Goal: Task Accomplishment & Management: Manage account settings

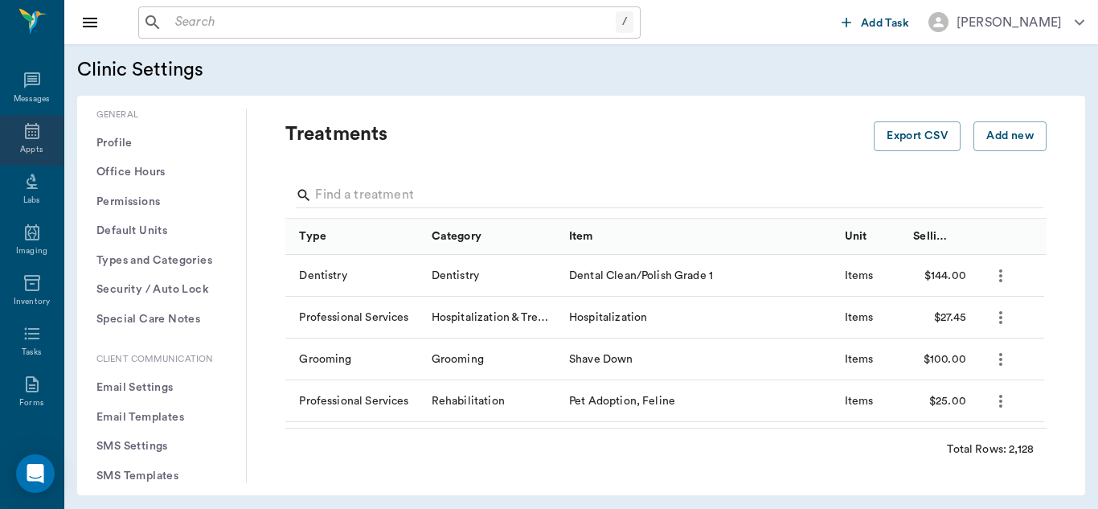
click at [23, 137] on icon at bounding box center [32, 130] width 19 height 19
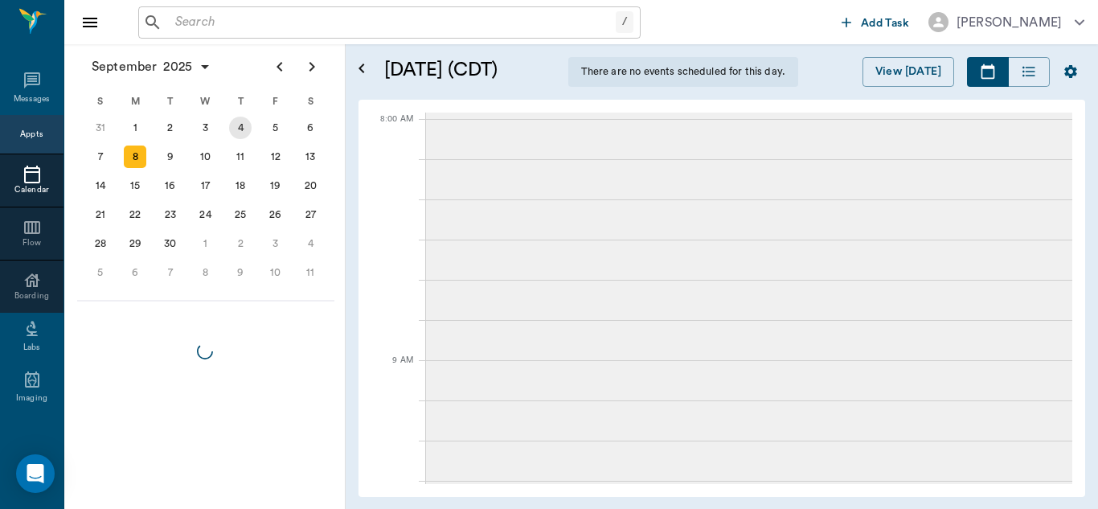
click at [277, 127] on div "5" at bounding box center [275, 128] width 23 height 23
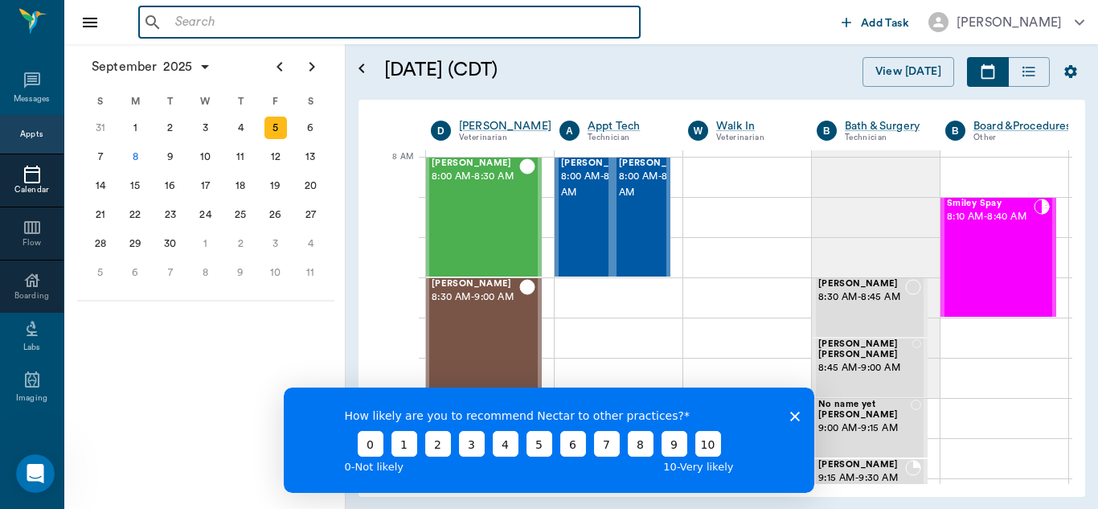
click at [270, 28] on input "text" at bounding box center [401, 22] width 465 height 23
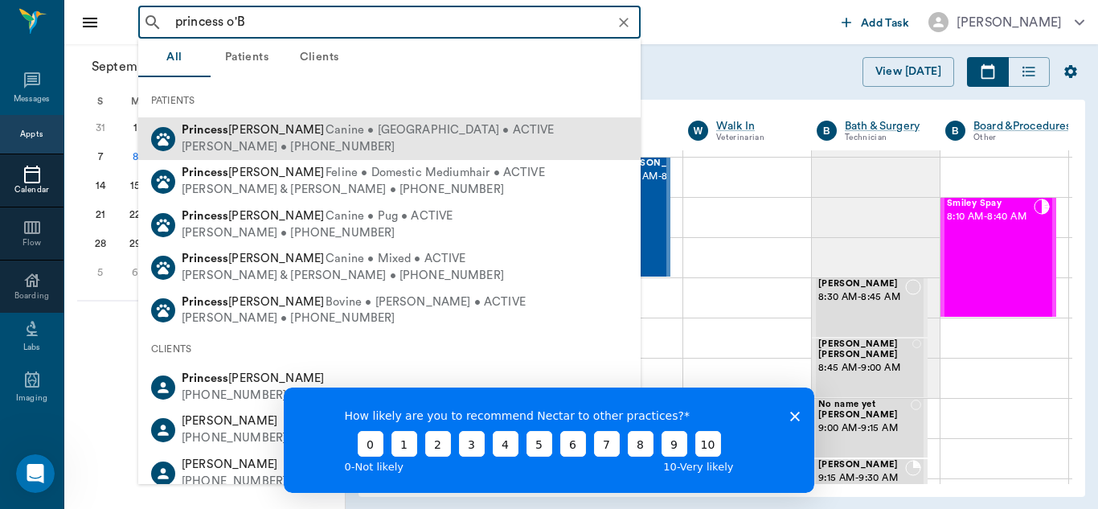
click at [293, 139] on div "Catherine O'brien • (817) 223-3959" at bounding box center [368, 147] width 372 height 17
type input "princess o'B"
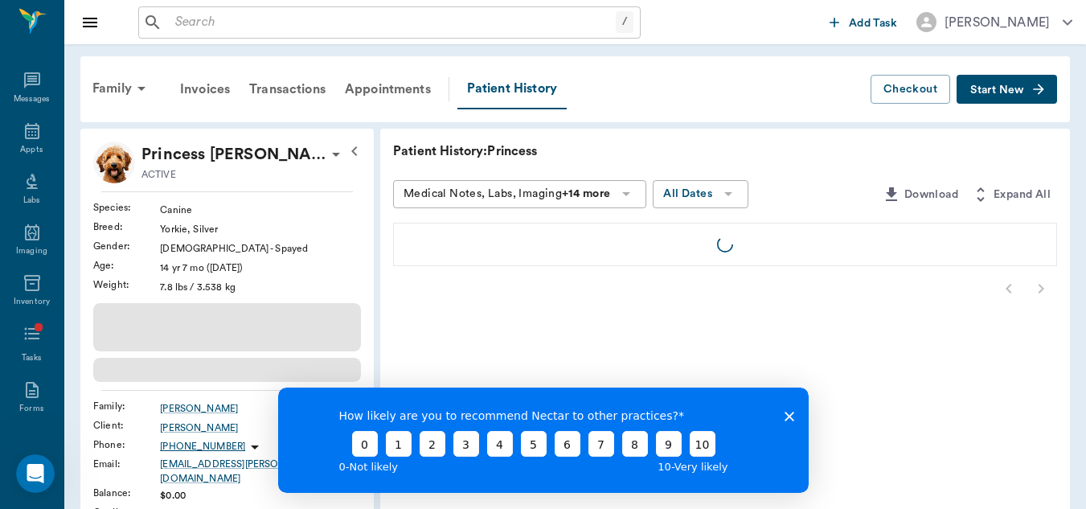
click at [784, 411] on icon "Close survey" at bounding box center [789, 416] width 10 height 10
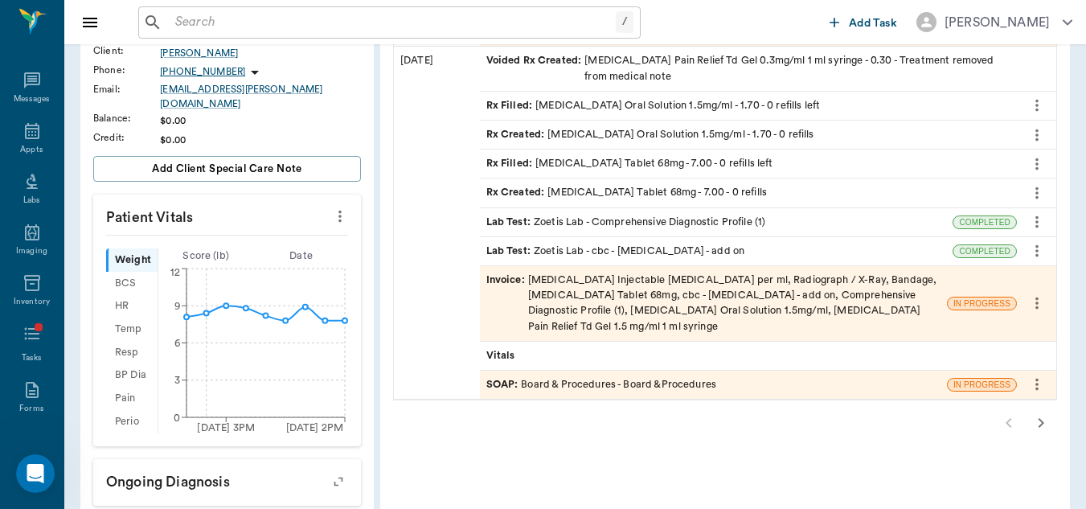
scroll to position [354, 0]
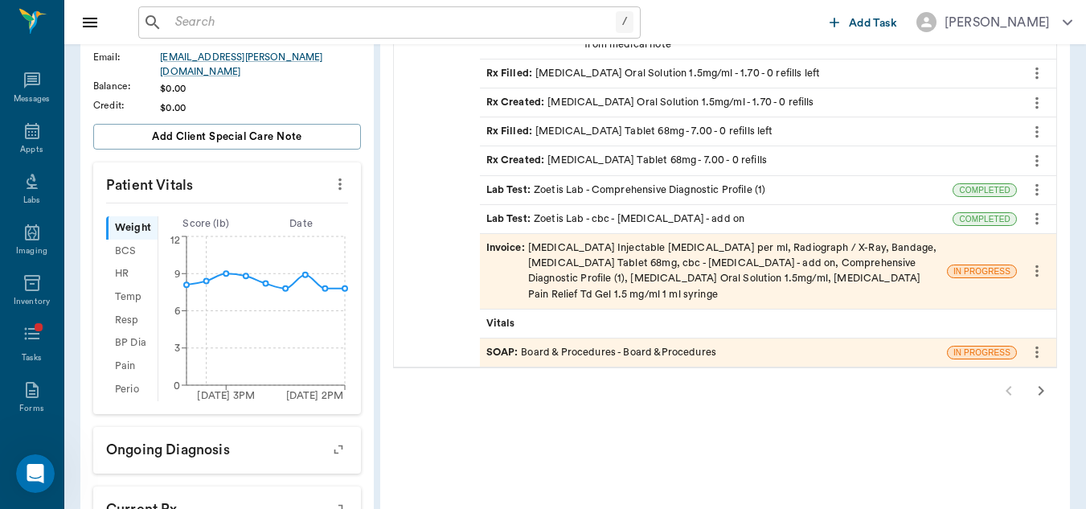
click at [1035, 392] on icon "button" at bounding box center [1040, 390] width 19 height 19
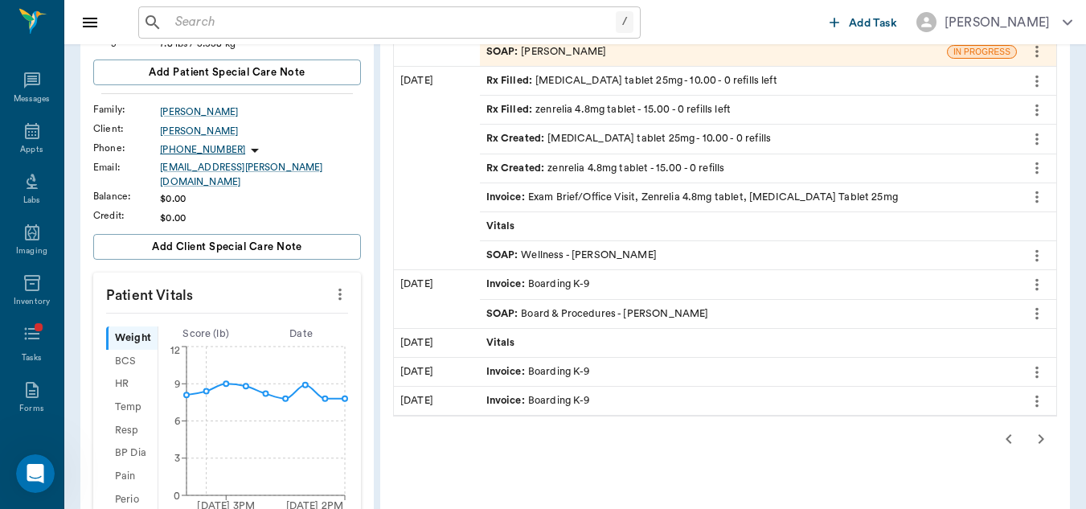
scroll to position [71, 0]
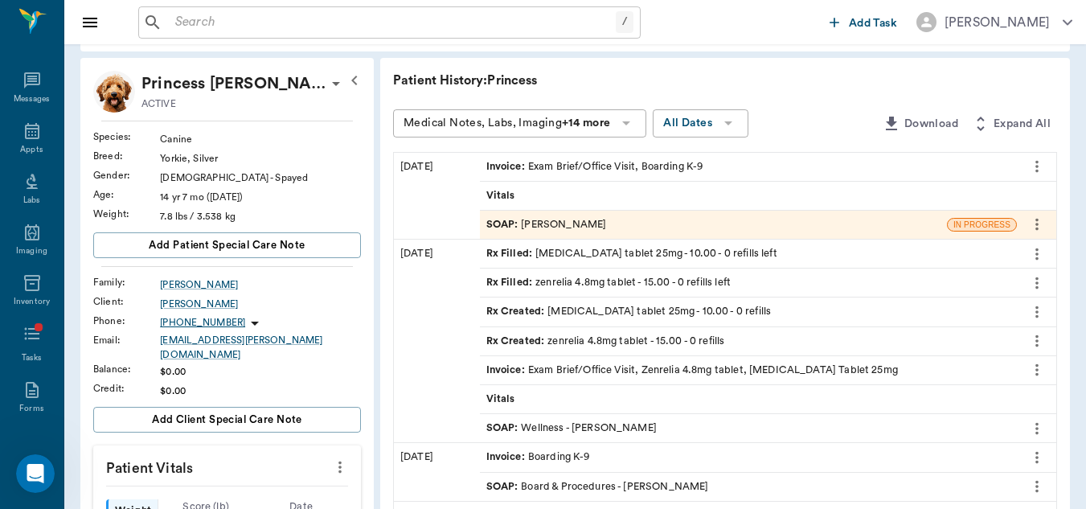
click at [610, 217] on div "SOAP : Dr. Bert Ellsworth" at bounding box center [713, 225] width 467 height 28
click at [594, 221] on div "SOAP : Dr. Bert Ellsworth" at bounding box center [546, 224] width 121 height 15
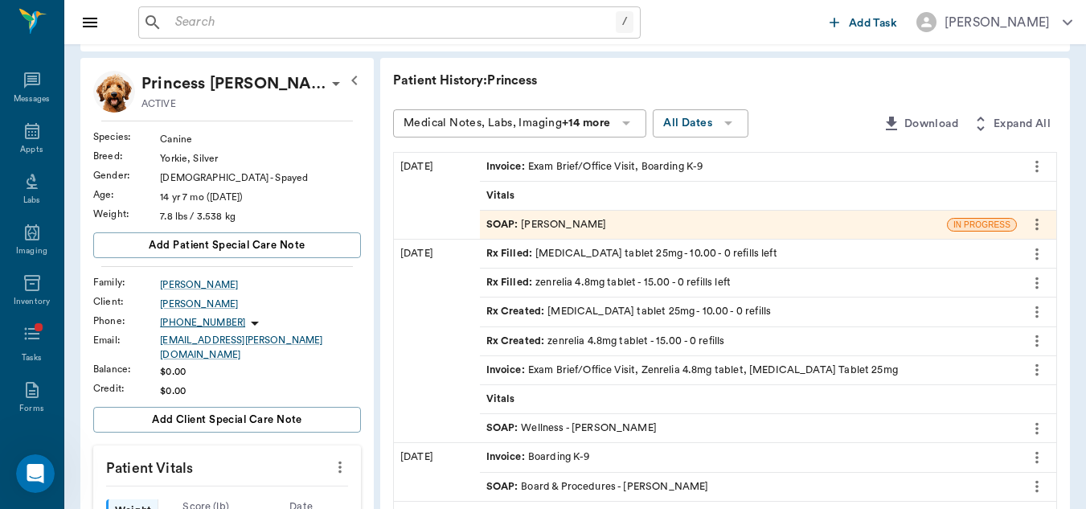
click at [1042, 219] on icon "more" at bounding box center [1037, 224] width 18 height 19
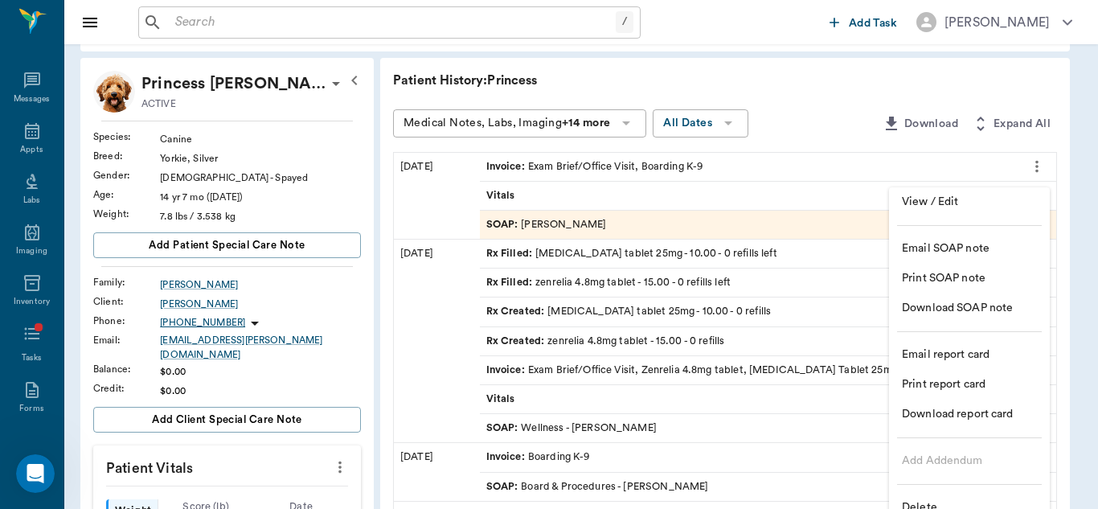
click at [977, 202] on span "View / Edit" at bounding box center [969, 202] width 135 height 17
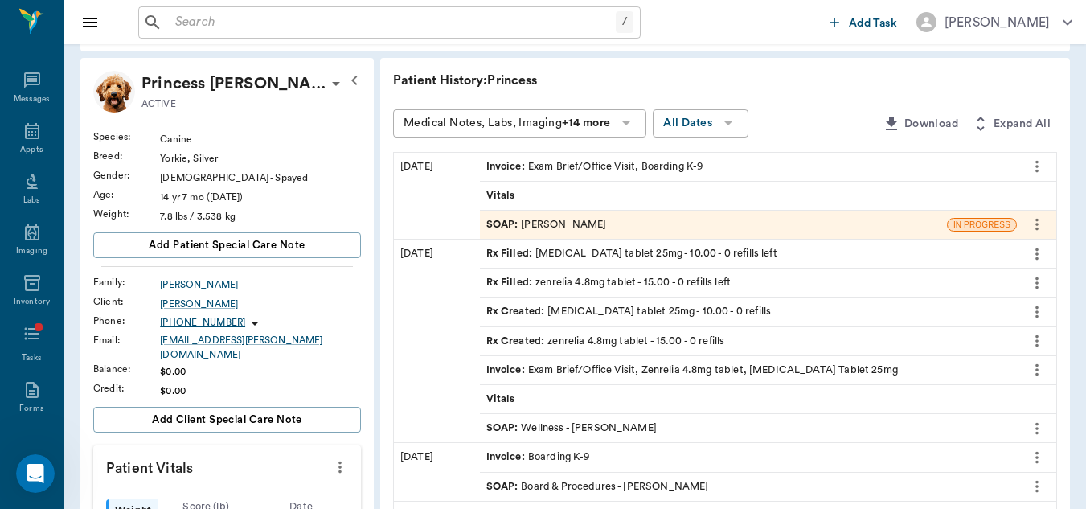
click at [652, 160] on div "Invoice : Exam Brief/Office Visit, Boarding K-9" at bounding box center [594, 166] width 217 height 15
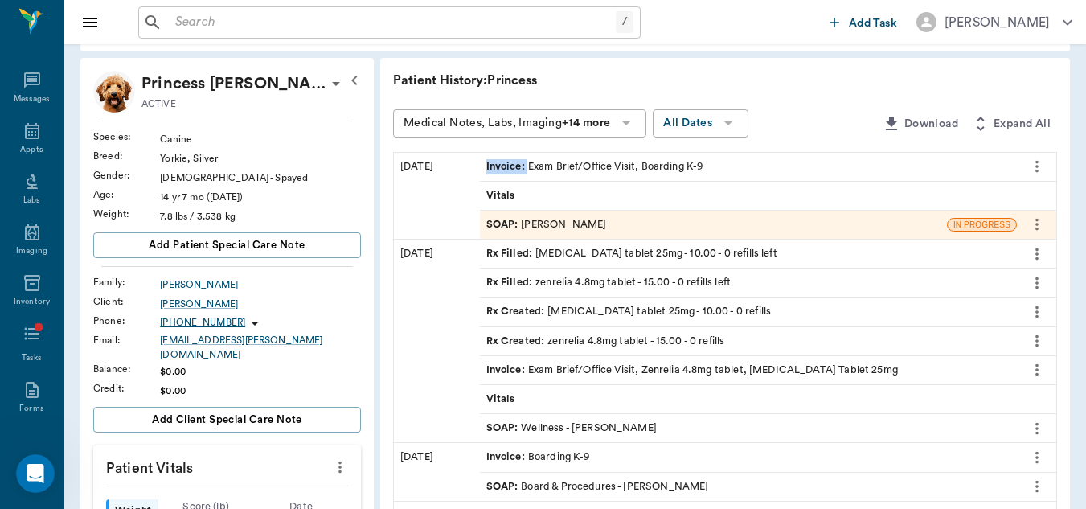
click at [652, 160] on div "Invoice : Exam Brief/Office Visit, Boarding K-9" at bounding box center [594, 166] width 217 height 15
click at [1044, 168] on icon "more" at bounding box center [1037, 166] width 18 height 19
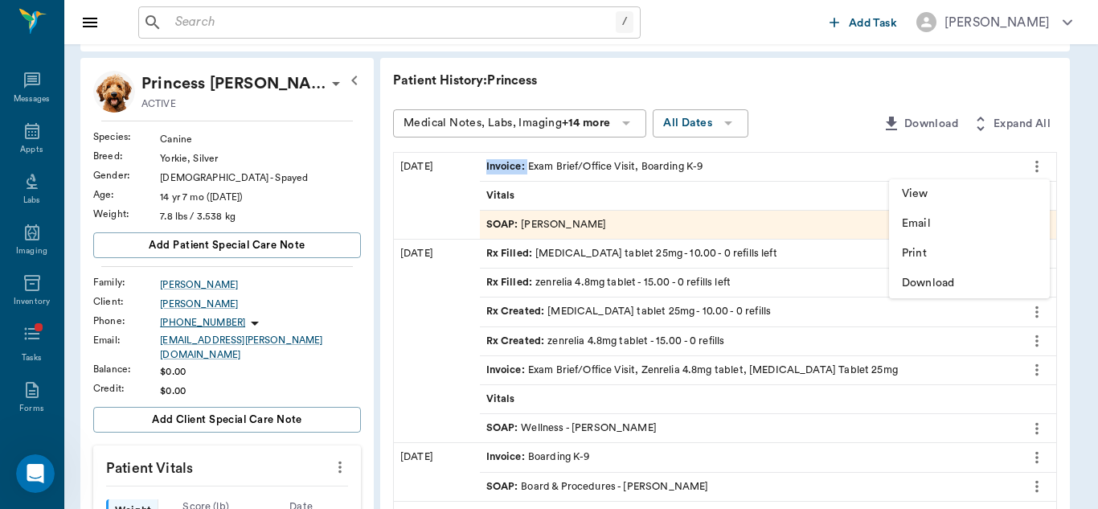
click at [948, 190] on span "View" at bounding box center [969, 194] width 135 height 17
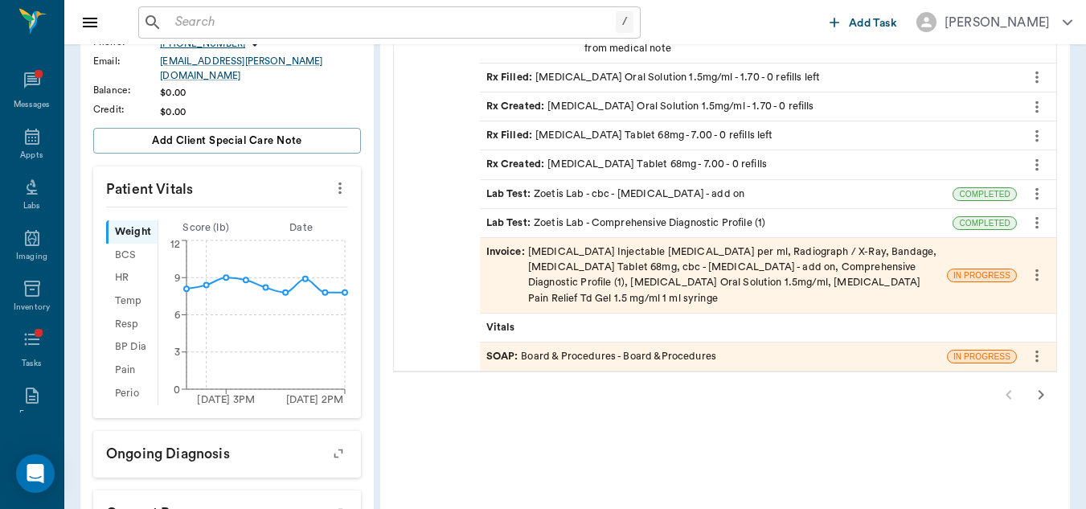
scroll to position [354, 0]
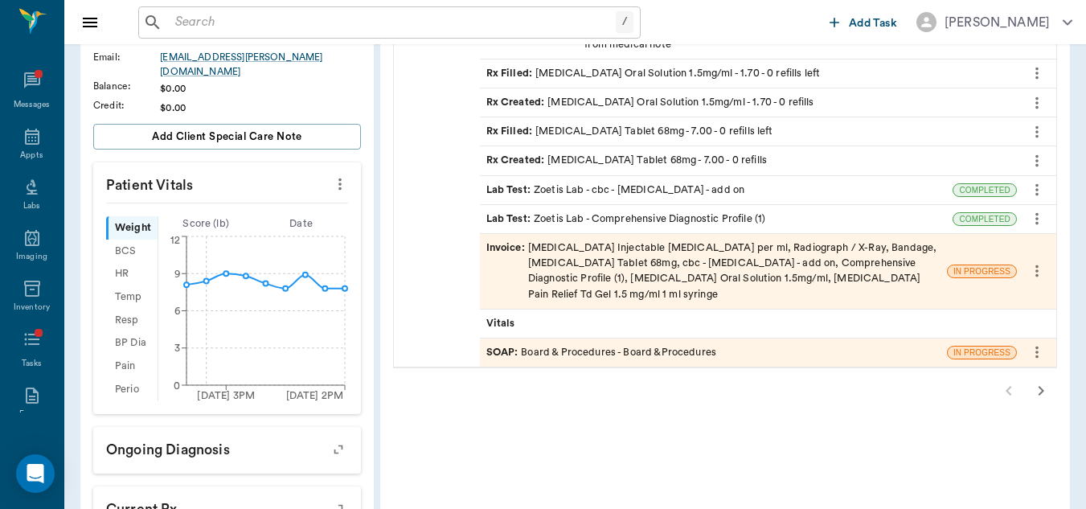
click at [1038, 385] on icon "button" at bounding box center [1040, 390] width 19 height 19
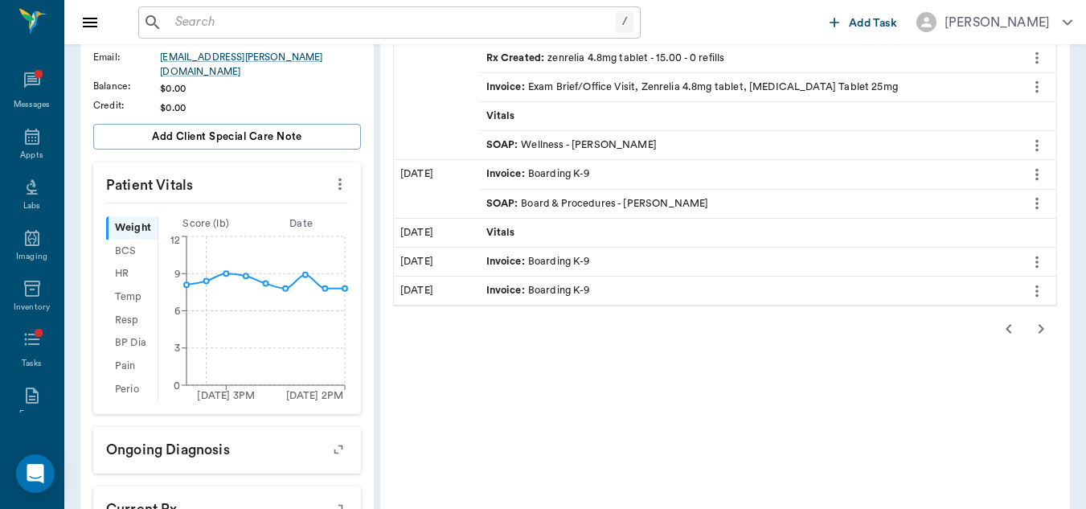
scroll to position [0, 0]
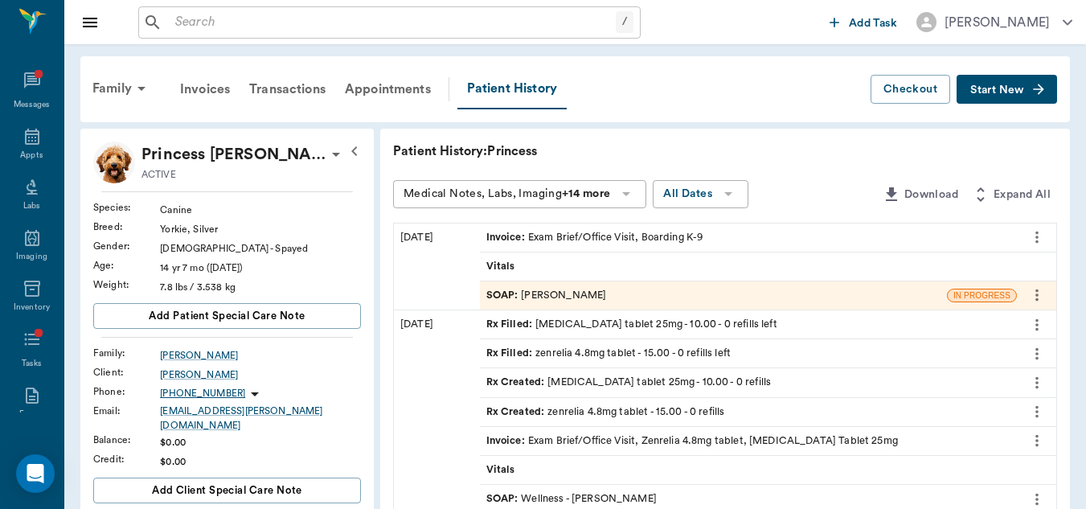
click at [740, 499] on div "SOAP : Wellness - Dr. Bert Ellsworth" at bounding box center [748, 499] width 537 height 28
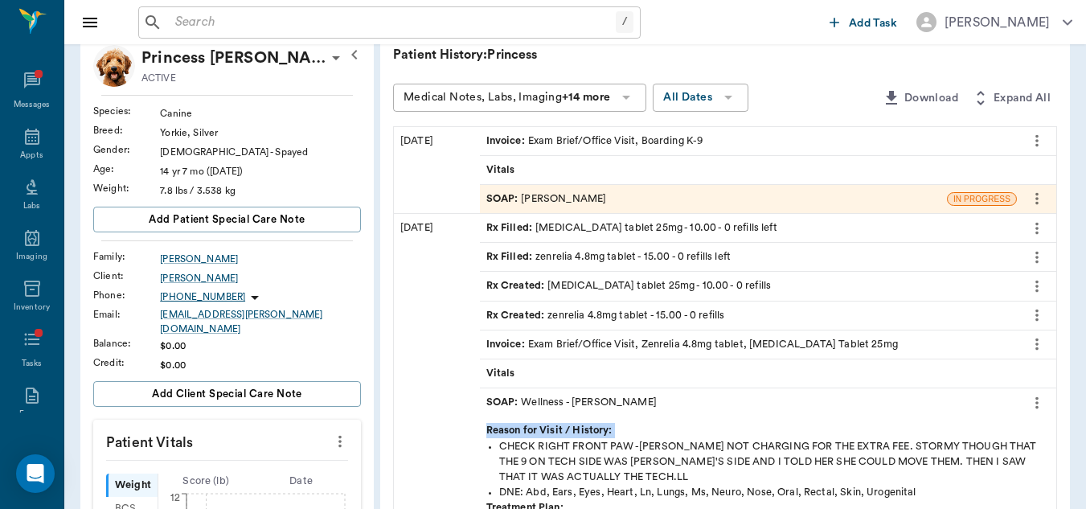
scroll to position [129, 0]
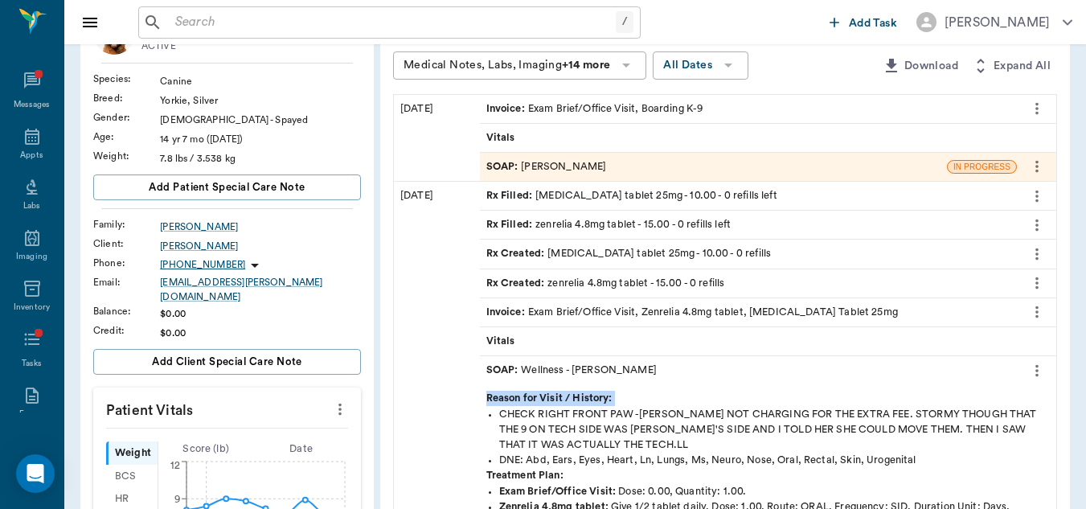
click at [1041, 162] on icon "more" at bounding box center [1037, 166] width 18 height 19
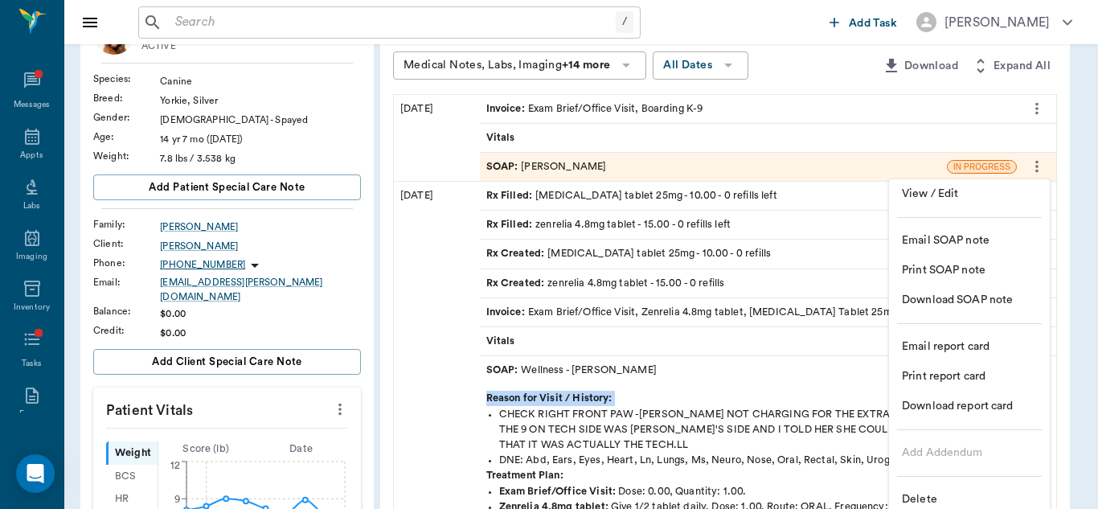
click at [1041, 162] on div at bounding box center [549, 254] width 1098 height 509
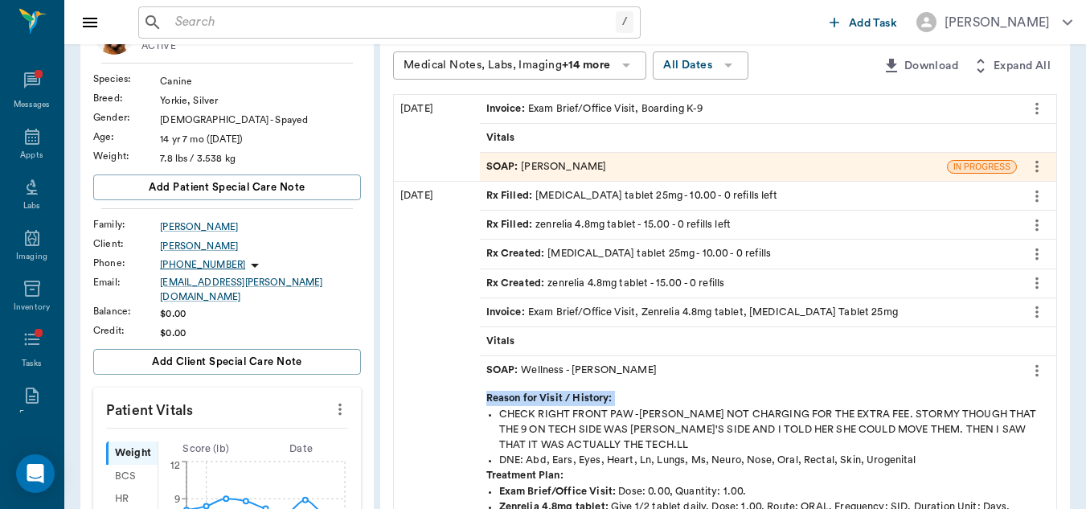
click at [1041, 162] on icon "more" at bounding box center [1037, 166] width 18 height 19
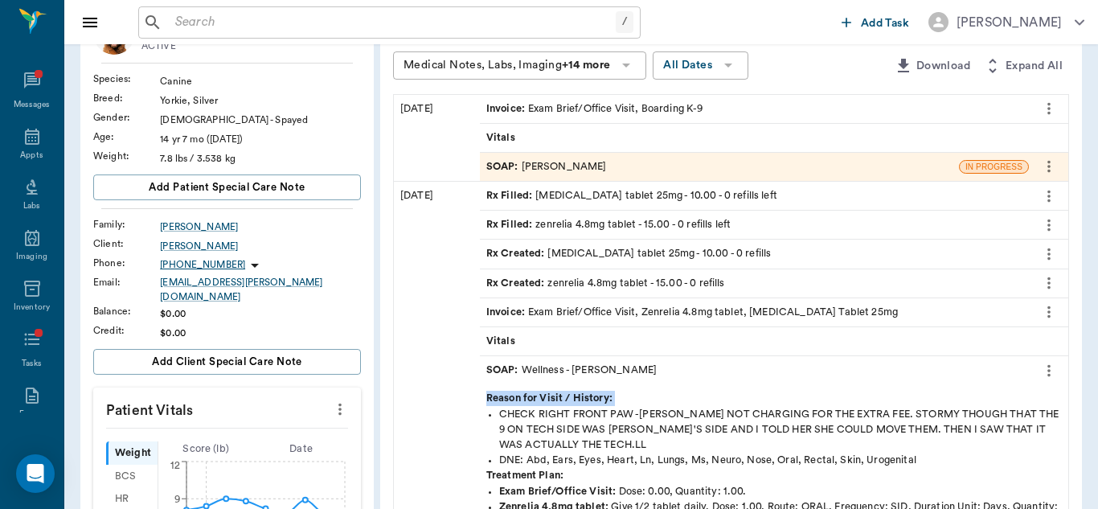
click at [1041, 162] on div at bounding box center [549, 254] width 1098 height 509
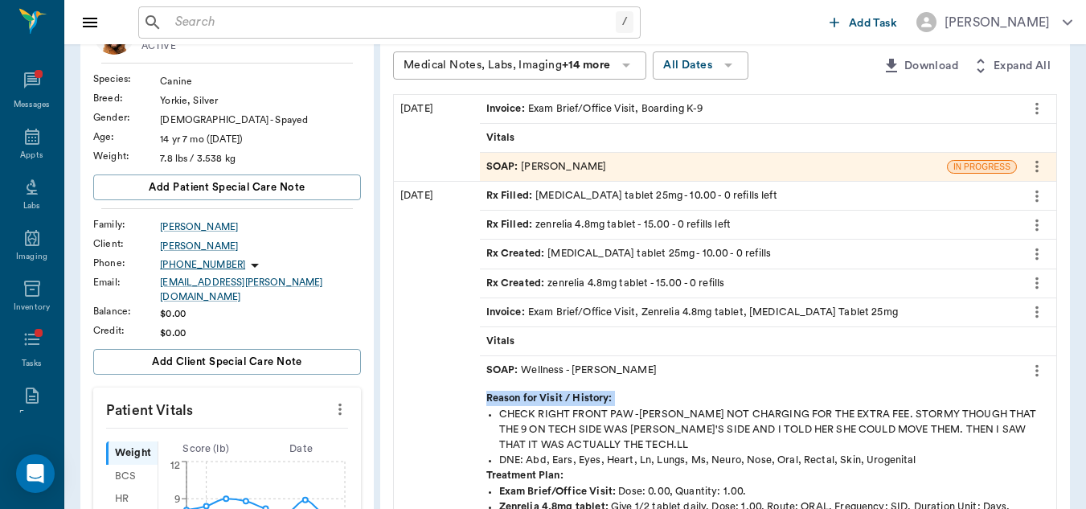
click at [1041, 162] on icon "more" at bounding box center [1037, 166] width 18 height 19
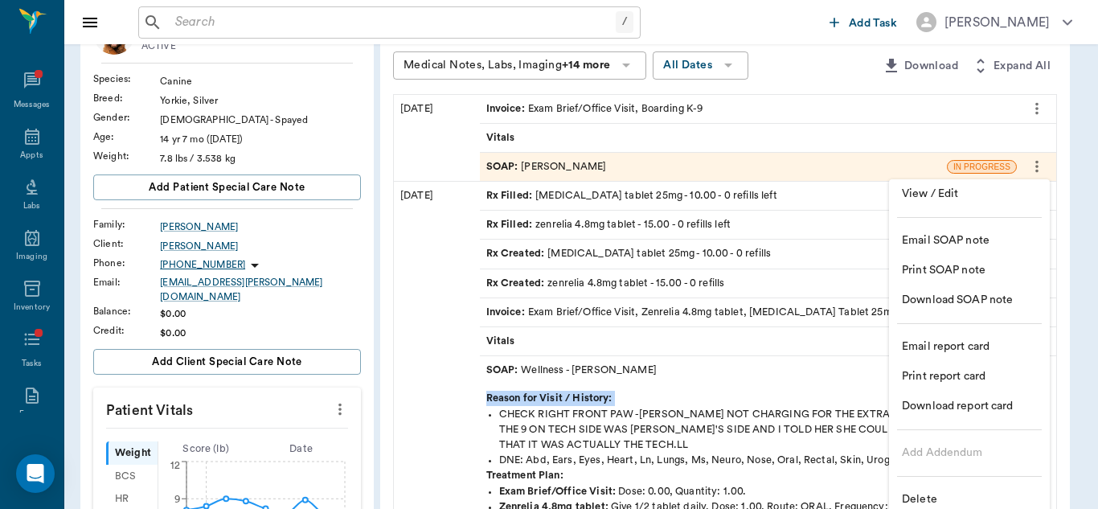
click at [982, 185] on li "View / Edit" at bounding box center [969, 194] width 161 height 30
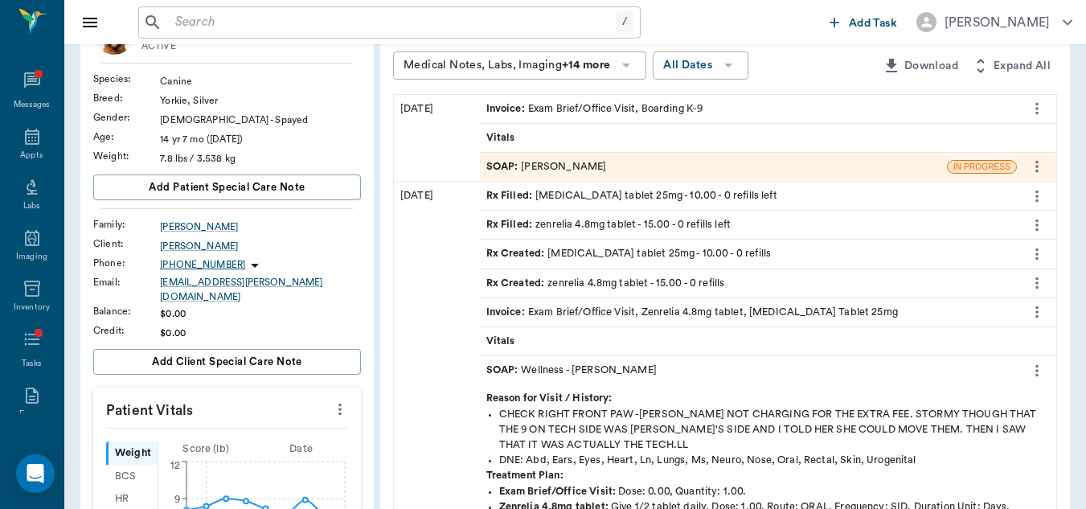
click at [845, 168] on div "SOAP : Dr. Bert Ellsworth" at bounding box center [713, 167] width 467 height 28
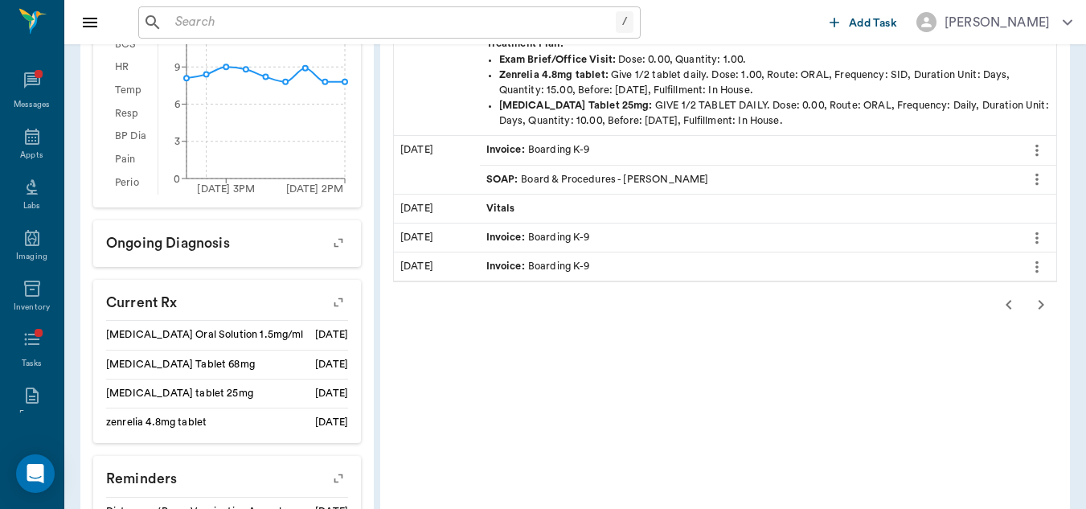
scroll to position [575, 0]
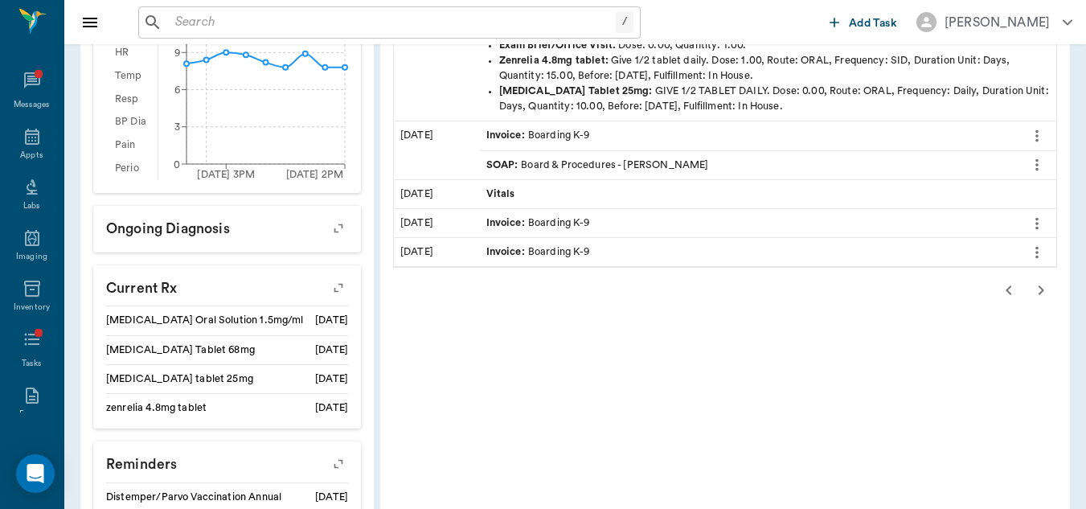
click at [1000, 290] on icon "button" at bounding box center [1008, 289] width 19 height 19
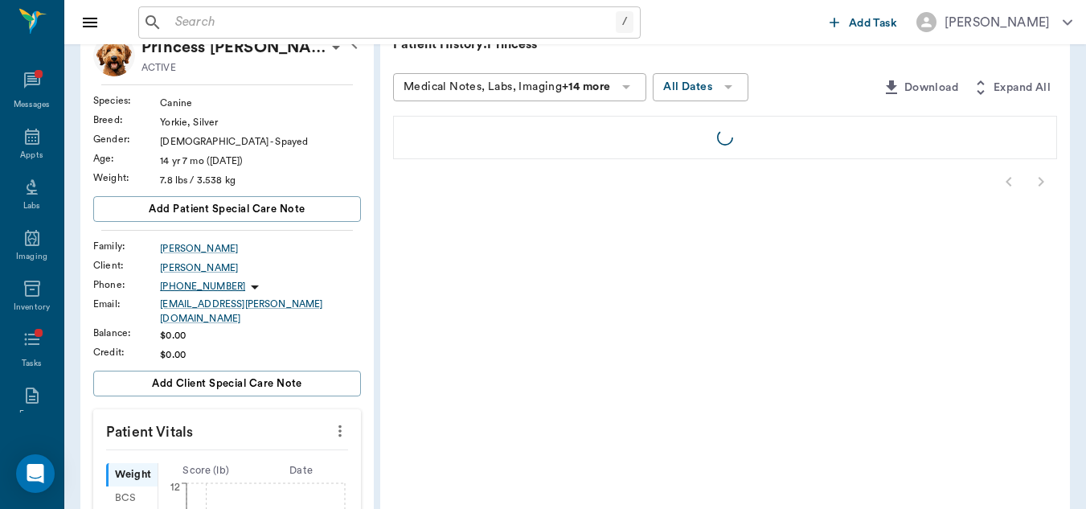
scroll to position [0, 0]
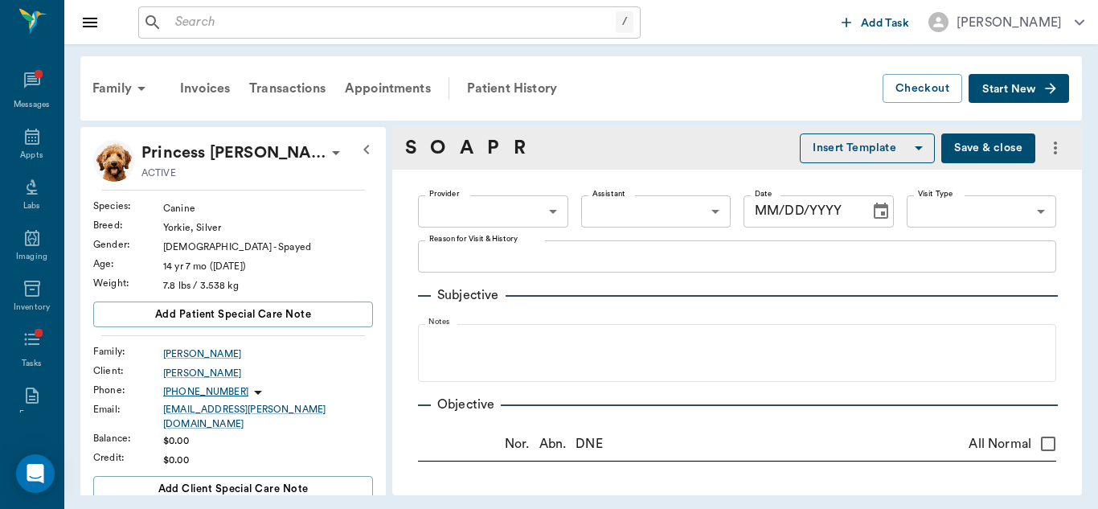
type textarea "check nail on left foot"
type input "63ec2f075fda476ae8351a4d"
type input "63ec2e7e52e12b0ba117b124"
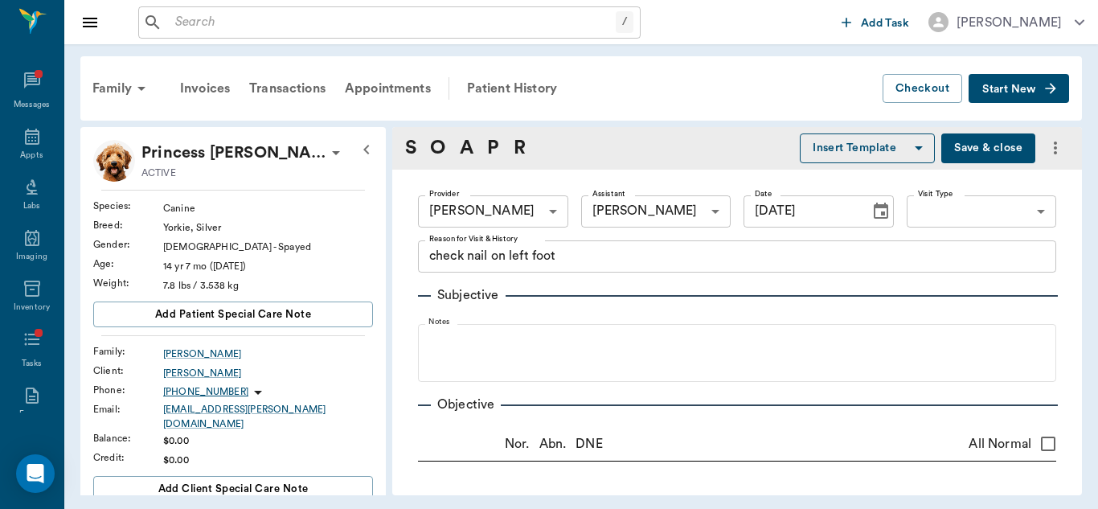
type input "08/25/2025"
click at [979, 145] on button "Save & close" at bounding box center [988, 148] width 94 height 30
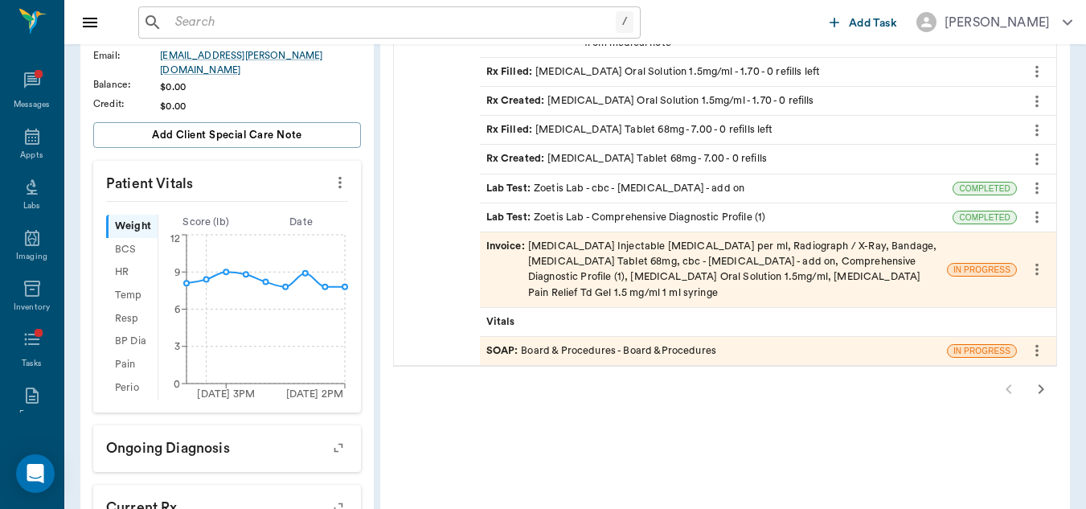
scroll to position [353, 0]
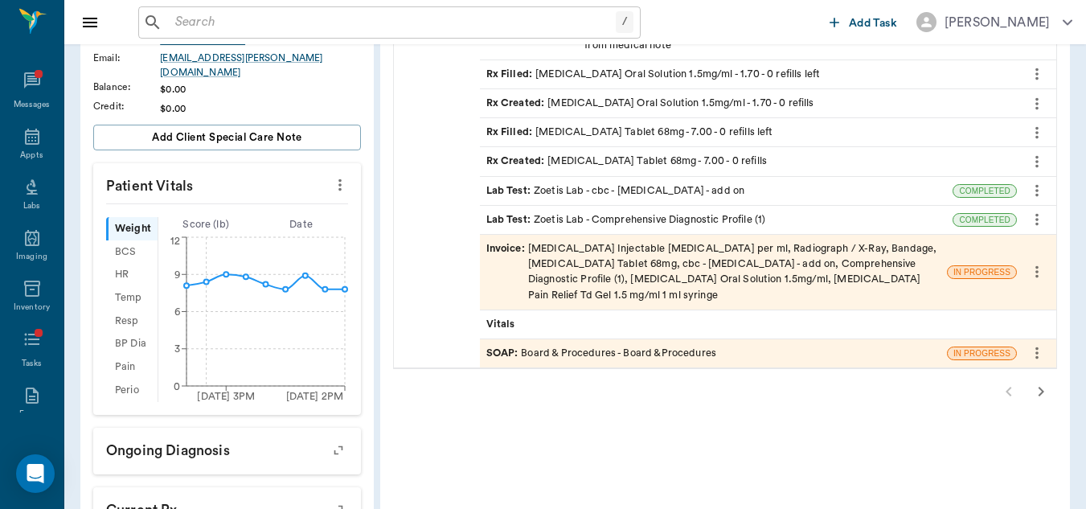
click at [840, 351] on div "SOAP : Board & Procedures - Board &Procedures" at bounding box center [713, 353] width 467 height 28
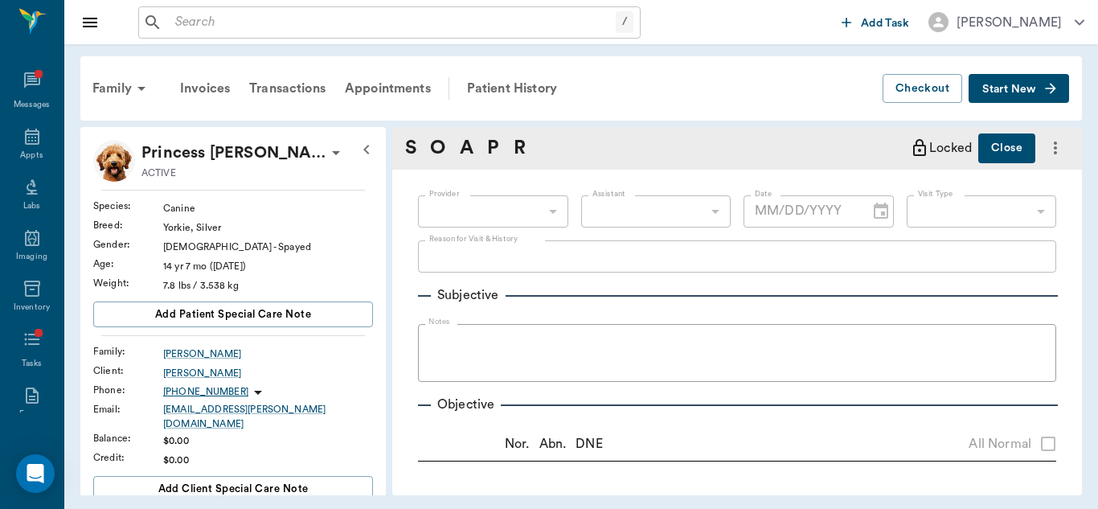
type input "63ec2f075fda476ae8351a51"
type input "67816c1cf444b6f7d0a603e8"
radio input "true"
type textarea "inflammation to medial aspect of digit 2 left forepaw"
radio input "true"
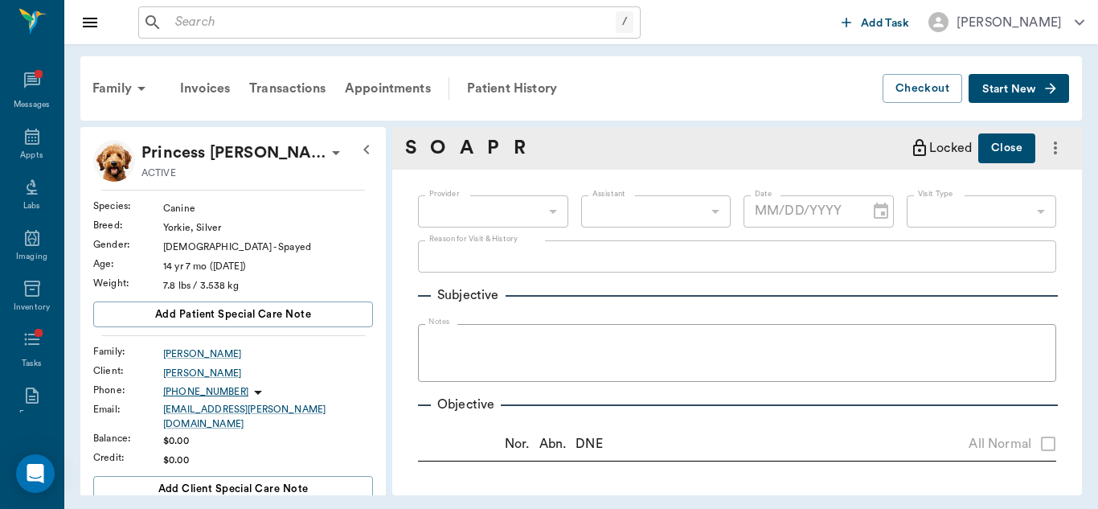
type textarea "[MEDICAL_DATA]"
radio input "true"
type textarea "left has thick wax - cleaned ears - tympanums present; right has mild discharge…"
radio input "true"
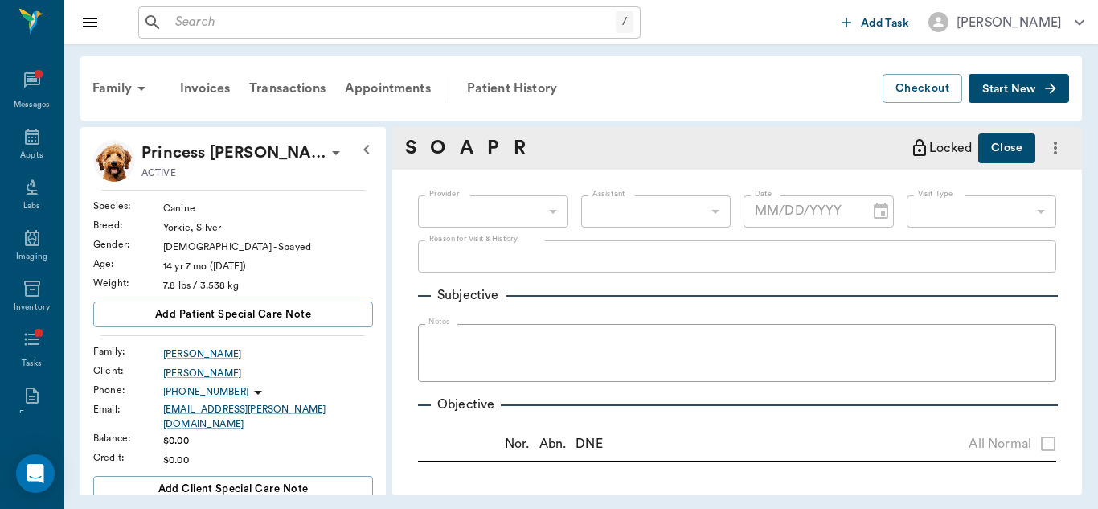
type textarea "[MEDICAL_DATA] mild present"
radio input "true"
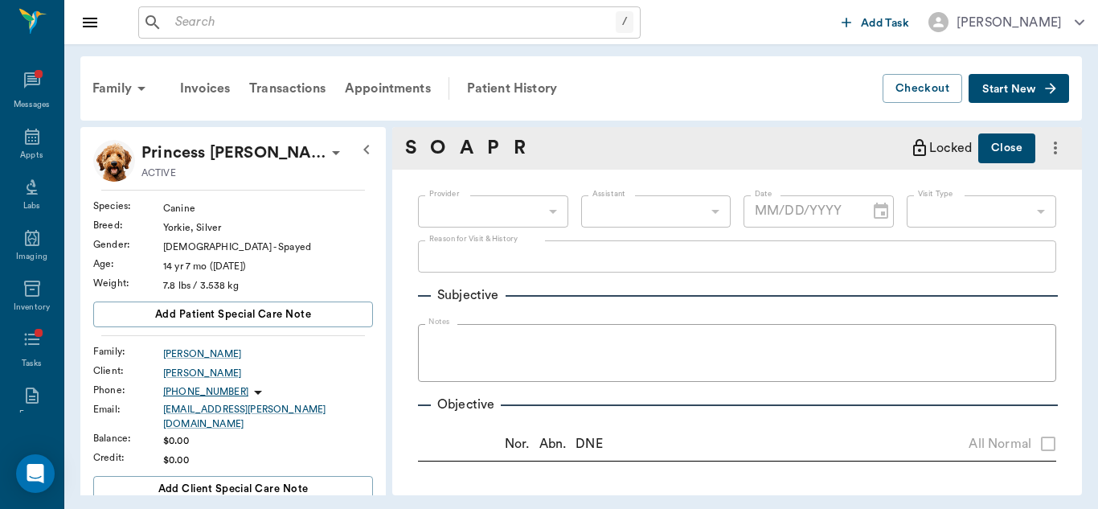
radio input "true"
type textarea "left forepaw 2nd digit is very swollen and tender at distal aspect. Is [MEDICAL…"
radio input "true"
type textarea "limited exam wnl"
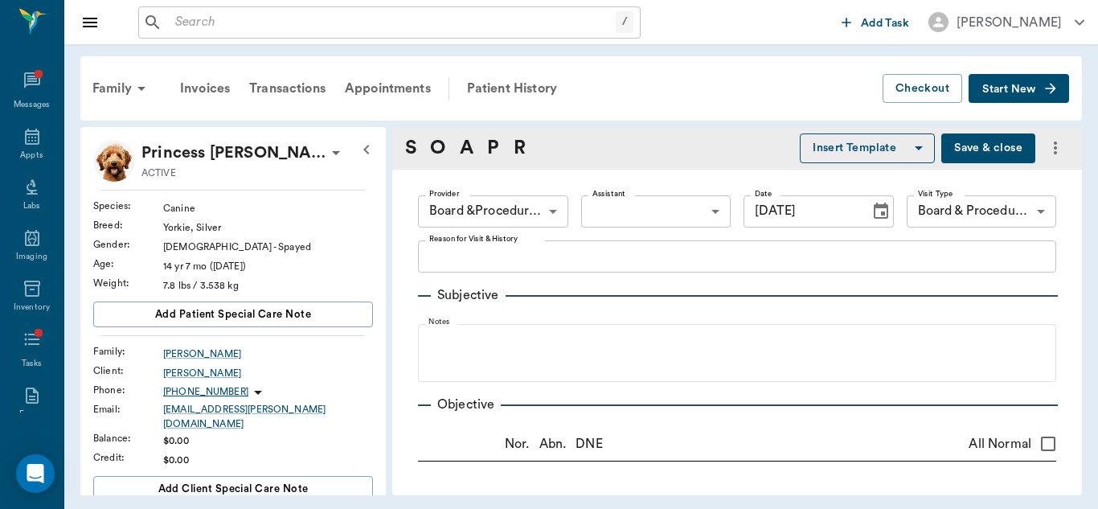
type input "[DATE]"
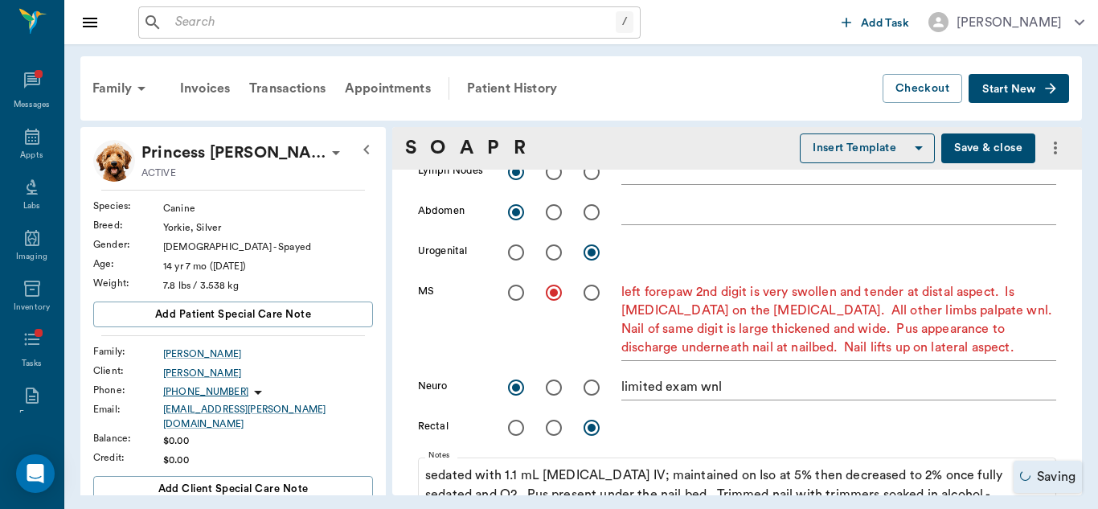
scroll to position [637, 0]
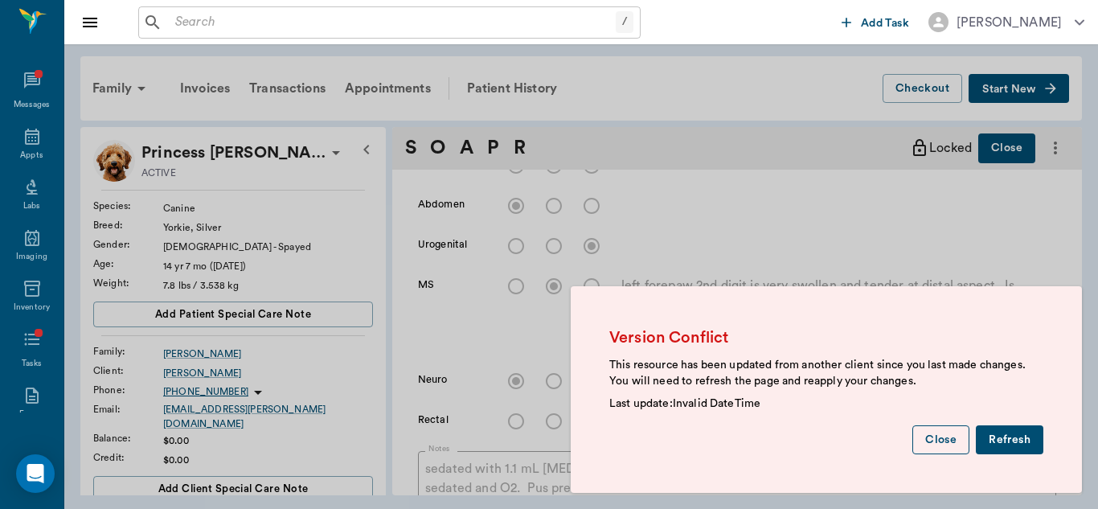
click at [943, 444] on button "Close" at bounding box center [940, 440] width 57 height 30
click at [1009, 442] on button "Refresh" at bounding box center [1010, 440] width 68 height 30
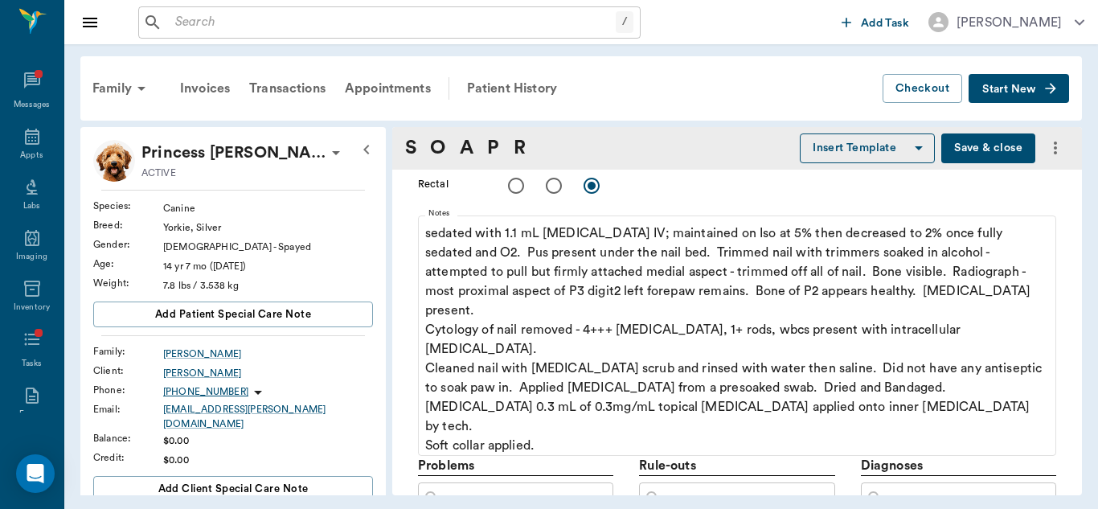
scroll to position [859, 0]
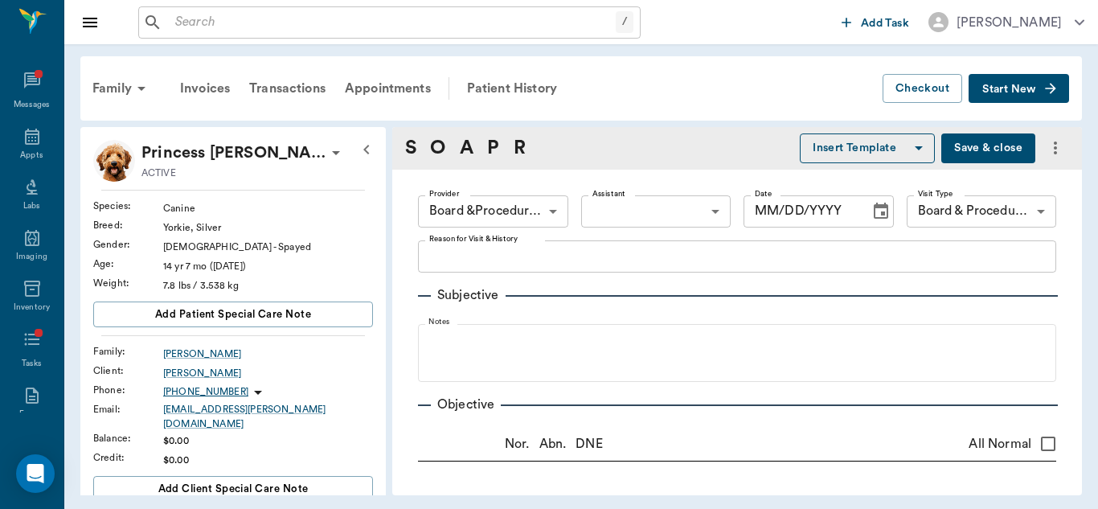
radio input "true"
type textarea "inflammation to medial aspect of digit 2 left forepaw"
radio input "true"
type textarea "[MEDICAL_DATA]"
radio input "true"
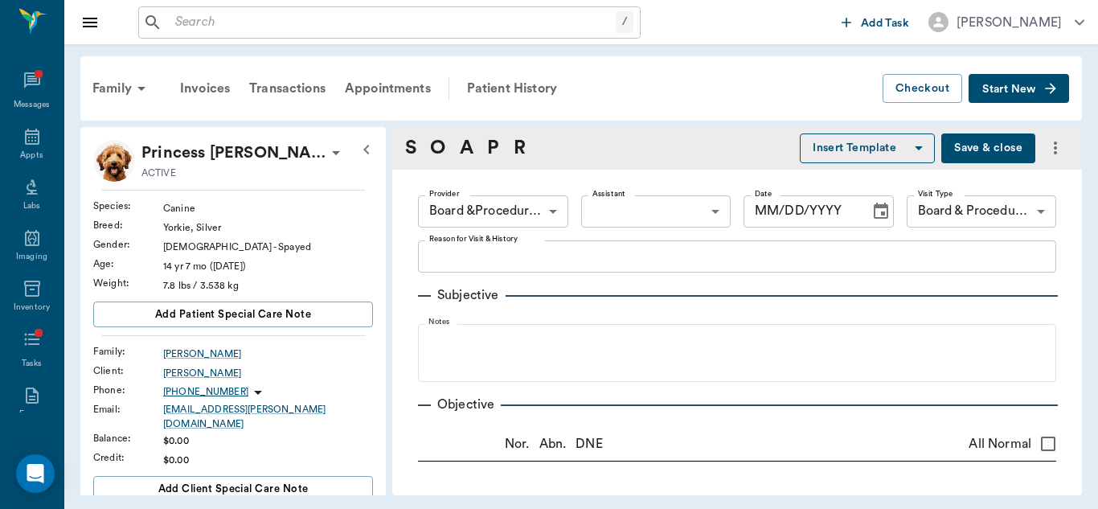
type textarea "left has thick wax - cleaned ears - tympanums present; right has mild discharge…"
radio input "true"
type textarea "[MEDICAL_DATA] mild present"
radio input "true"
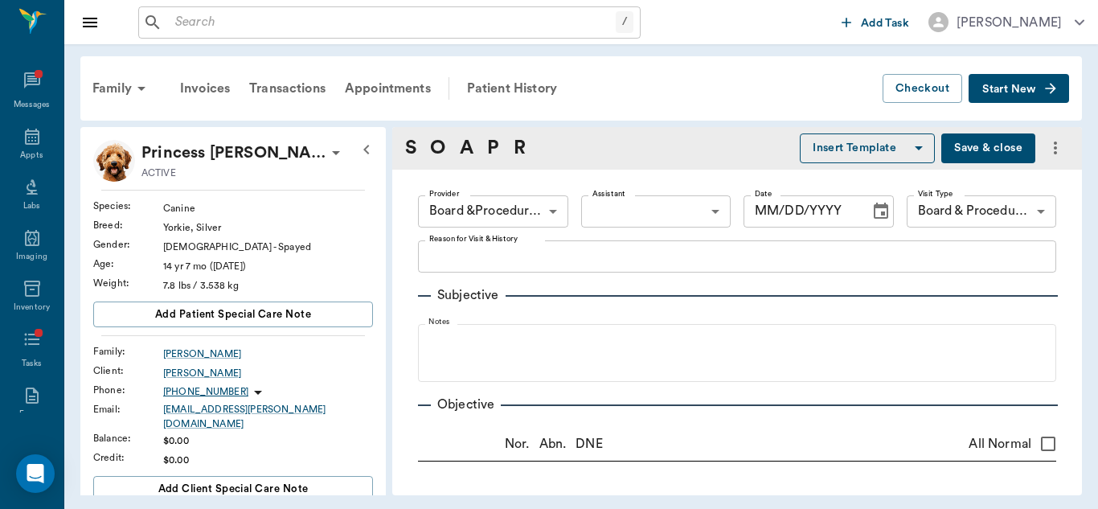
radio input "true"
type textarea "left forepaw 2nd digit is very swollen and tender at distal aspect. Is [MEDICAL…"
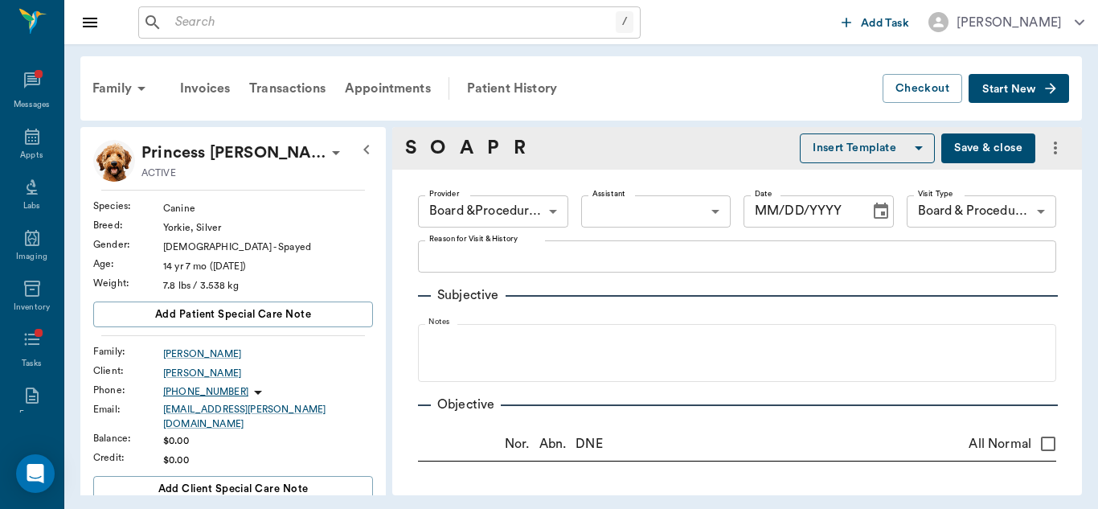
radio input "true"
type textarea "limited exam wnl"
type input "63ec2f075fda476ae8351a51"
type input "67816c1cf444b6f7d0a603e8"
type input "[DATE]"
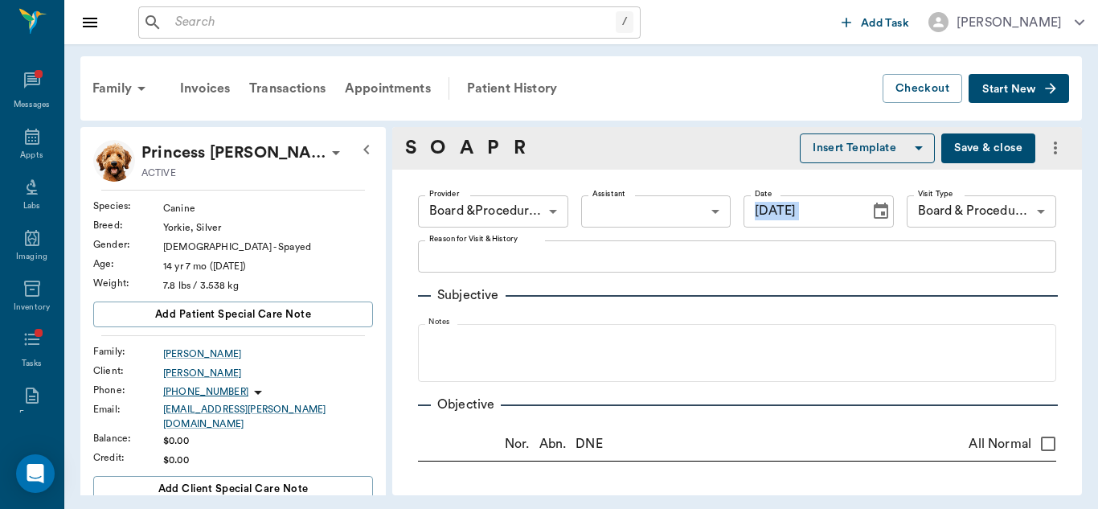
drag, startPoint x: 1069, startPoint y: 162, endPoint x: 1066, endPoint y: 223, distance: 61.2
click at [1066, 223] on div "S O A P R Insert Template Save & close Provider Board &Procedures 63ec2f075fda4…" at bounding box center [737, 311] width 690 height 368
click at [491, 92] on div "Patient History" at bounding box center [511, 88] width 109 height 39
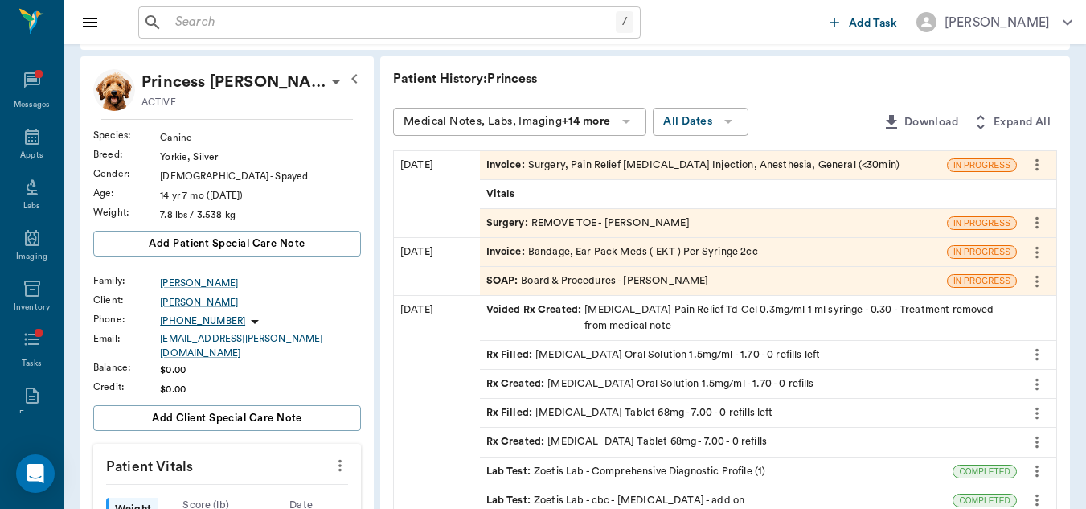
scroll to position [53, 0]
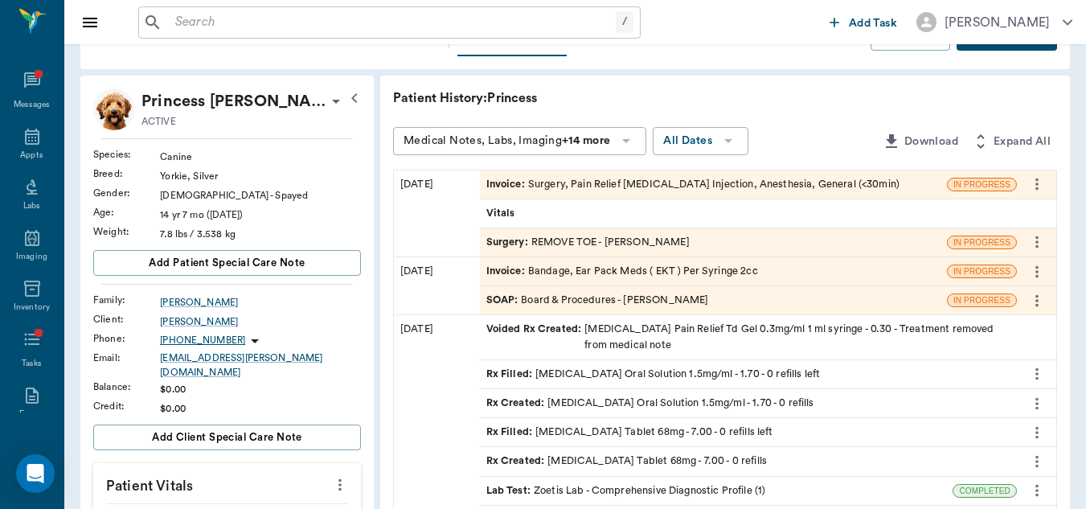
click at [841, 178] on div "Invoice : Surgery, Pain Relief [MEDICAL_DATA] Injection, Anesthesia, General (<…" at bounding box center [692, 184] width 413 height 15
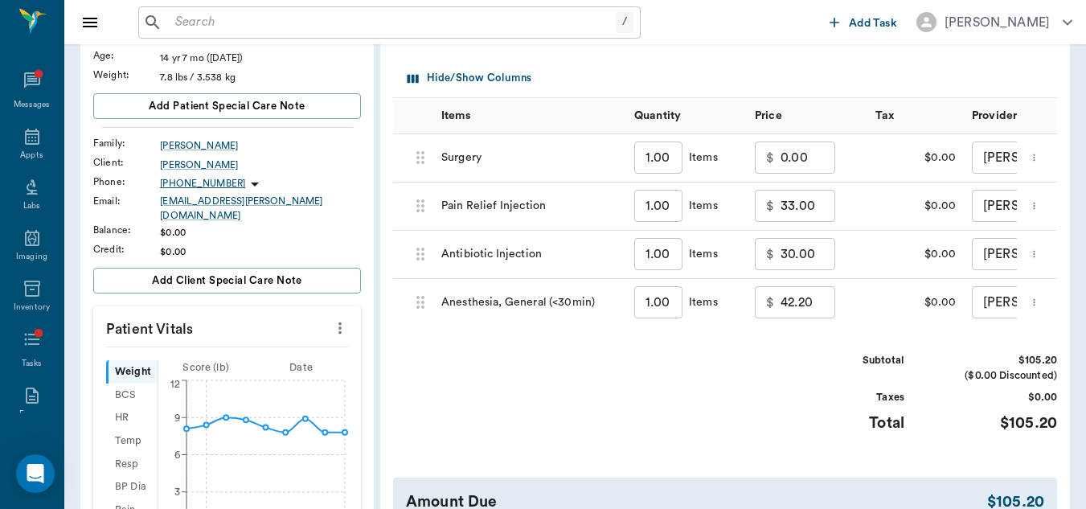
scroll to position [187, 0]
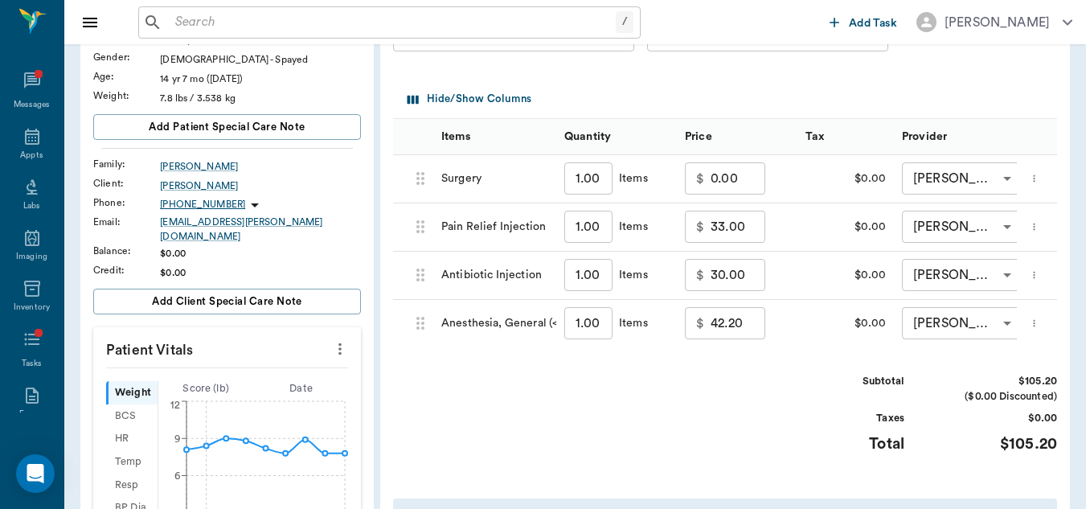
click at [817, 175] on div "$0.00" at bounding box center [845, 179] width 96 height 48
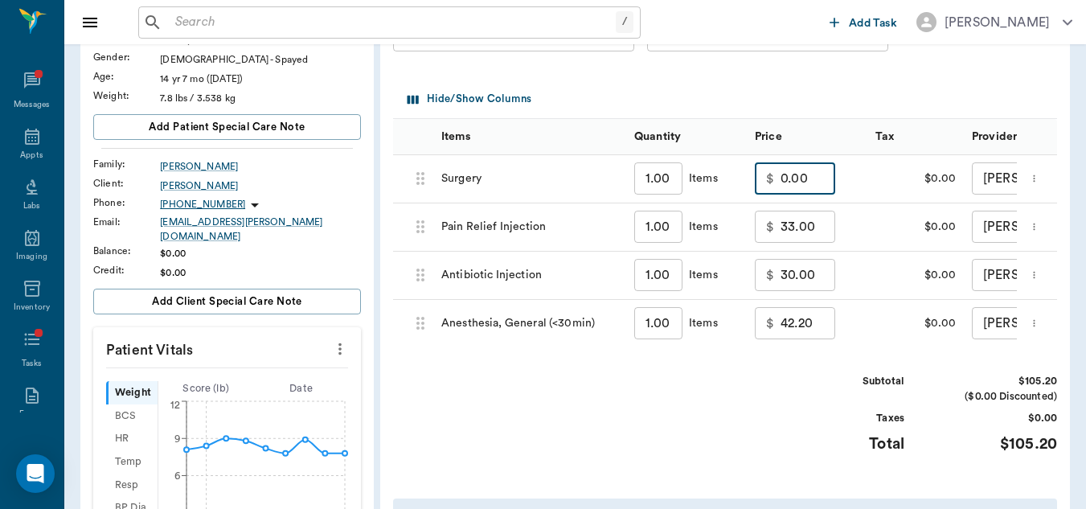
click at [804, 177] on input "0.00" at bounding box center [807, 178] width 55 height 32
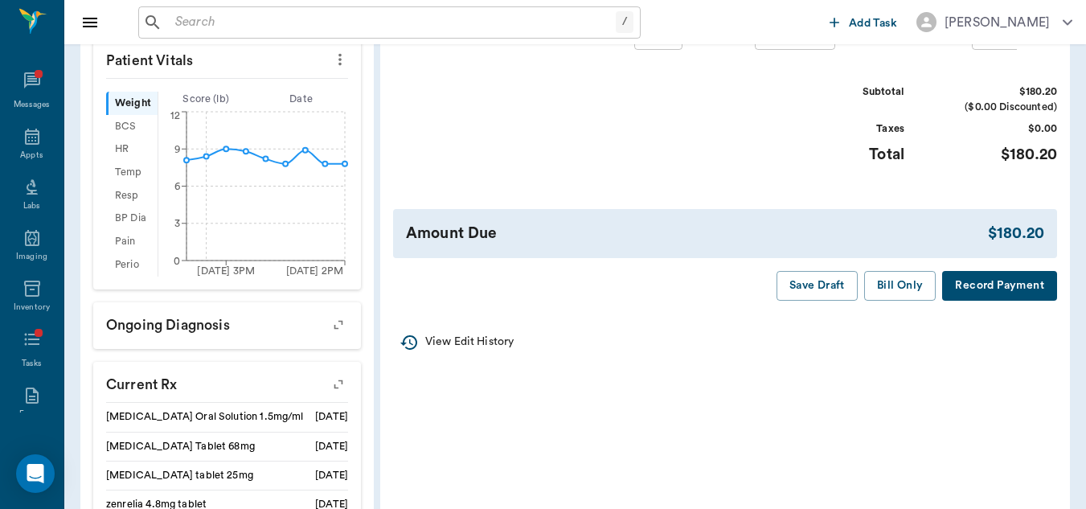
scroll to position [479, 0]
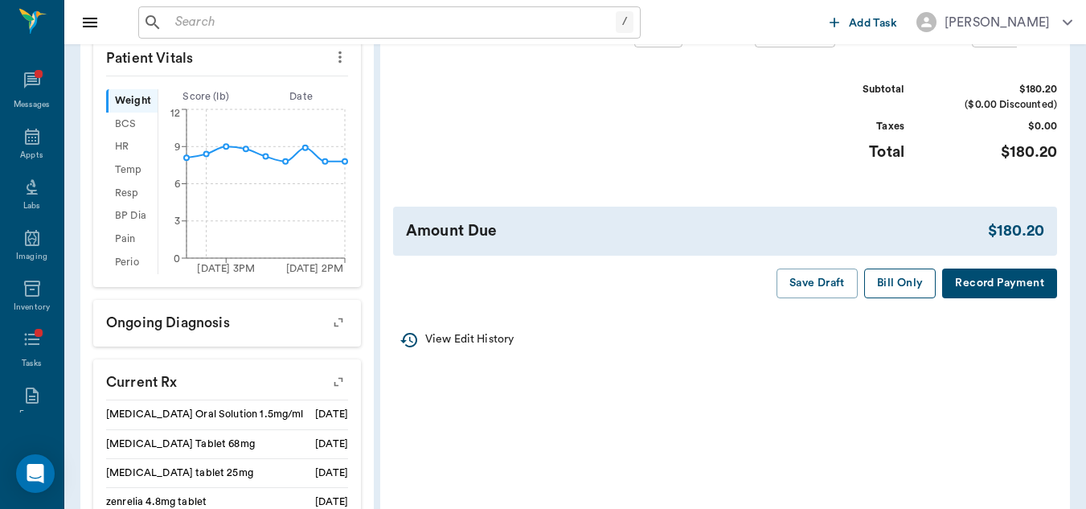
type input "75.00"
click at [893, 297] on button "Bill Only" at bounding box center [900, 283] width 72 height 30
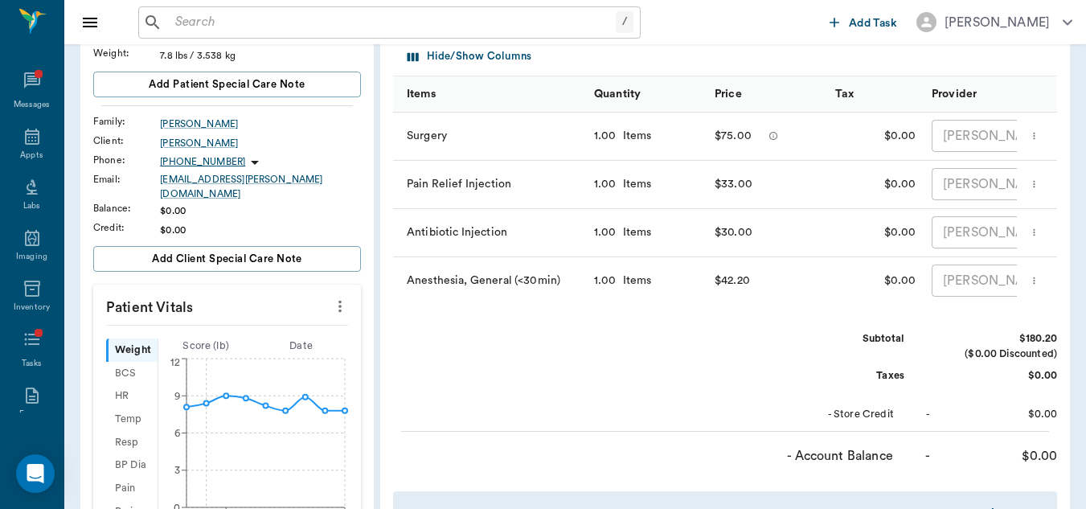
scroll to position [0, 0]
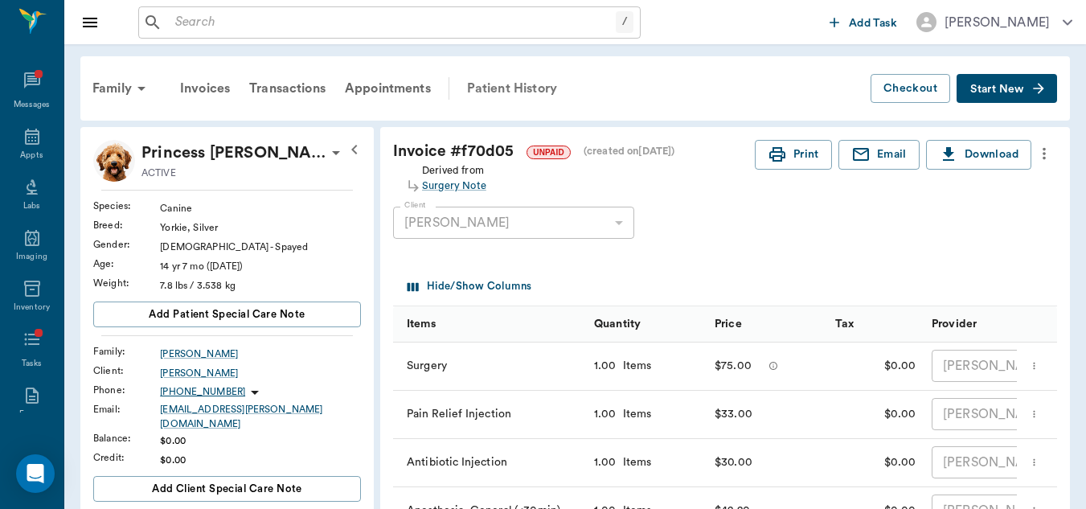
click at [501, 87] on div "Patient History" at bounding box center [511, 88] width 109 height 39
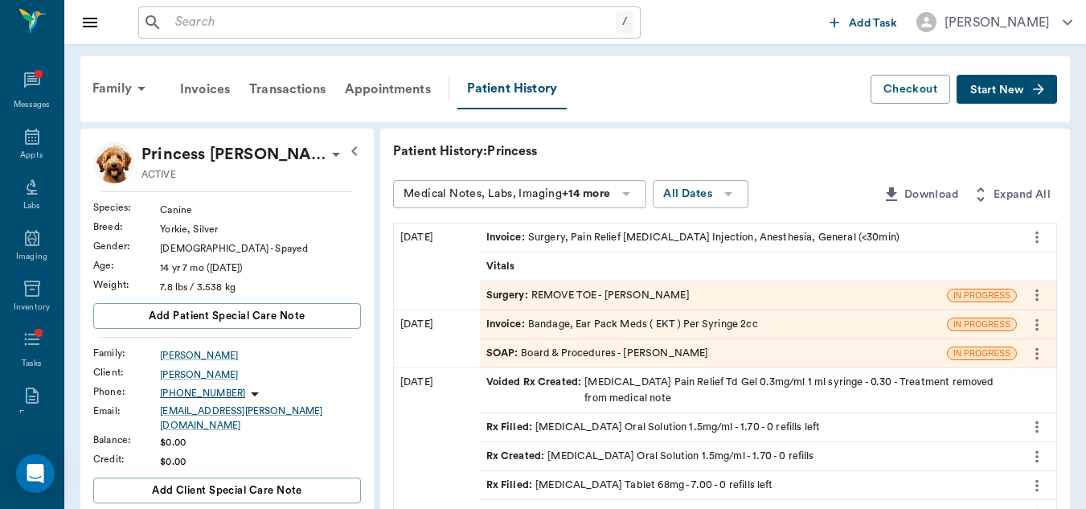
click at [670, 293] on div "Surgery : REMOVE TOE - [PERSON_NAME]" at bounding box center [587, 295] width 203 height 15
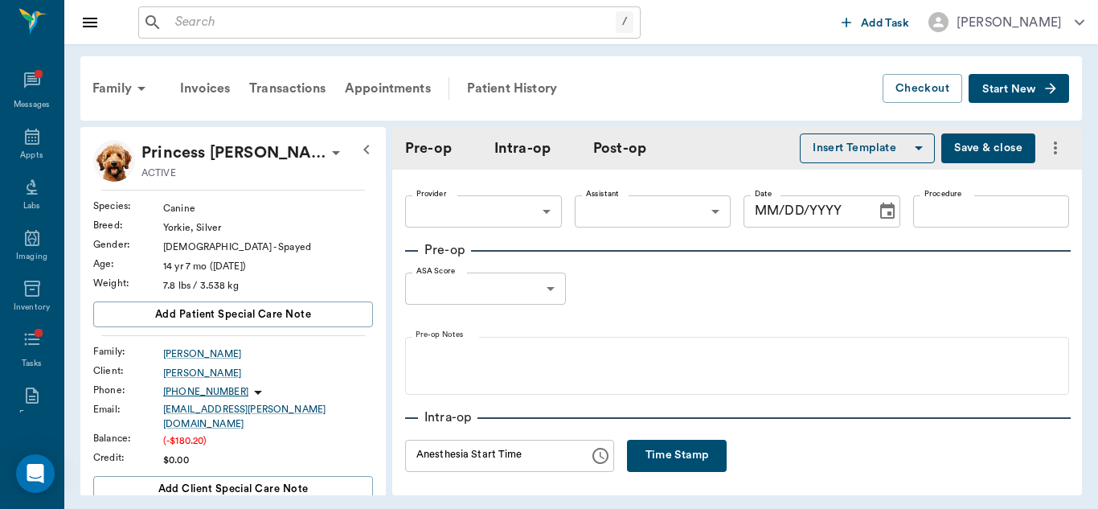
type input "63ec2f075fda476ae8351a4d"
type input "63ec2e7e52e12b0ba117b124"
type input "REMOVE TOE"
type input "1"
radio input "true"
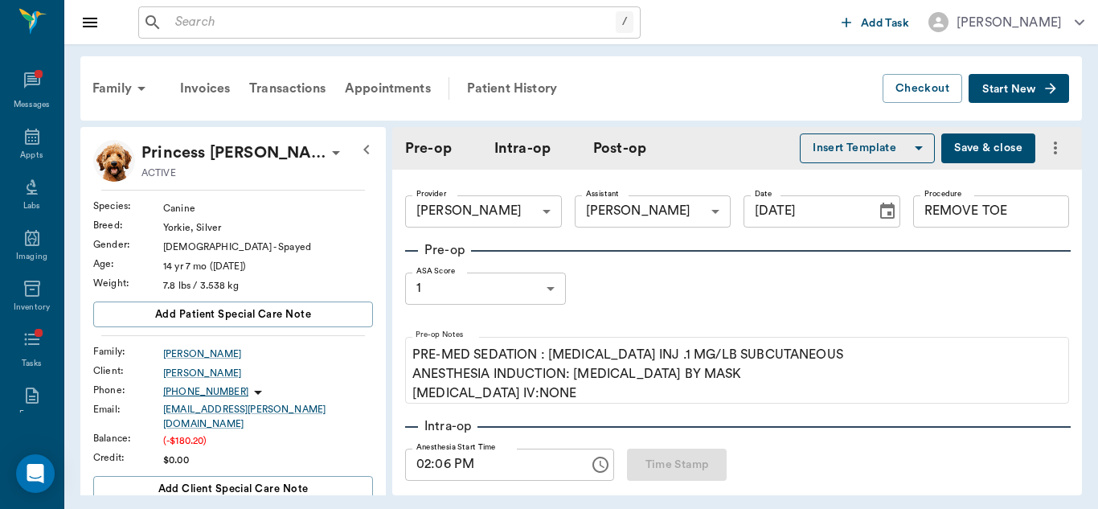
type input "[DATE]"
type input "02:06 PM"
type input "02:18 PM"
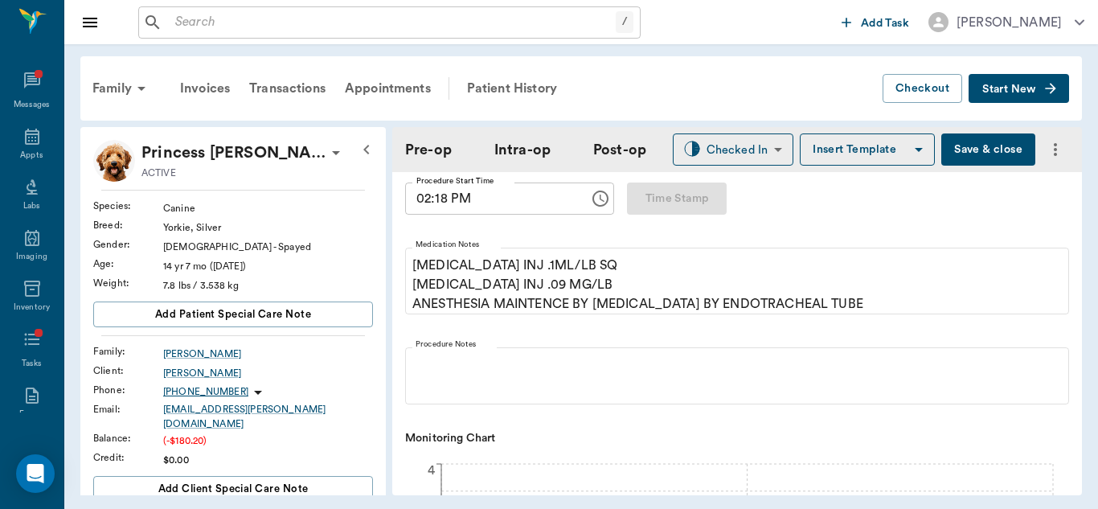
scroll to position [351, 0]
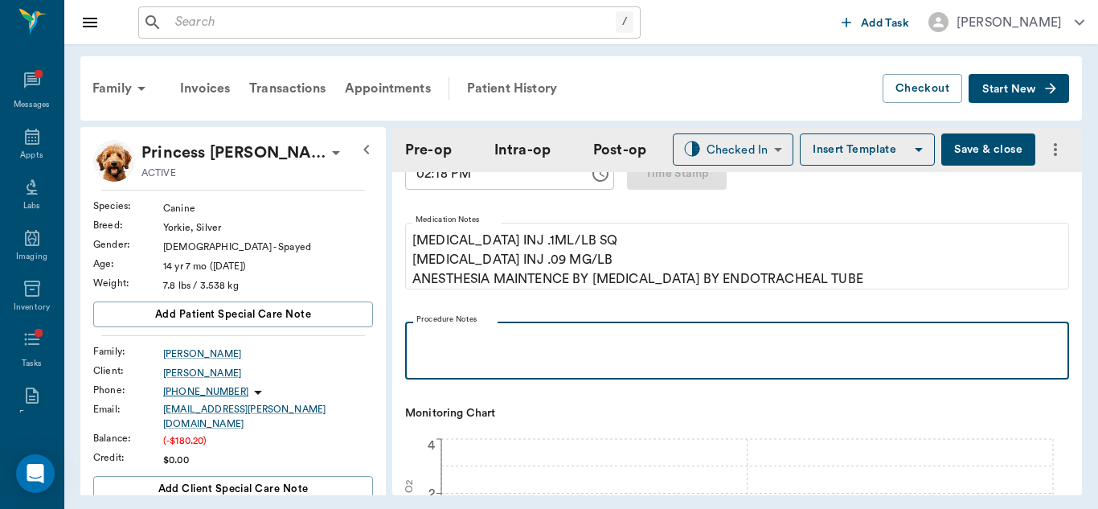
click at [519, 343] on p at bounding box center [737, 339] width 648 height 19
click at [515, 334] on p "Rem" at bounding box center [737, 339] width 648 height 19
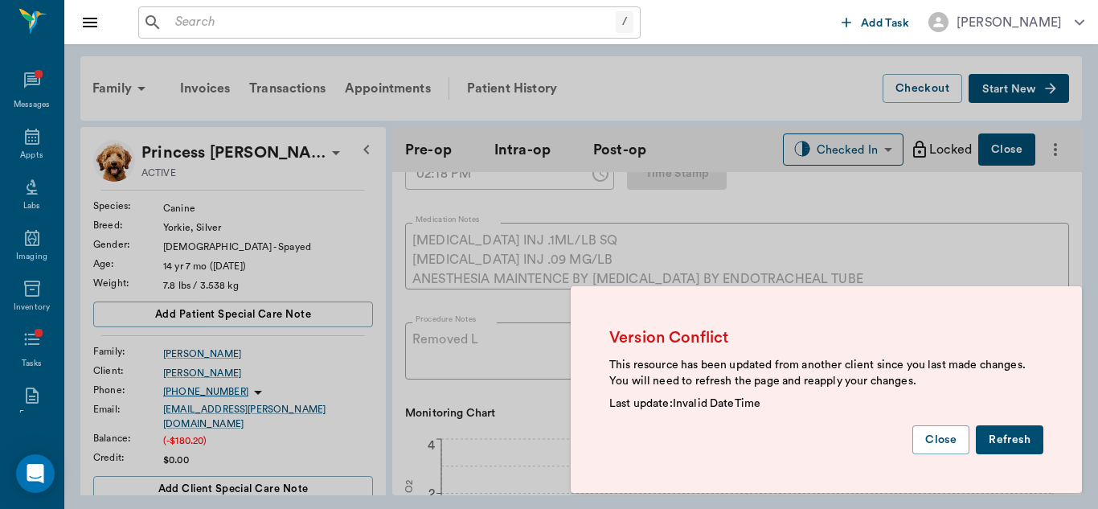
click at [1005, 433] on button "Refresh" at bounding box center [1010, 440] width 68 height 30
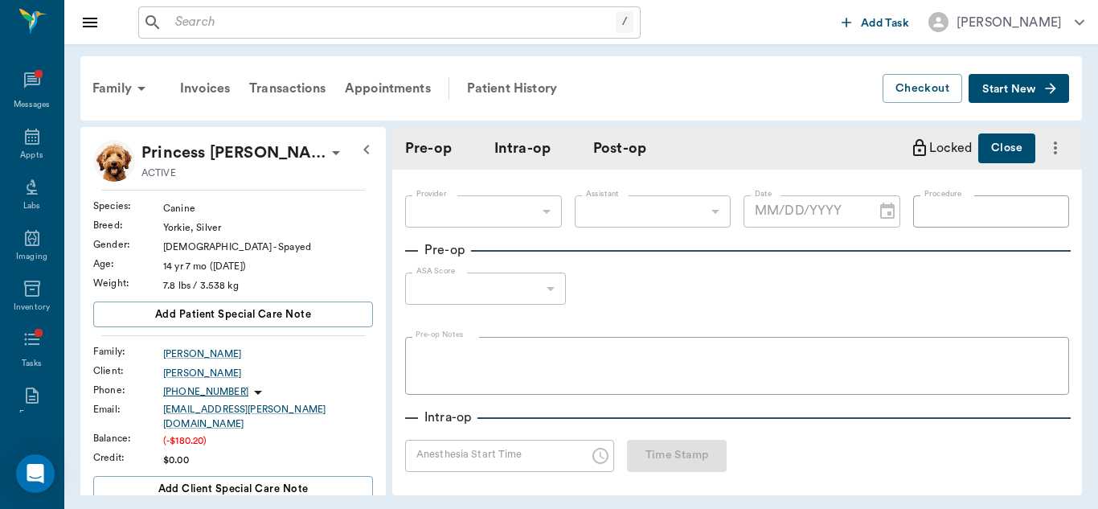
type input "63ec2f075fda476ae8351a4d"
type input "63ec2e7e52e12b0ba117b124"
type input "REMOVE TOE"
type input "1"
radio input "true"
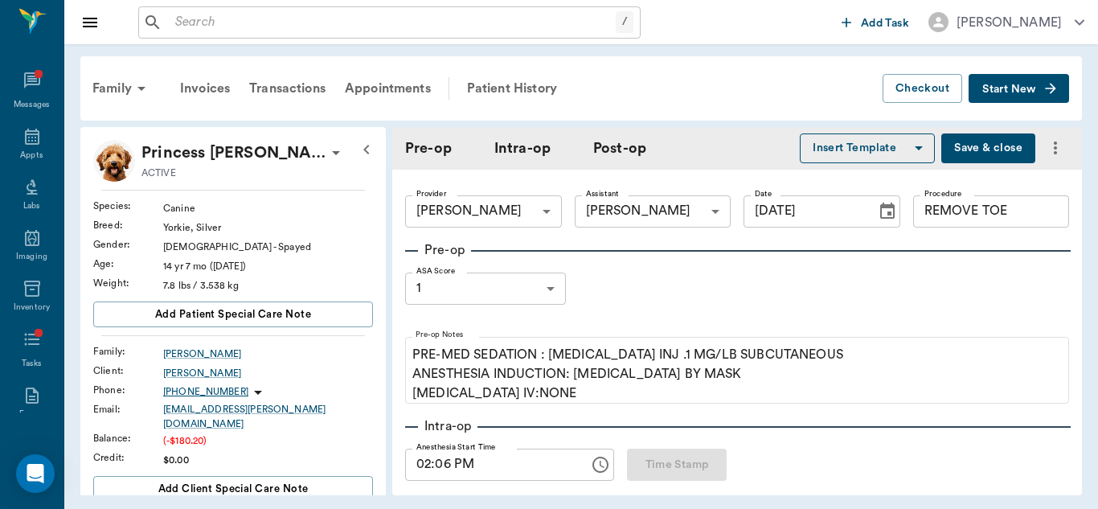
type input "[DATE]"
type input "02:06 PM"
type input "02:18 PM"
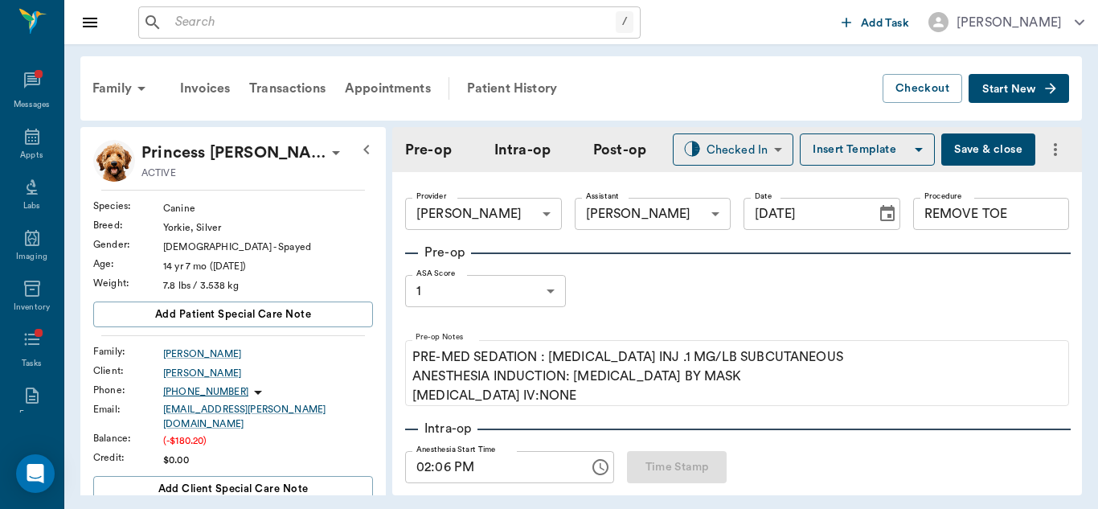
scroll to position [321, 0]
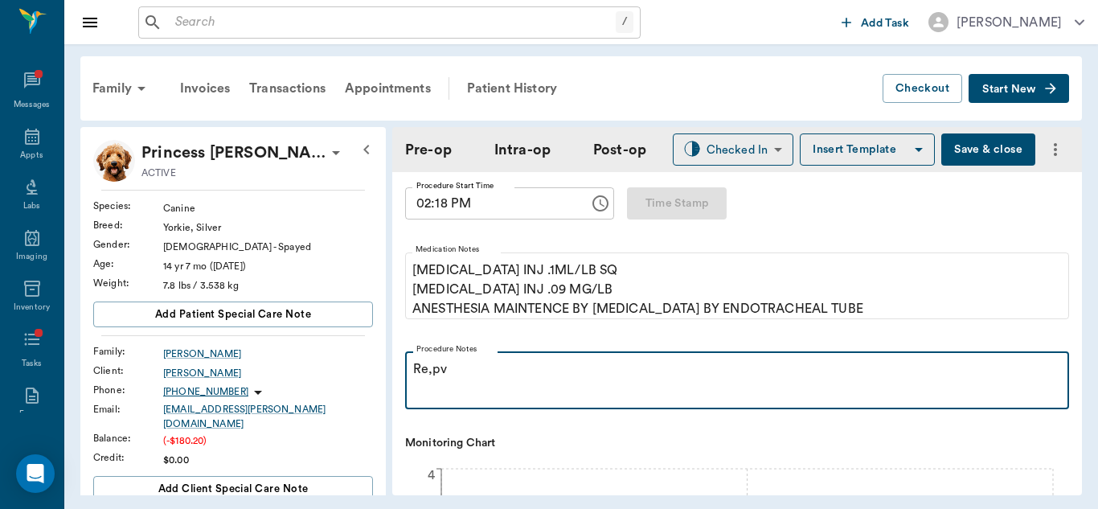
click at [485, 372] on p "Re,pv" at bounding box center [737, 368] width 648 height 19
click at [560, 364] on p "Removed LF Digit #2" at bounding box center [737, 368] width 648 height 19
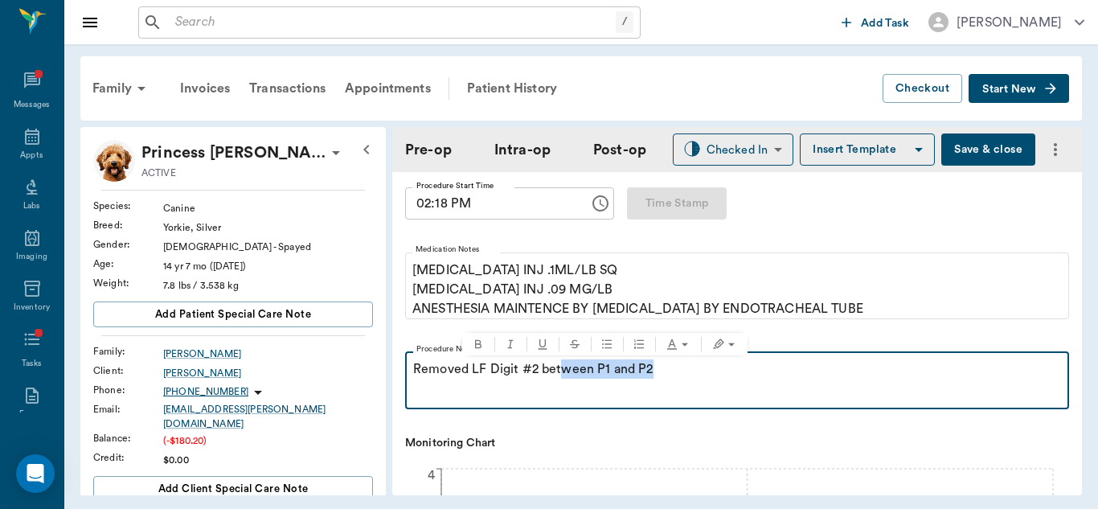
drag, startPoint x: 560, startPoint y: 364, endPoint x: 697, endPoint y: 366, distance: 136.6
click at [697, 366] on p "Removed LF Digit #2 between P1 and P2" at bounding box center [737, 368] width 648 height 19
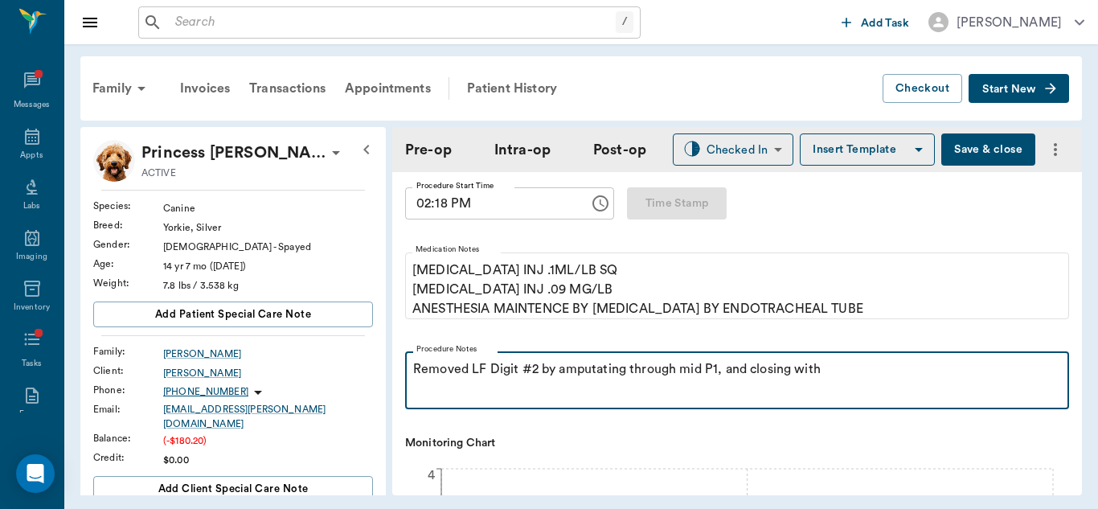
click at [720, 375] on p "Removed LF Digit #2 by amputating through mid P1, and closing with" at bounding box center [737, 368] width 648 height 19
click at [993, 372] on p "Removed LF Digit #2 by amputating through mid P1 and associated soft tissue and…" at bounding box center [737, 368] width 648 height 19
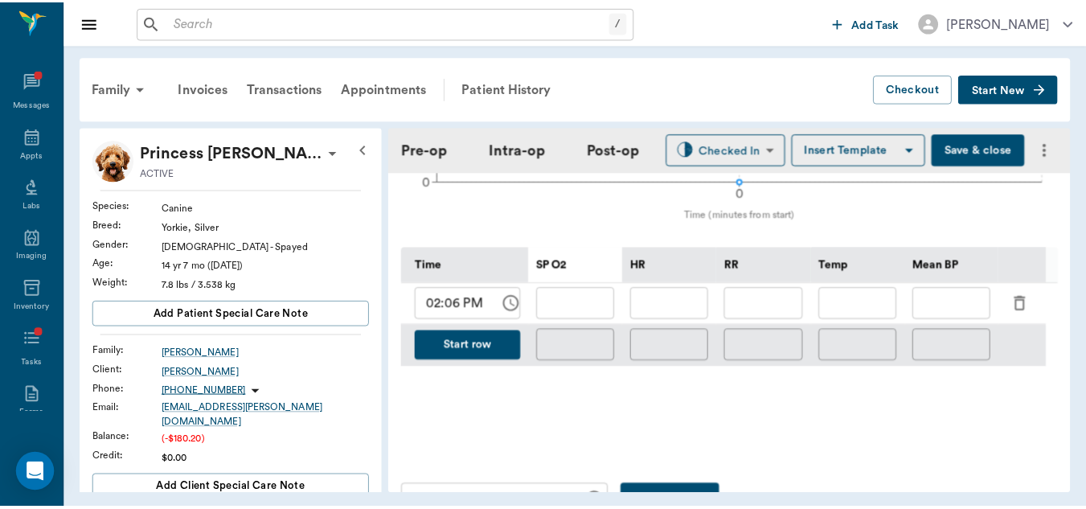
scroll to position [0, 0]
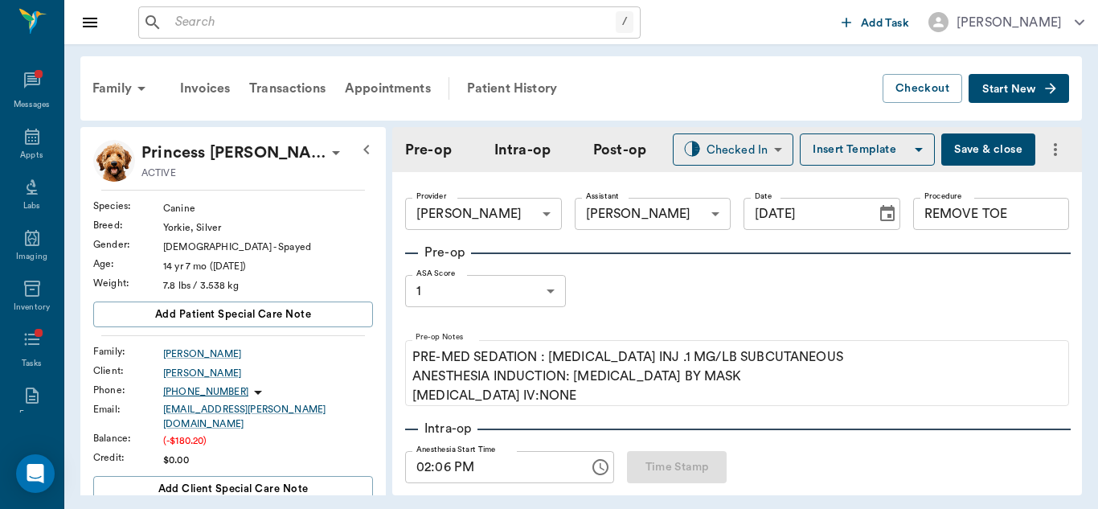
click at [963, 154] on button "Save & close" at bounding box center [988, 149] width 94 height 32
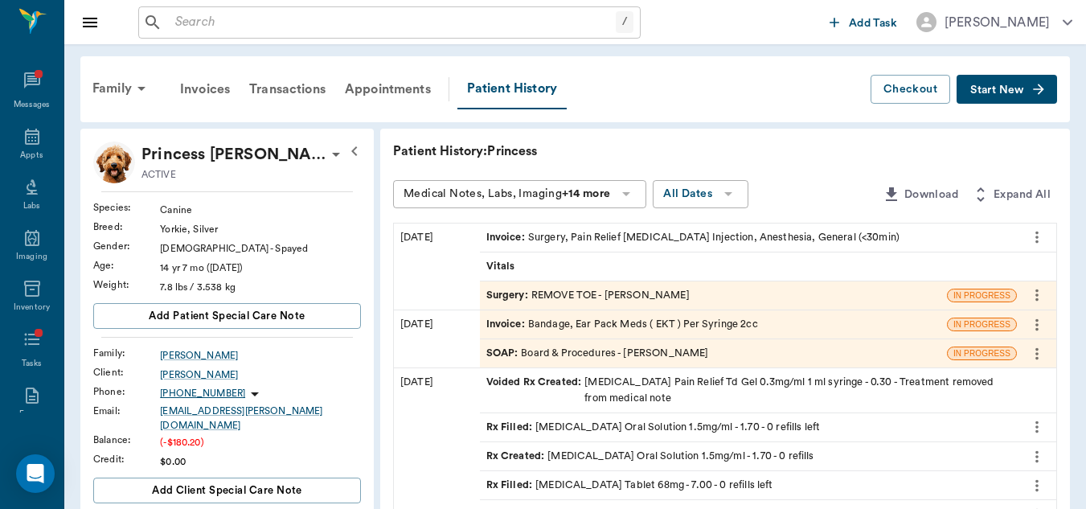
click at [1024, 325] on button "more" at bounding box center [1037, 324] width 26 height 27
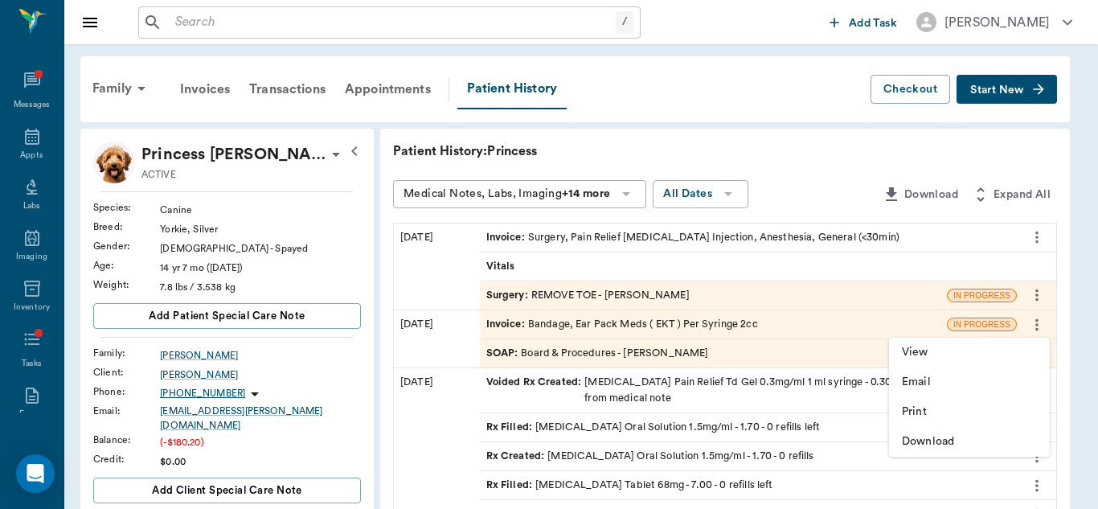
click at [1009, 325] on div at bounding box center [549, 254] width 1098 height 509
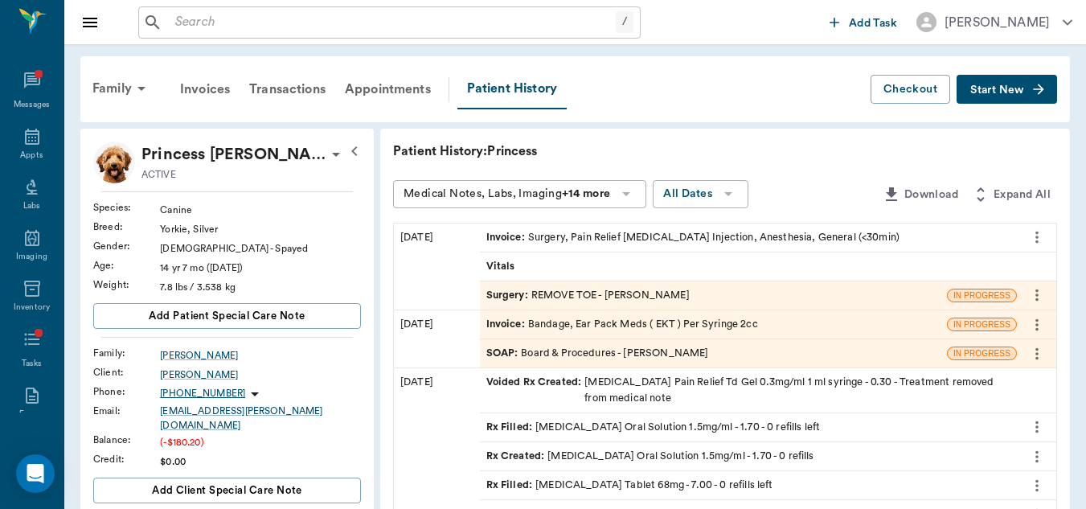
click at [1009, 325] on div at bounding box center [543, 254] width 1086 height 509
click at [899, 319] on div "Invoice : Bandage, Ear Pack Meds ( EKT ) Per Syringe 2cc" at bounding box center [713, 324] width 467 height 28
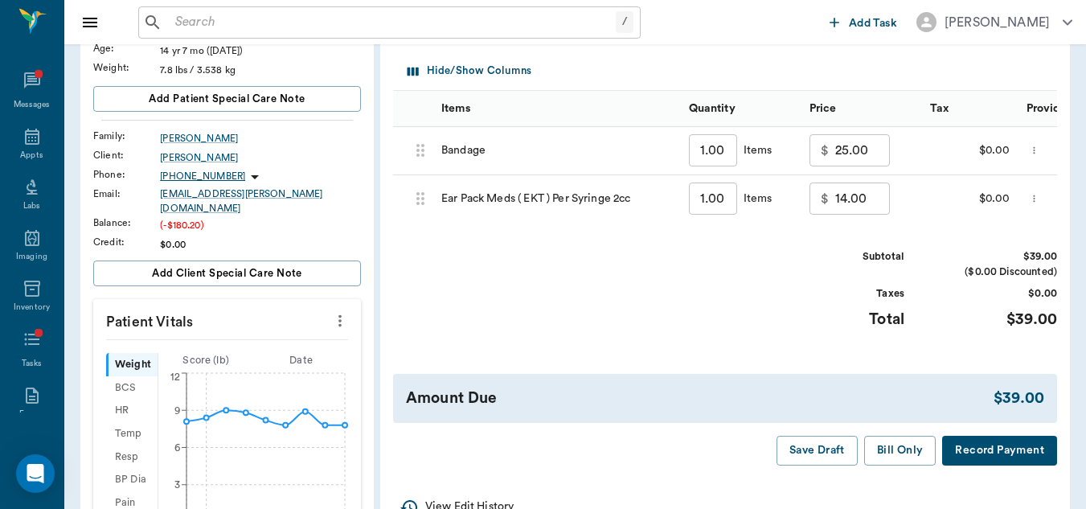
scroll to position [208, 0]
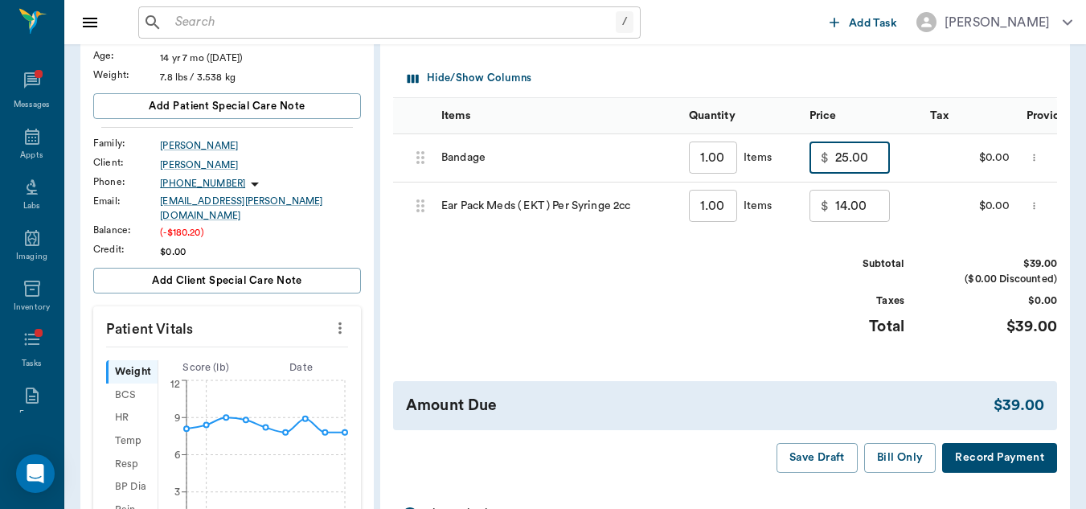
click at [845, 160] on input "25.00" at bounding box center [862, 157] width 55 height 32
type input "20.00"
click at [919, 270] on div "Subtotal $34.00" at bounding box center [920, 263] width 273 height 15
click at [895, 461] on button "Bill Only" at bounding box center [900, 458] width 72 height 30
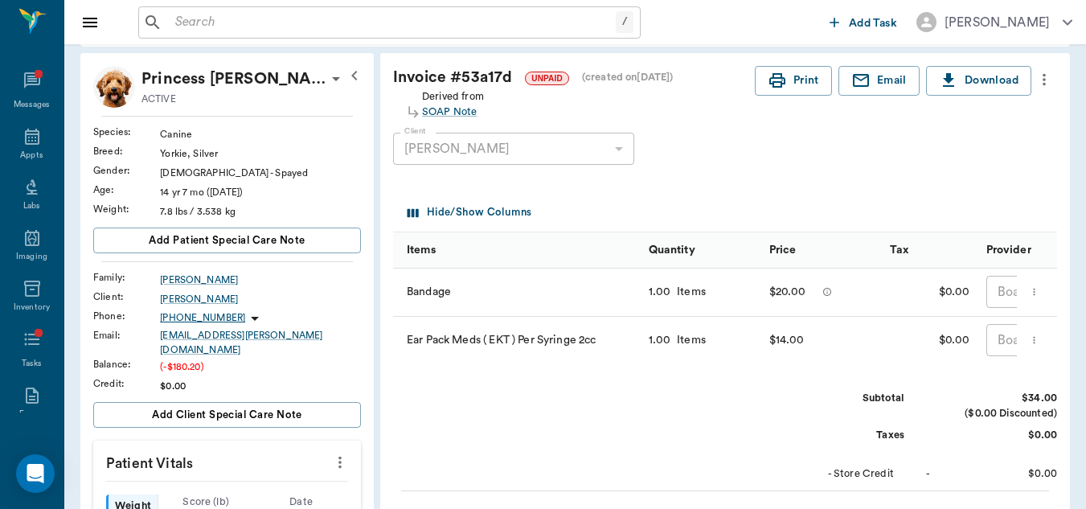
scroll to position [0, 0]
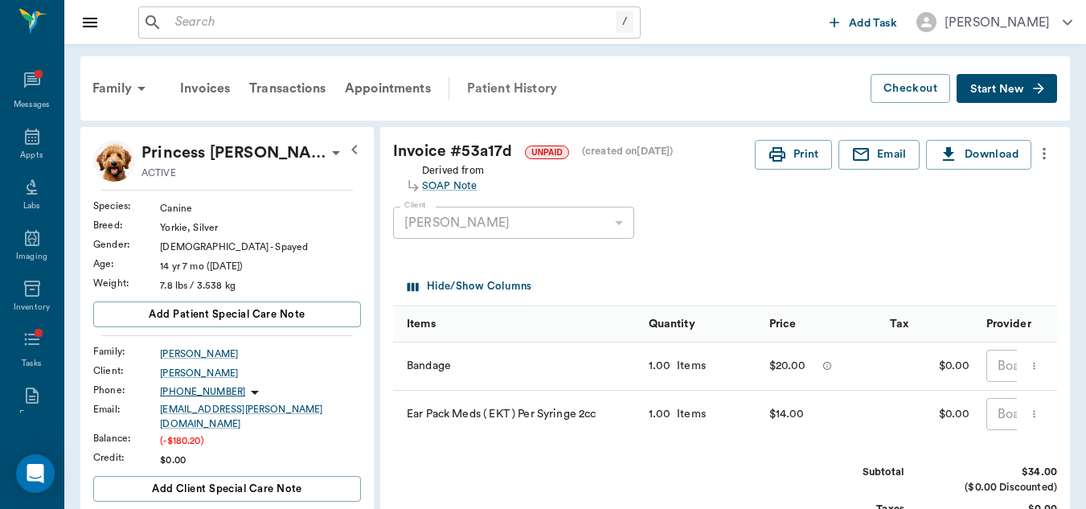
click at [506, 87] on div "Patient History" at bounding box center [511, 88] width 109 height 39
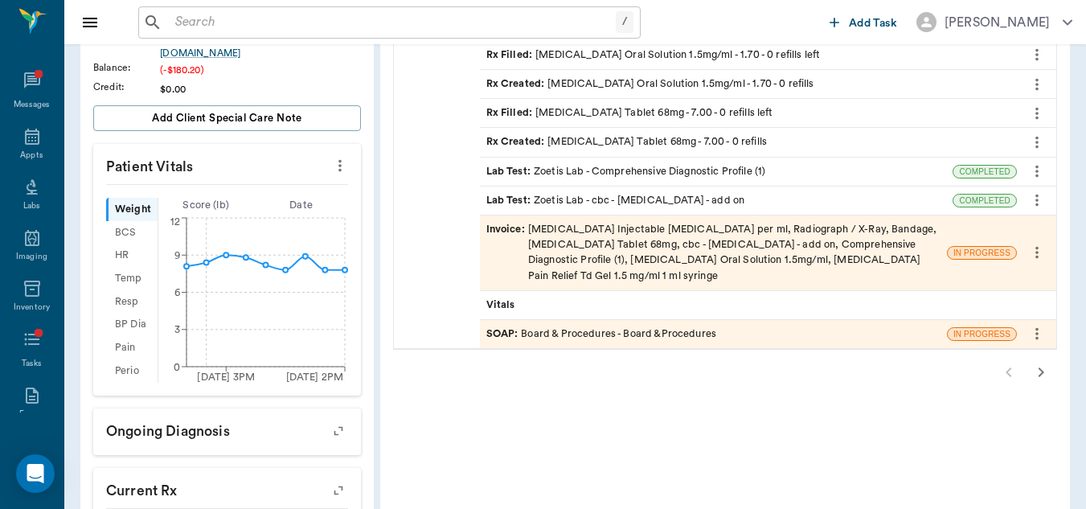
scroll to position [375, 0]
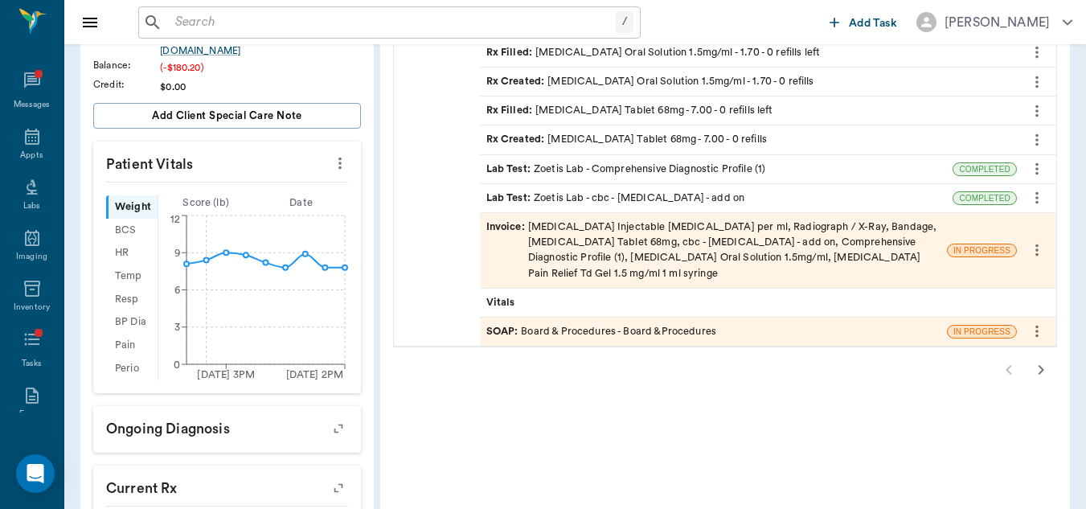
click at [853, 231] on div "Invoice : Propofol Injectable Anesthetic per ml, Radiograph / X-Ray, Bandage, E…" at bounding box center [713, 250] width 454 height 62
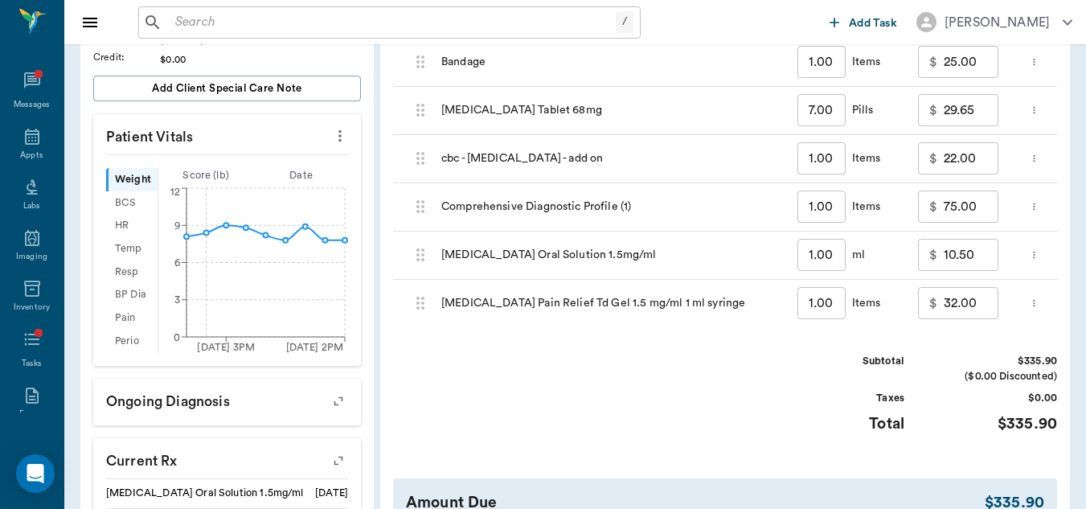
scroll to position [247, 0]
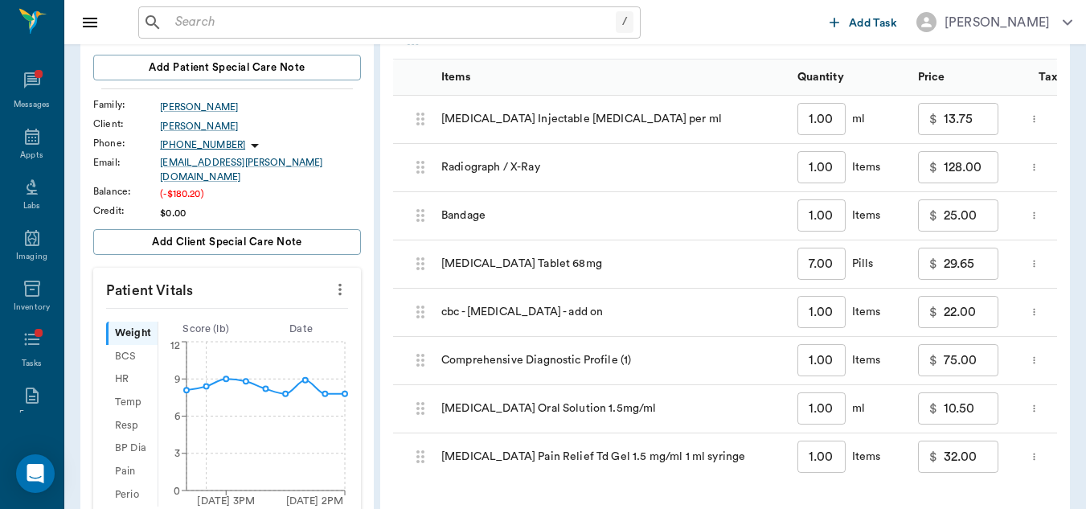
click at [987, 170] on input "128.00" at bounding box center [971, 167] width 55 height 32
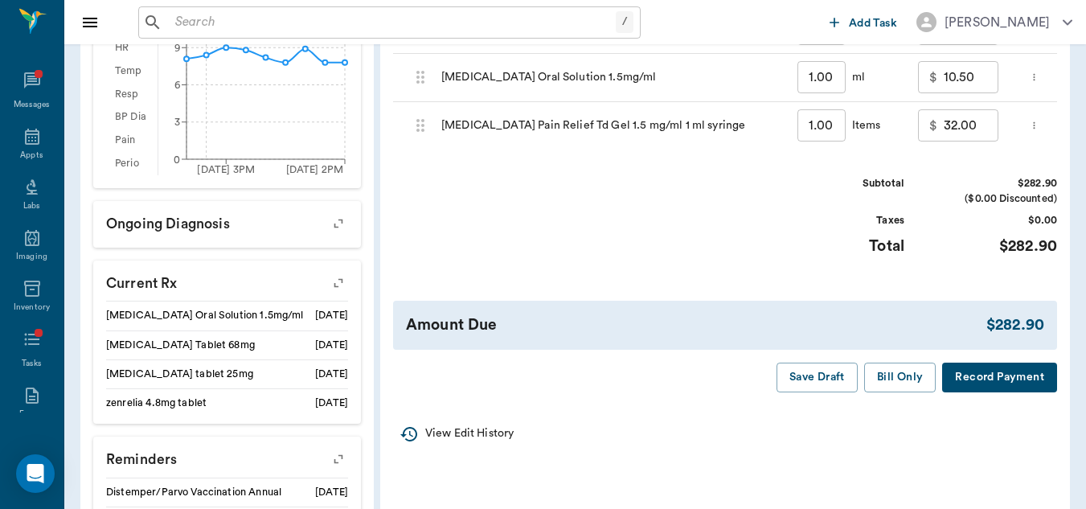
scroll to position [580, 0]
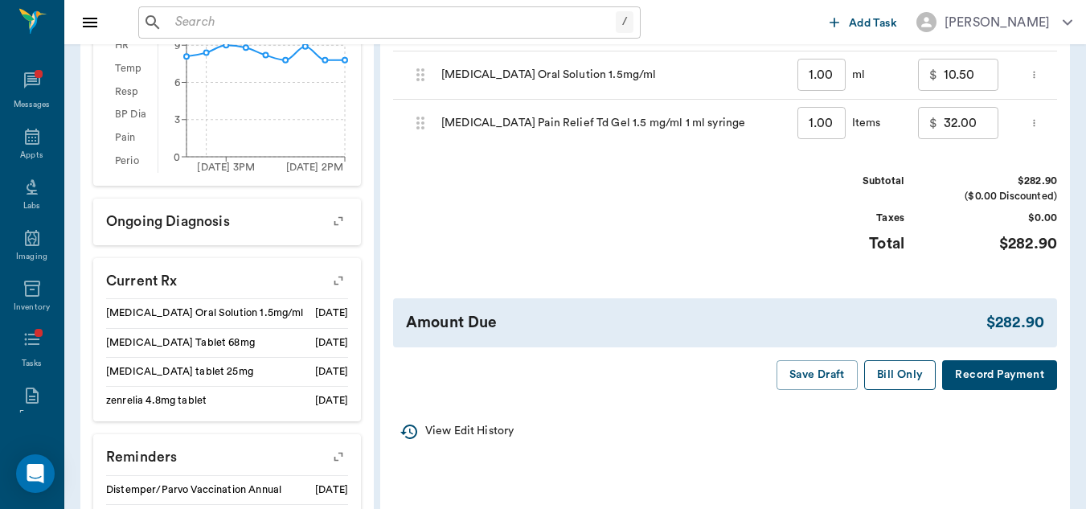
type input "75.00"
click at [905, 383] on button "Bill Only" at bounding box center [900, 375] width 72 height 30
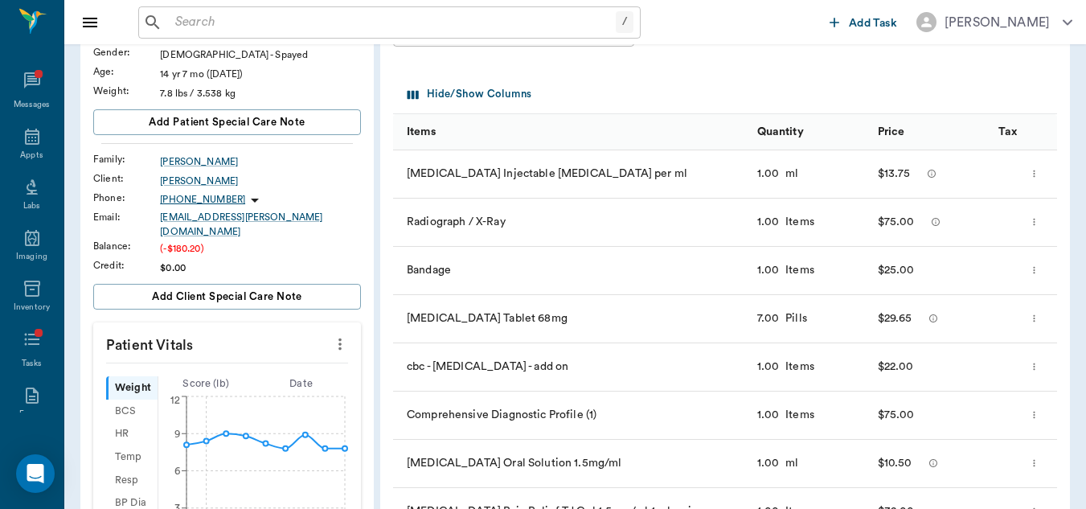
scroll to position [0, 0]
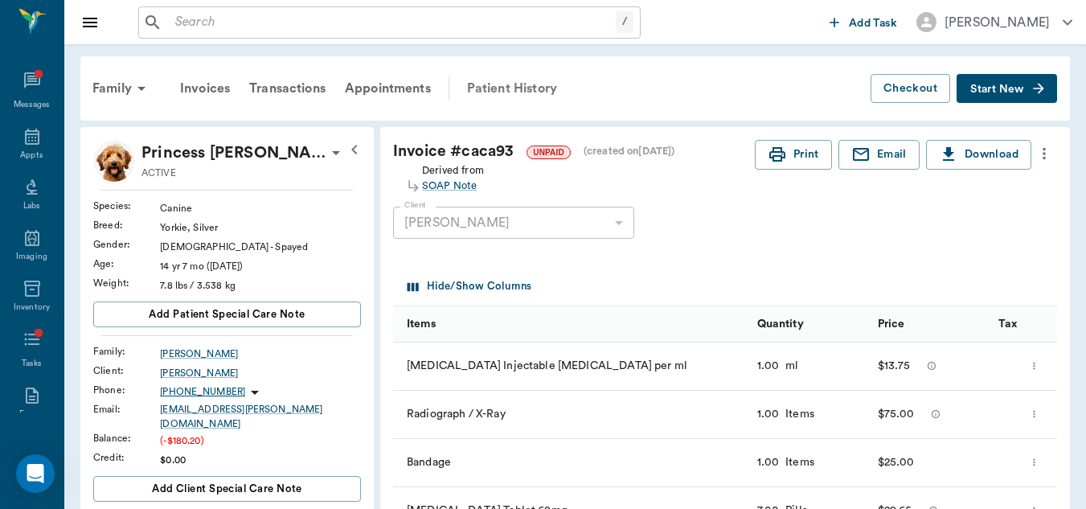
click at [524, 82] on div "Patient History" at bounding box center [511, 88] width 109 height 39
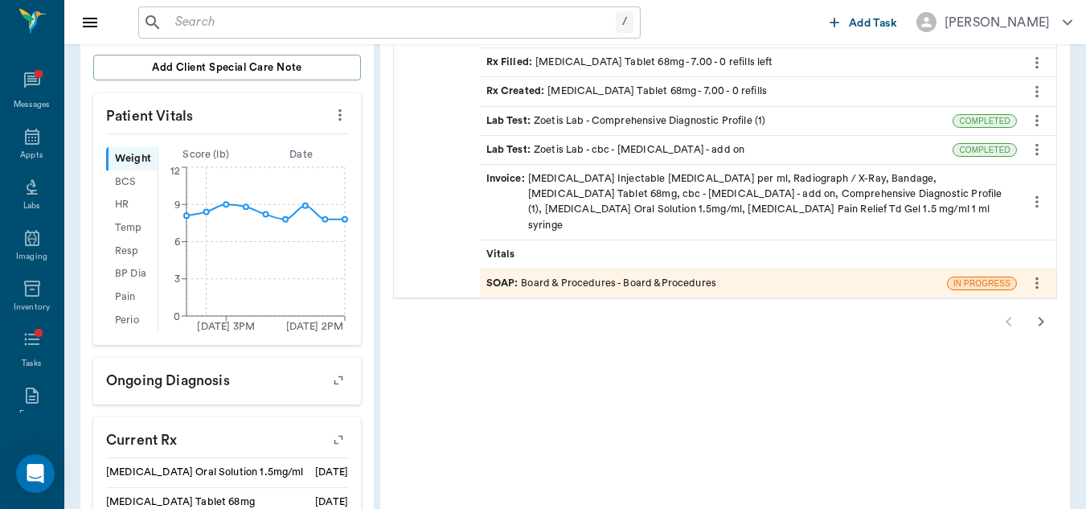
scroll to position [428, 0]
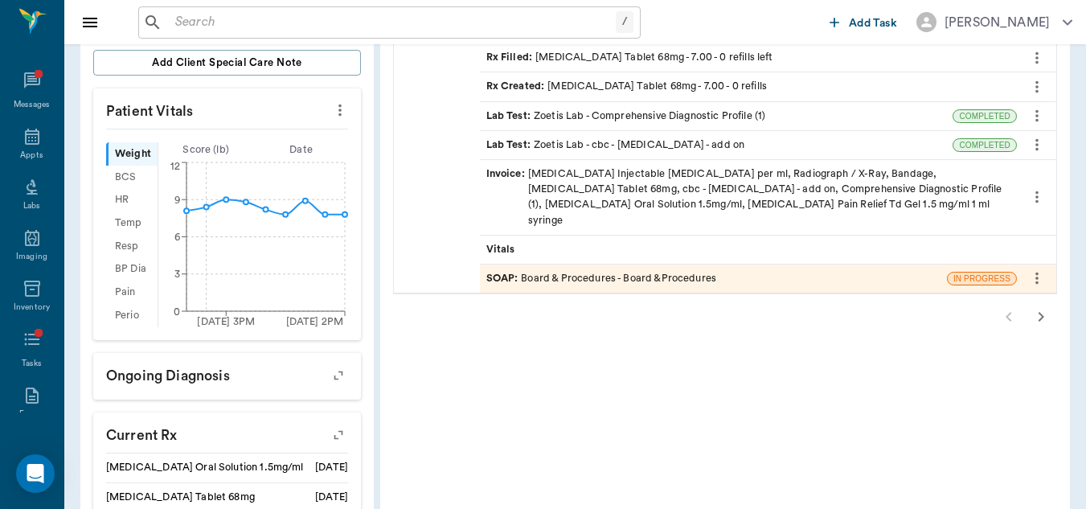
click at [1037, 307] on icon "button" at bounding box center [1040, 316] width 19 height 19
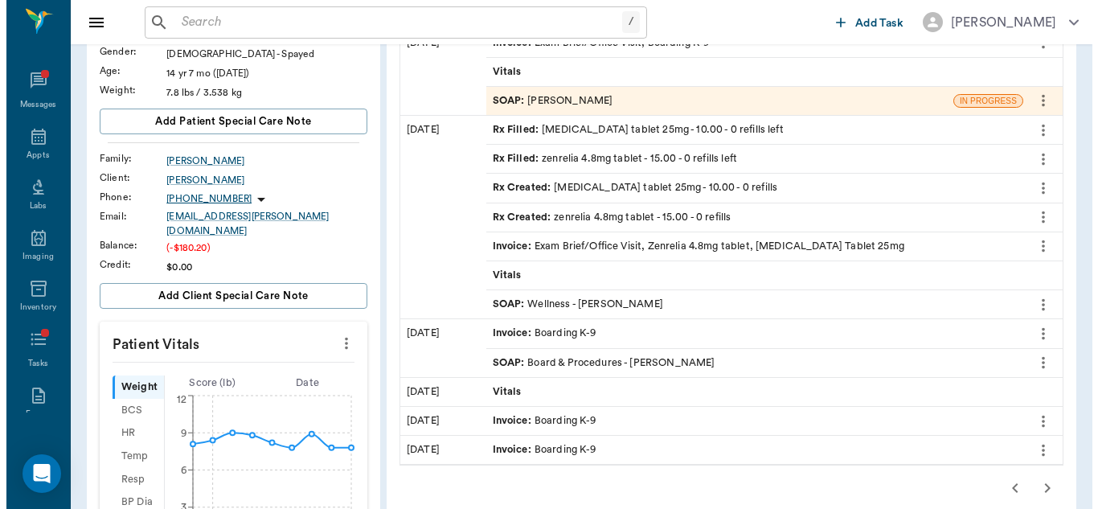
scroll to position [0, 0]
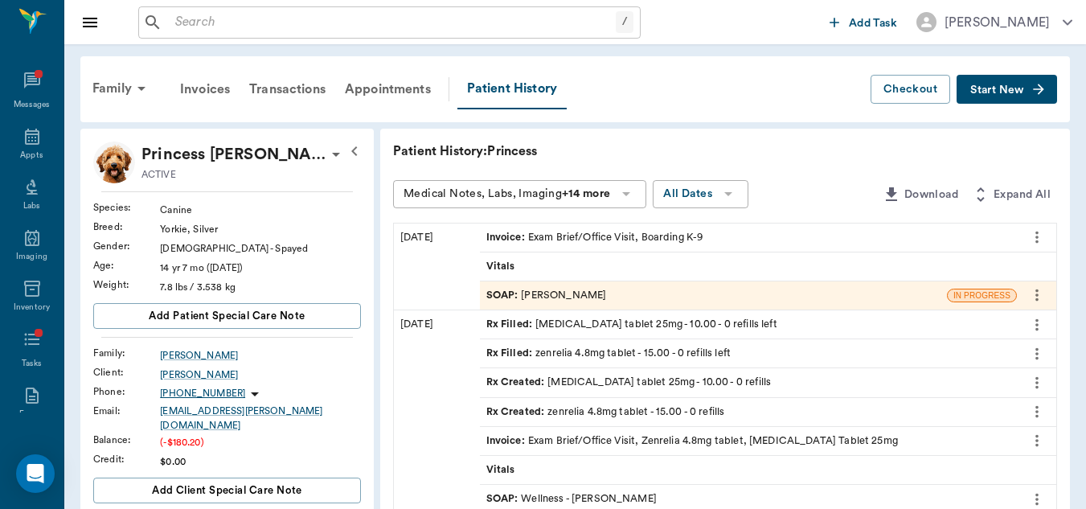
click at [655, 255] on div "Vitals" at bounding box center [748, 266] width 537 height 28
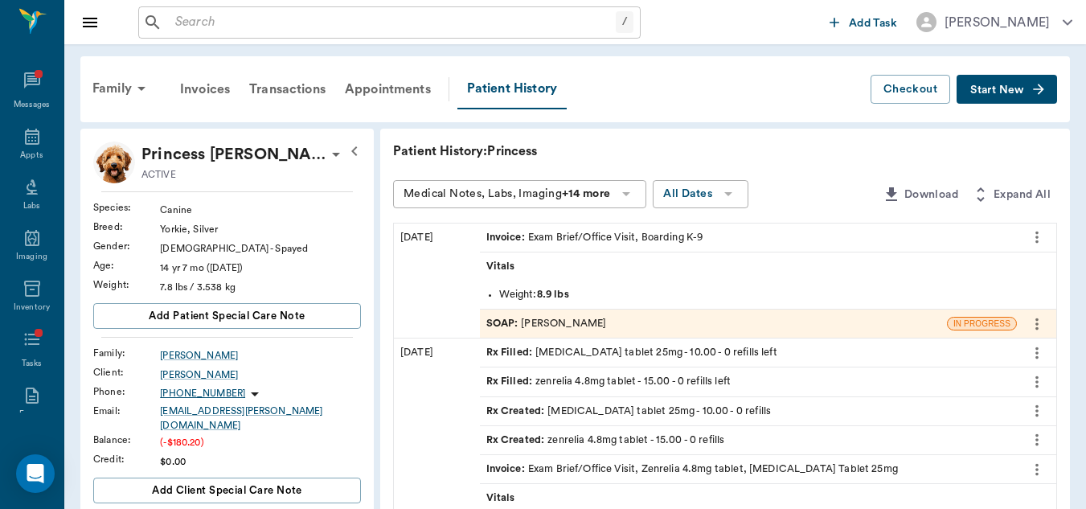
click at [608, 326] on div "SOAP : Dr. Bert Ellsworth" at bounding box center [713, 323] width 467 height 28
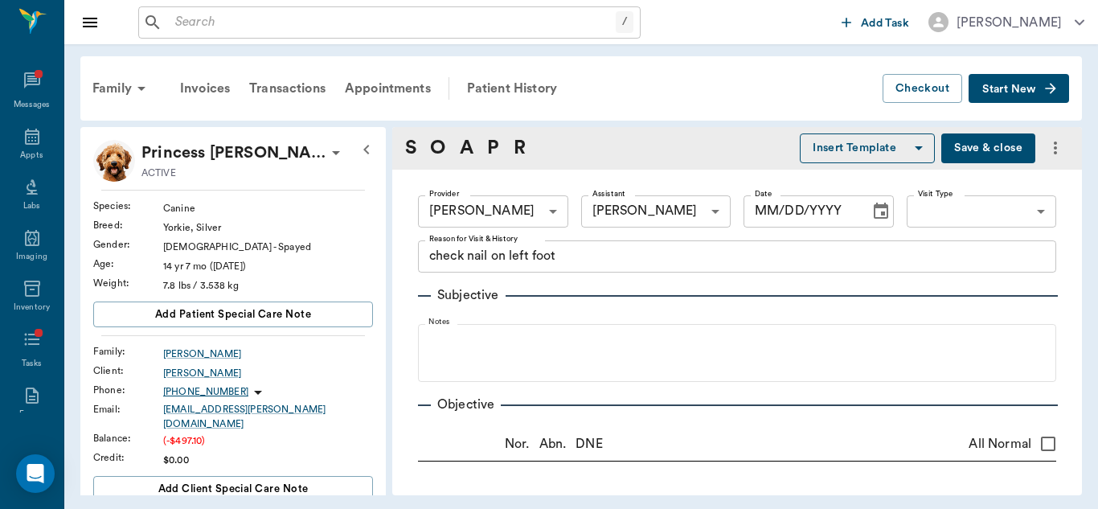
type input "63ec2f075fda476ae8351a4d"
type input "63ec2e7e52e12b0ba117b124"
type textarea "check nail on left foot"
type input "08/25/2025"
click at [973, 154] on button "Save & close" at bounding box center [988, 148] width 94 height 30
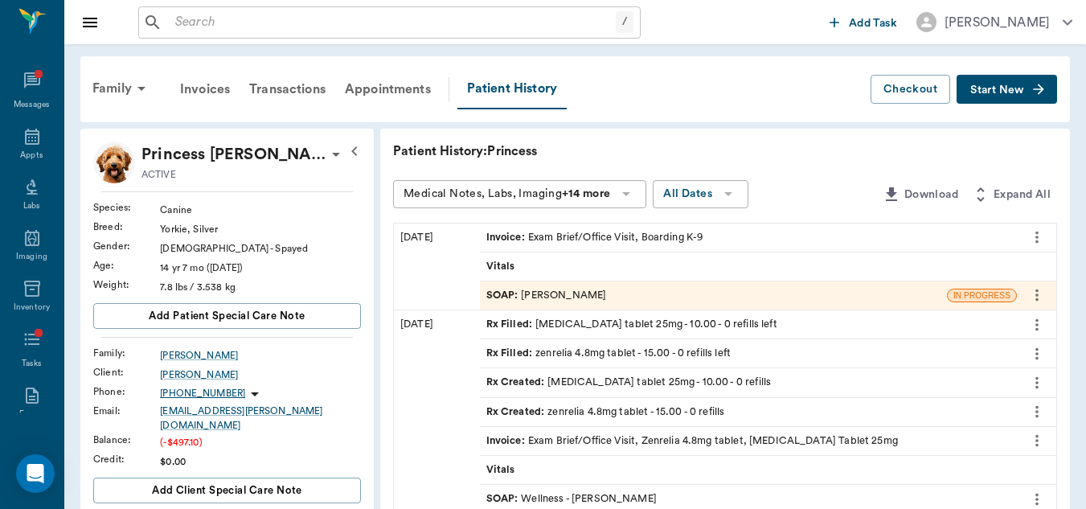
click at [973, 154] on div "Patient History: Princess" at bounding box center [725, 150] width 664 height 19
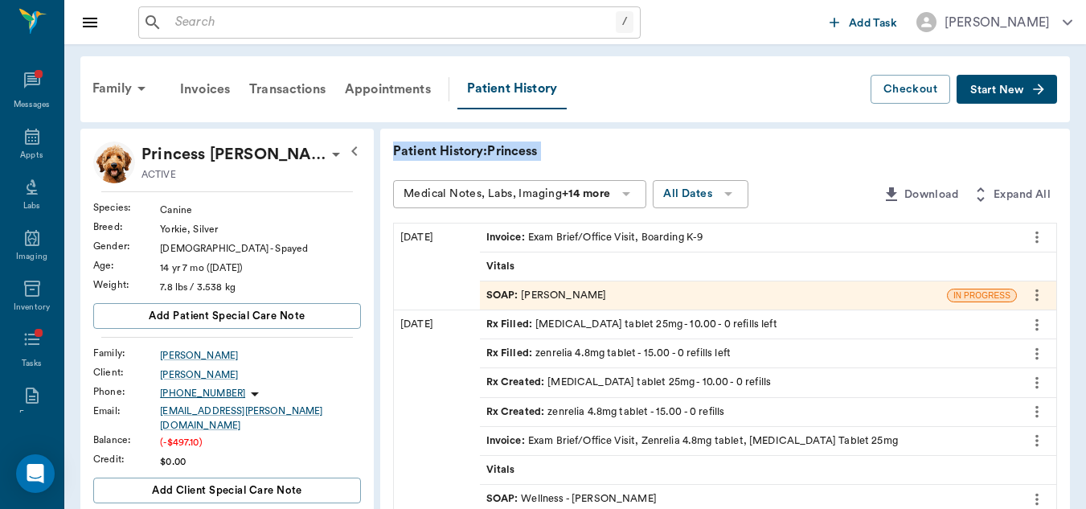
click at [973, 154] on div "Patient History: Princess" at bounding box center [725, 150] width 664 height 19
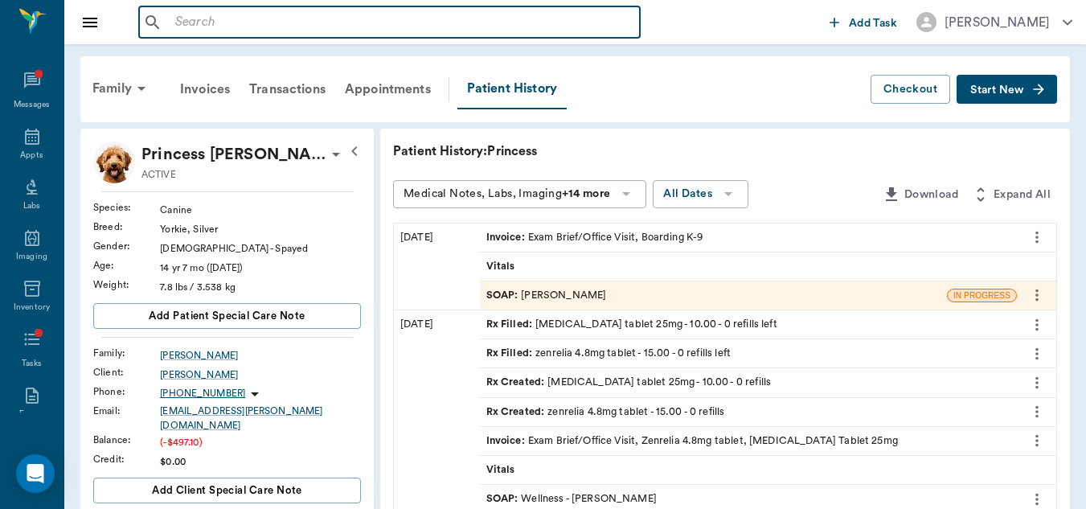
click at [473, 14] on input "text" at bounding box center [401, 22] width 465 height 23
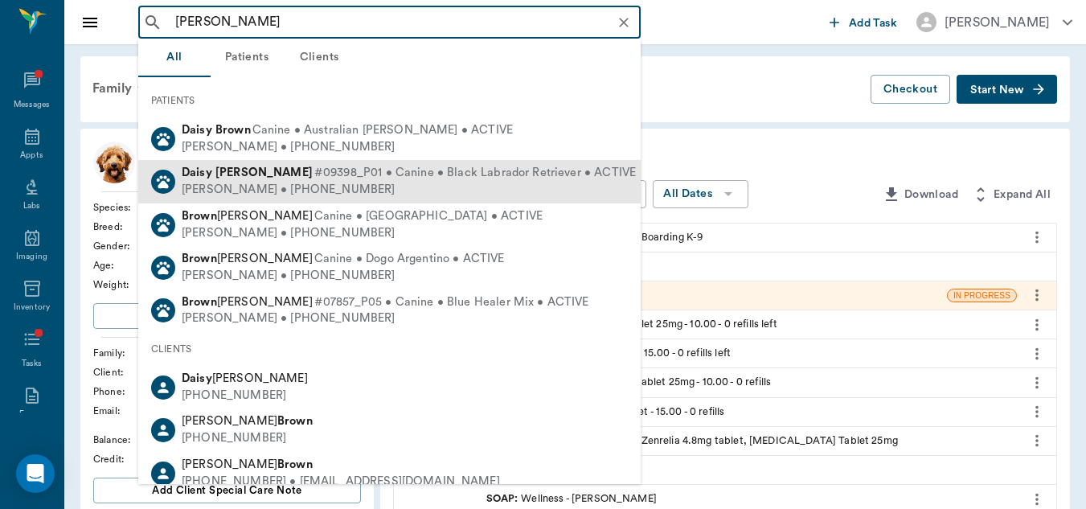
click at [597, 191] on div "Daisy Brownlee #09398_P01 • Canine • Black Labrador Retriever • ACTIVE Jason Br…" at bounding box center [389, 181] width 502 height 43
type input "daisy brown"
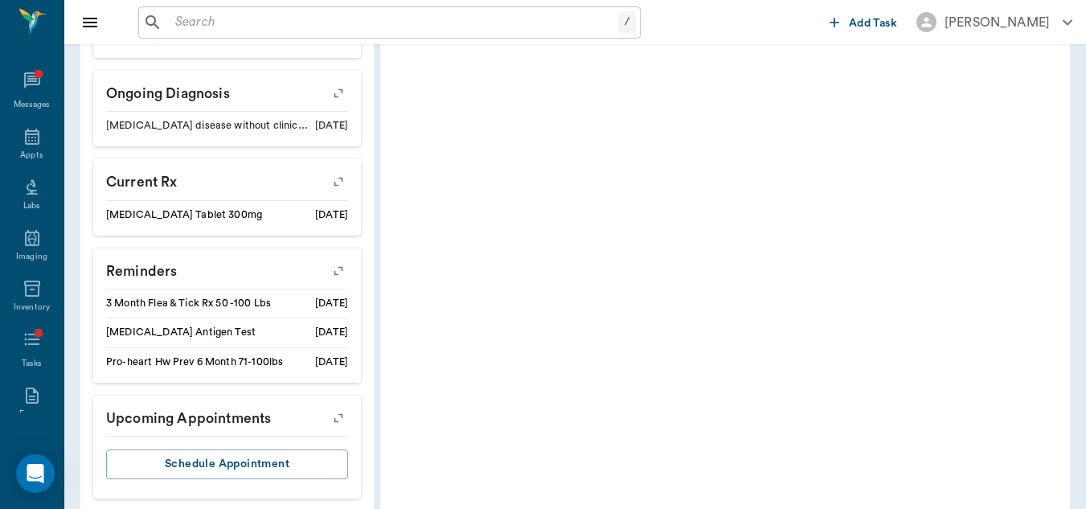
scroll to position [236, 0]
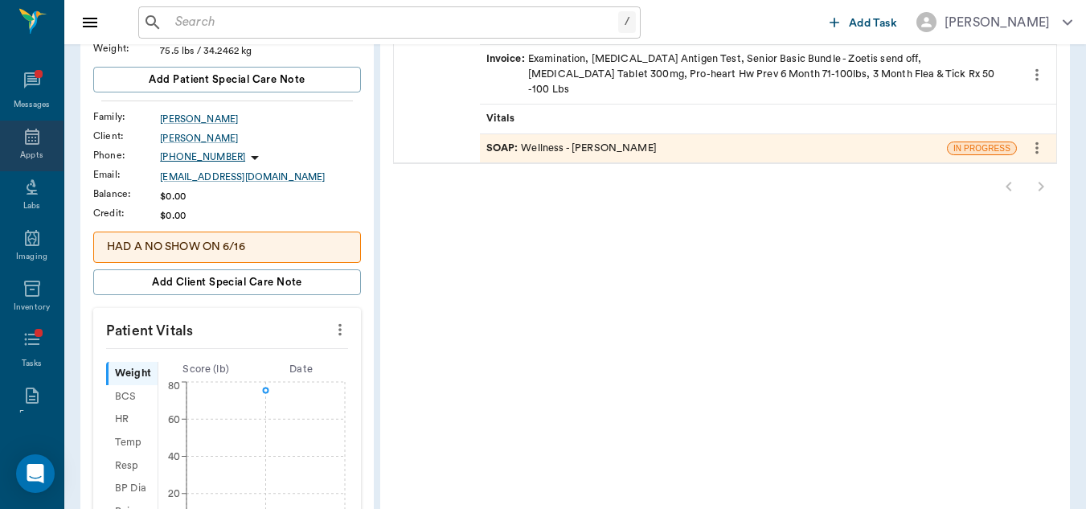
click at [28, 125] on div "Appts" at bounding box center [31, 146] width 63 height 51
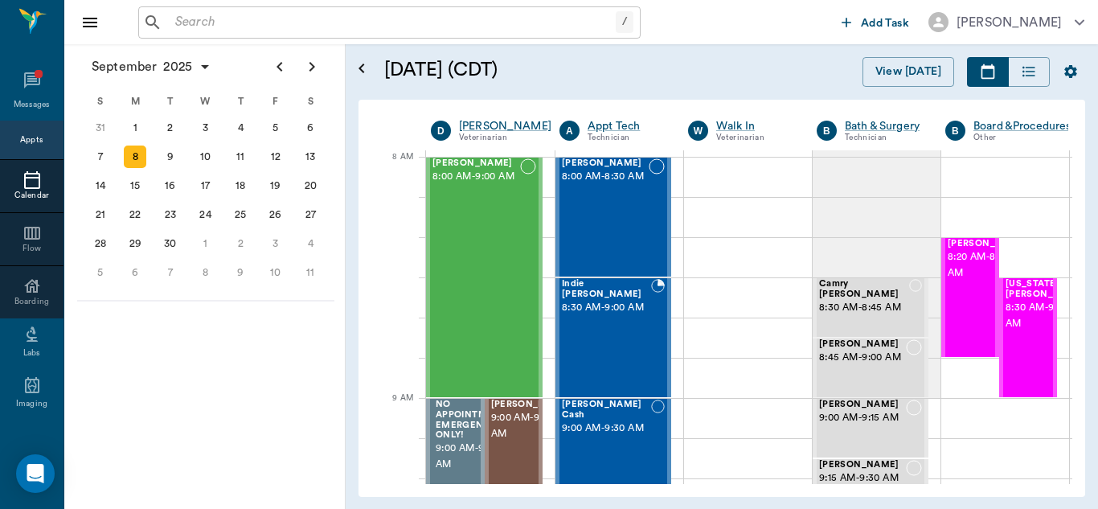
scroll to position [0, 1]
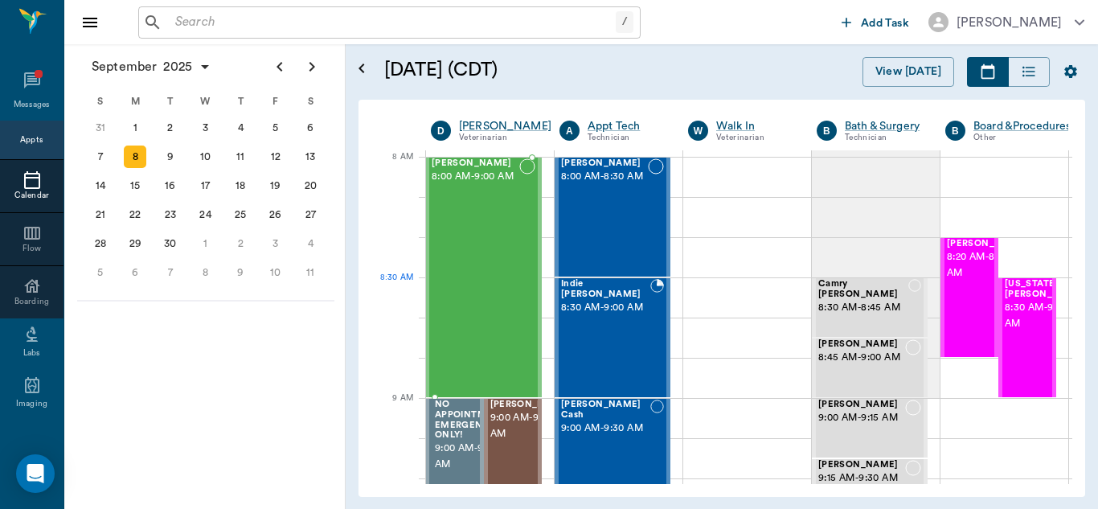
click at [495, 278] on div "Bovine Campbell 8:00 AM - 9:00 AM" at bounding box center [476, 277] width 88 height 238
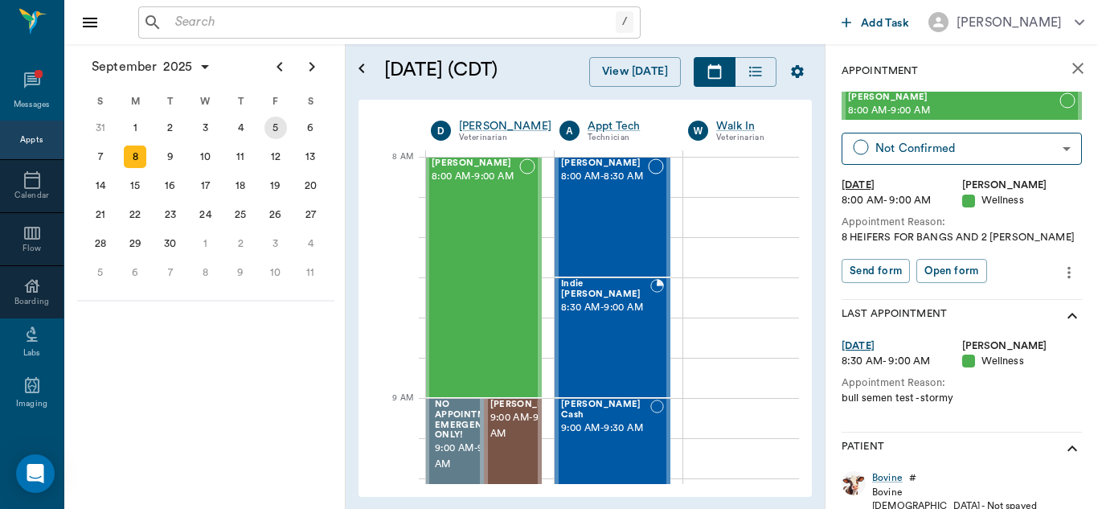
click at [275, 123] on div "5" at bounding box center [275, 128] width 23 height 23
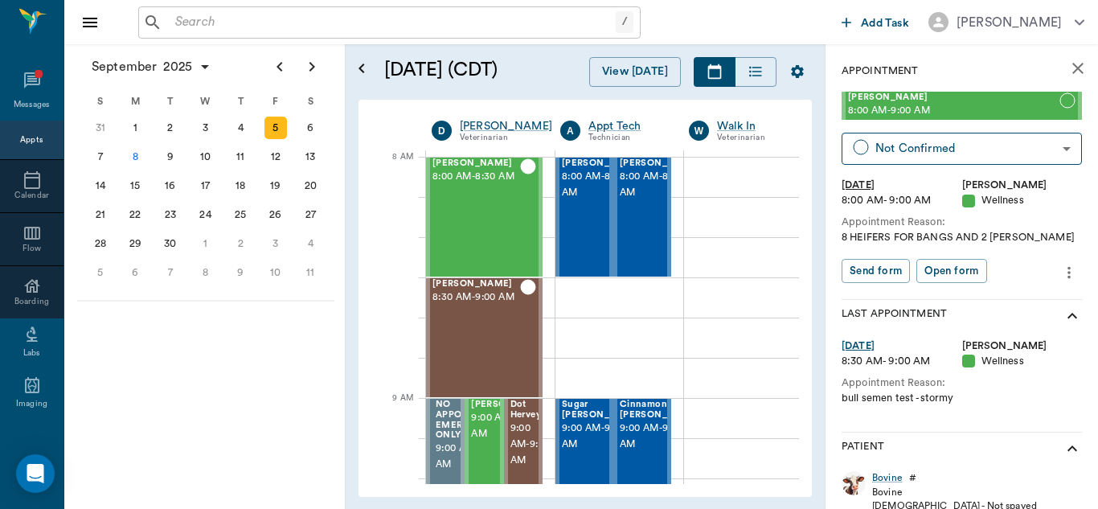
scroll to position [0, 1]
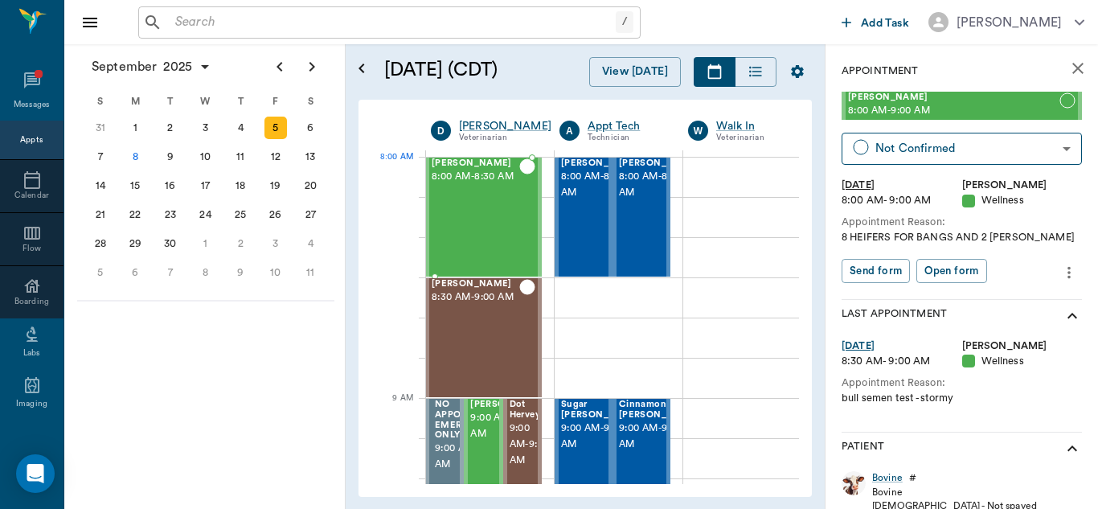
click at [452, 175] on span "8:00 AM - 8:30 AM" at bounding box center [476, 177] width 88 height 16
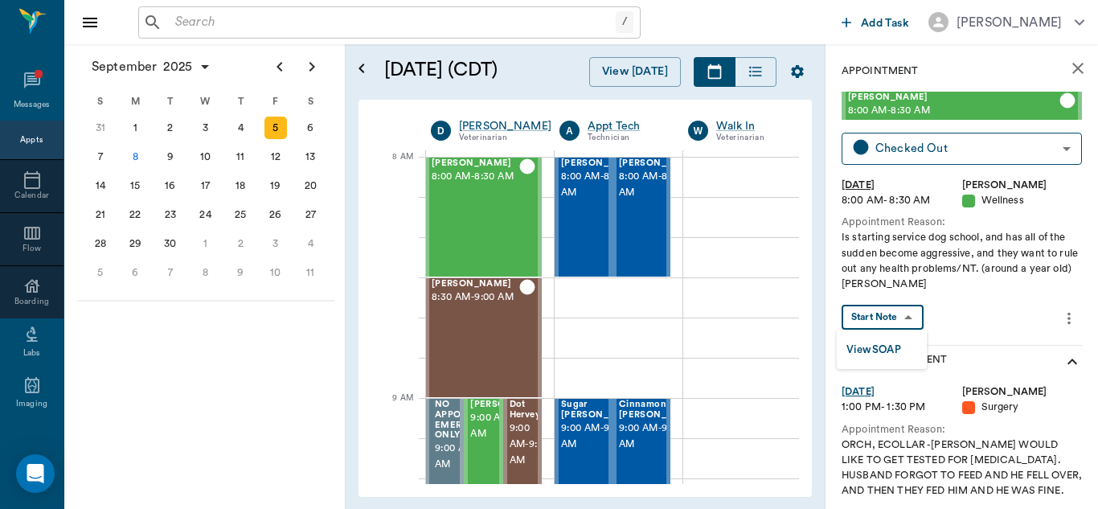
click at [879, 312] on body "/ ​ Add Task Dr. Bert Ellsworth Nectar Messages Appts Calendar Flow Boarding La…" at bounding box center [549, 254] width 1098 height 509
click at [887, 352] on button "View SOAP" at bounding box center [873, 350] width 55 height 18
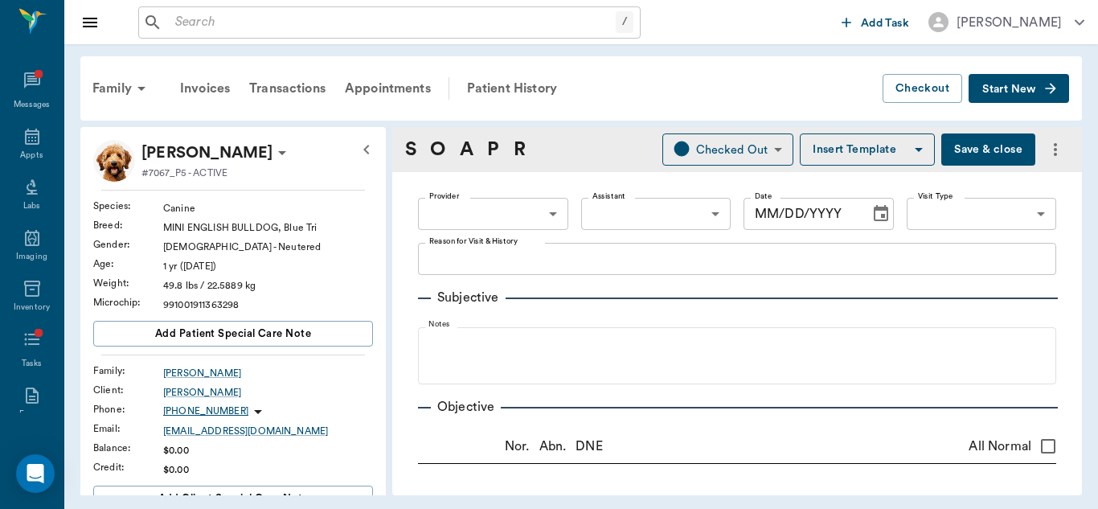
type input "63ec2f075fda476ae8351a4d"
type input "6740bf97de10e07744acf1eb"
type input "65d2be4f46e3a538d89b8c14"
type textarea "Is starting service dog school, and has all of the sudden become aggressive, an…"
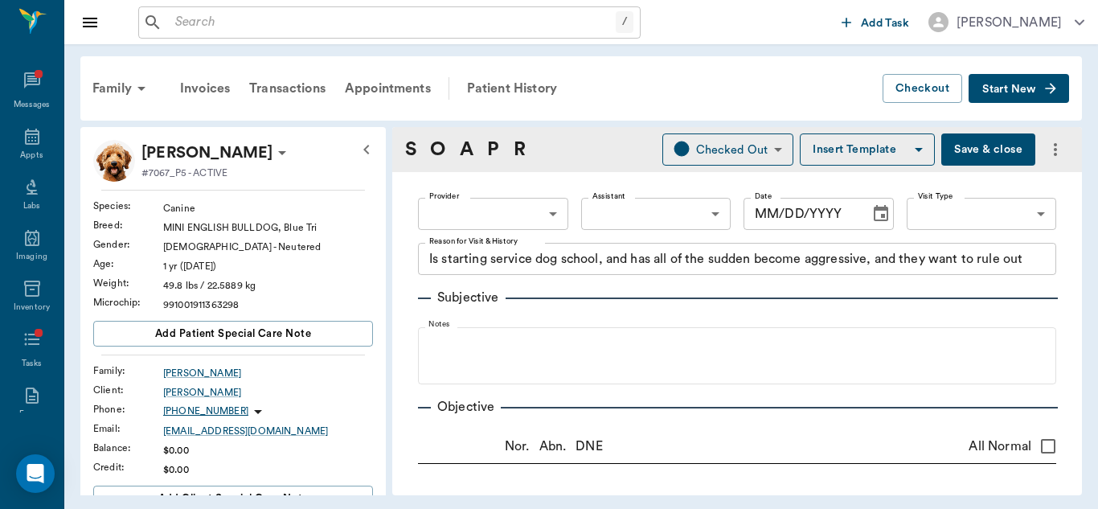
radio input "true"
type textarea "atopic dermatitis on back with some sores and alopecia., some dermatitis betwee…"
radio input "true"
type textarea "bilateral yellow yeasty discharge"
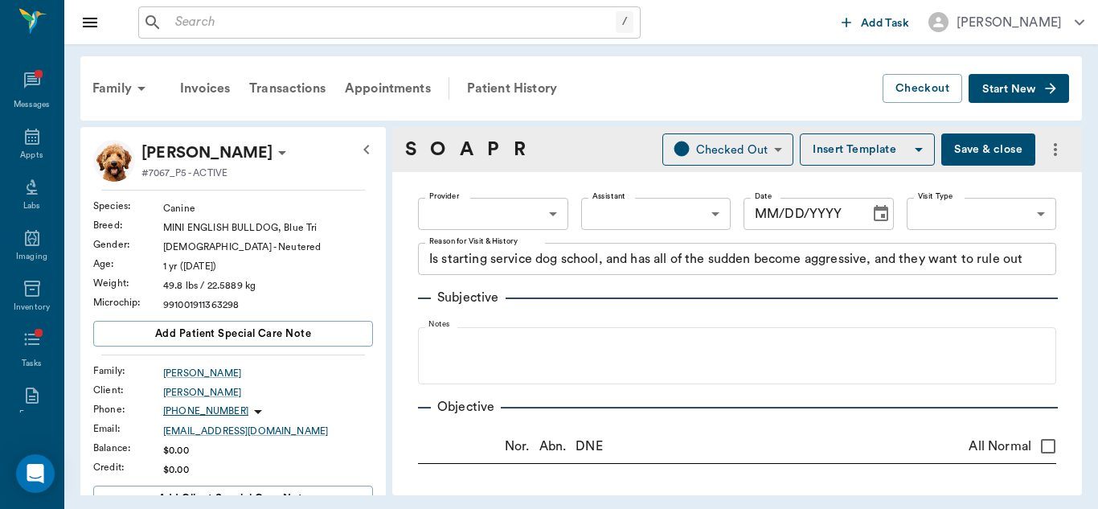
radio input "true"
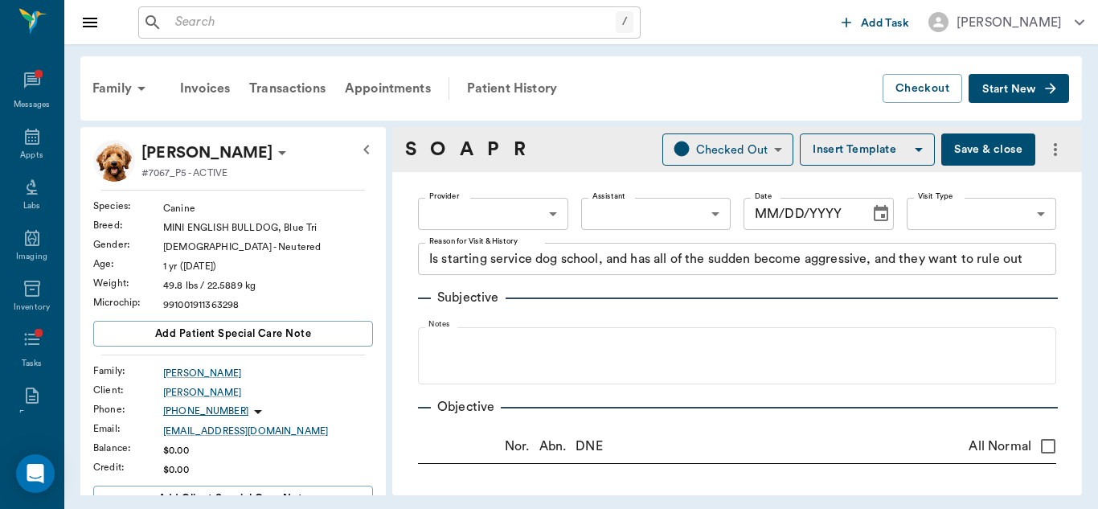
radio input "true"
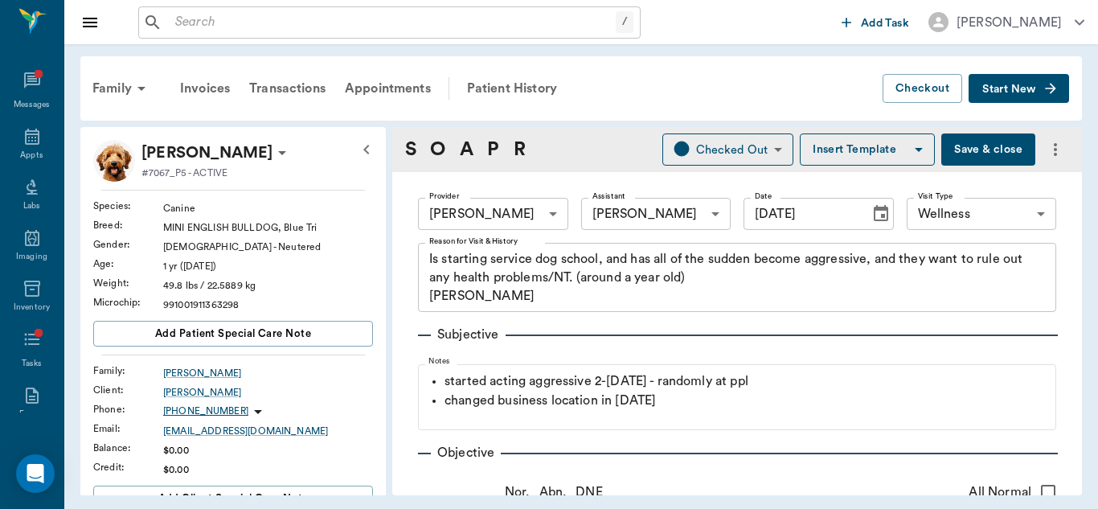
type input "[DATE]"
click at [939, 317] on div "Subjective Notes started acting aggressive 2-3 weeks ago - randomly at ppl chan…" at bounding box center [737, 371] width 638 height 118
click at [1077, 48] on div "Family Invoices Transactions Appointments Patient History Checkout Start New Ta…" at bounding box center [581, 275] width 1034 height 463
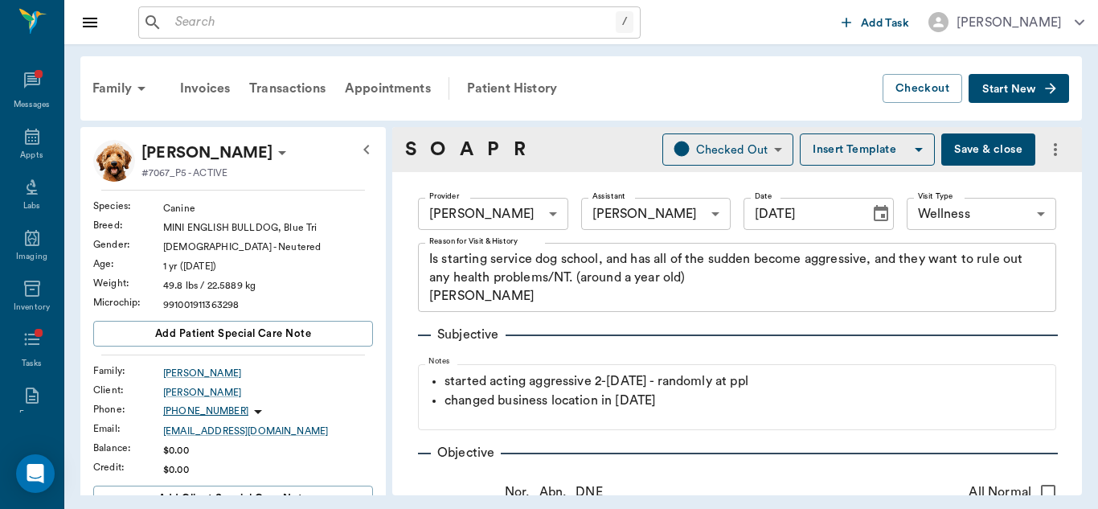
click at [1077, 48] on div "Family Invoices Transactions Appointments Patient History Checkout Start New Ta…" at bounding box center [581, 275] width 1034 height 463
click at [684, 85] on div "Family Invoices Transactions Appointments Patient History" at bounding box center [483, 88] width 800 height 39
click at [15, 138] on div "Appts" at bounding box center [31, 146] width 63 height 51
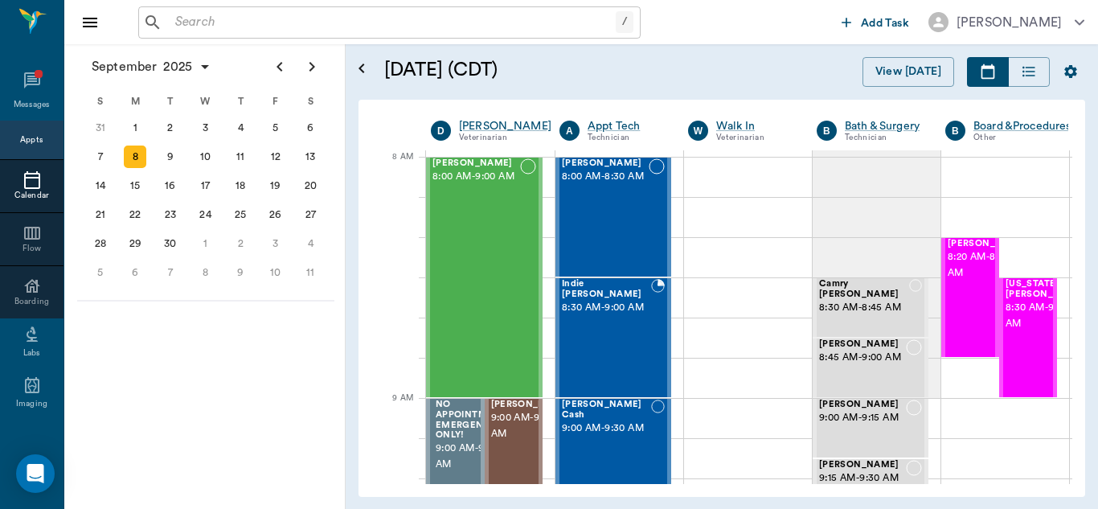
scroll to position [0, 1]
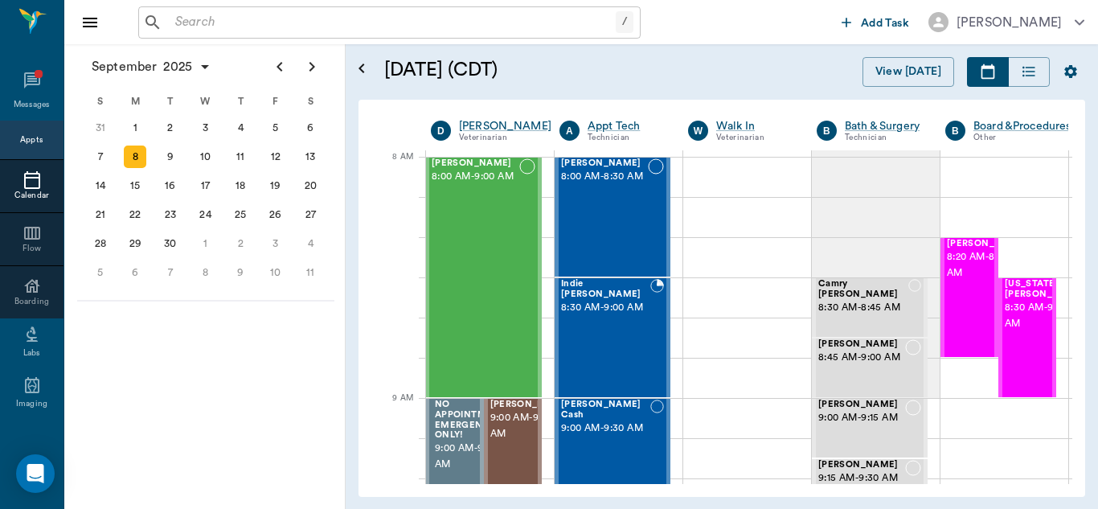
click at [20, 138] on div "Appts" at bounding box center [31, 140] width 23 height 12
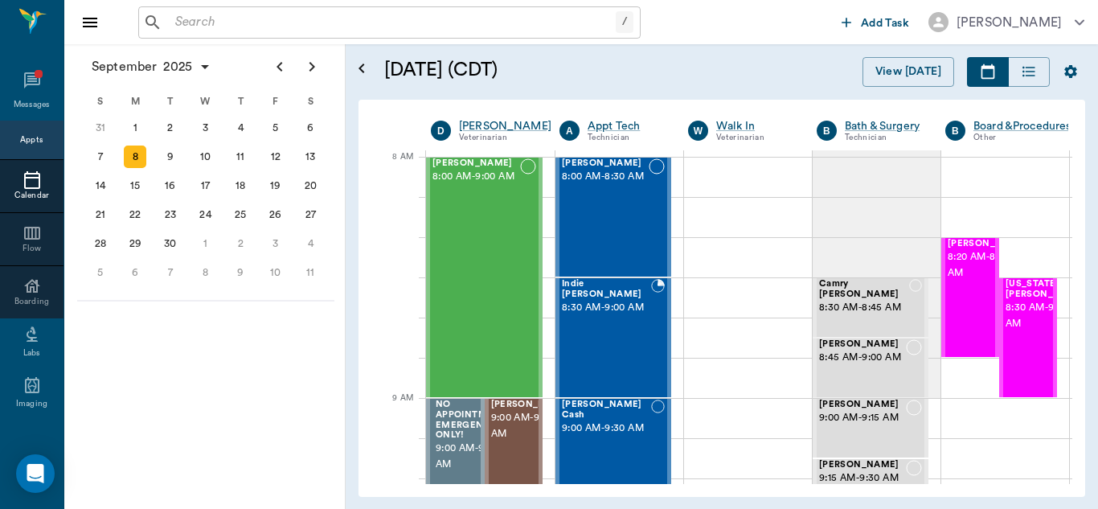
scroll to position [0, 1]
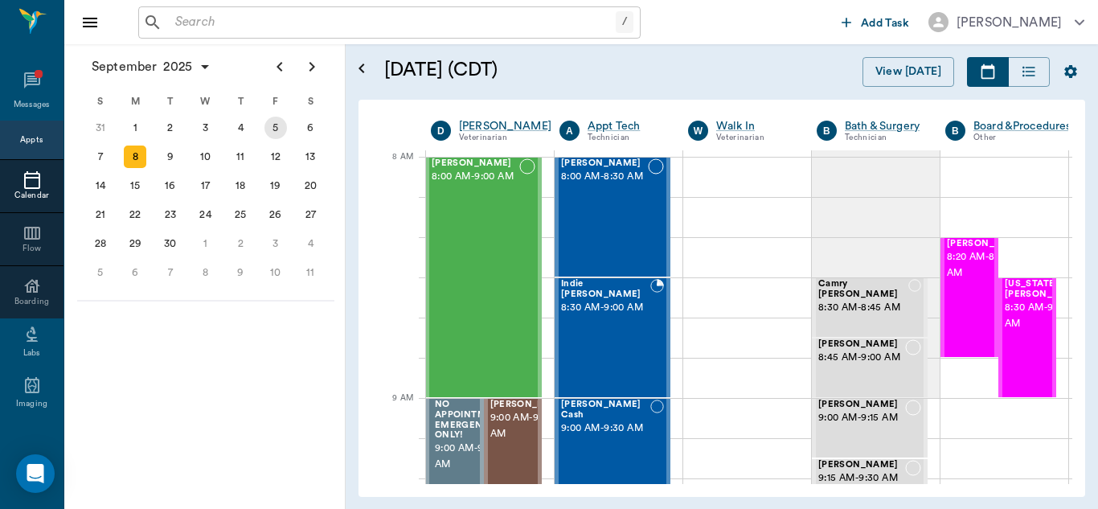
click at [267, 126] on div "5" at bounding box center [275, 128] width 23 height 23
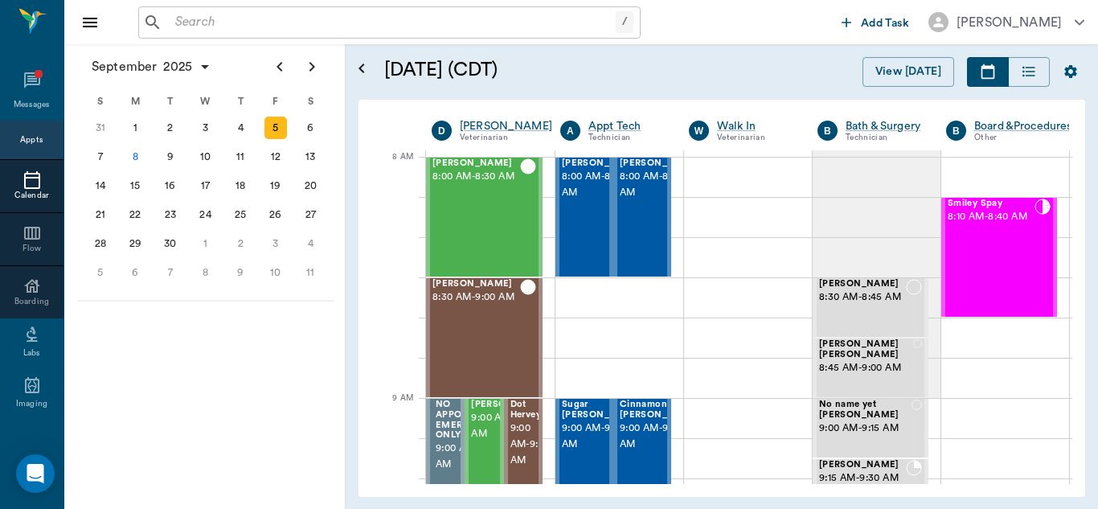
scroll to position [0, 1]
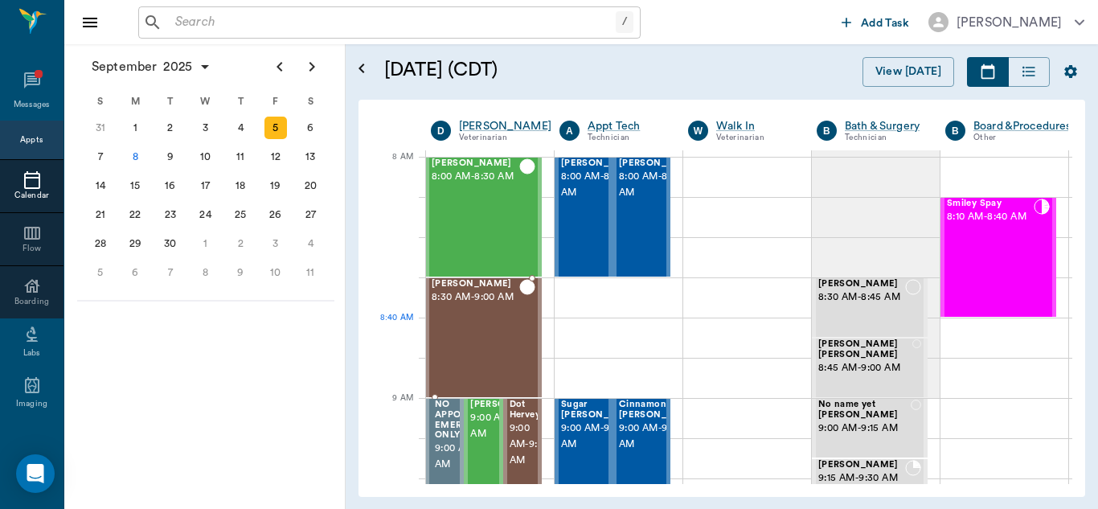
click at [485, 324] on div "RUBY King 8:30 AM - 9:00 AM" at bounding box center [476, 337] width 88 height 117
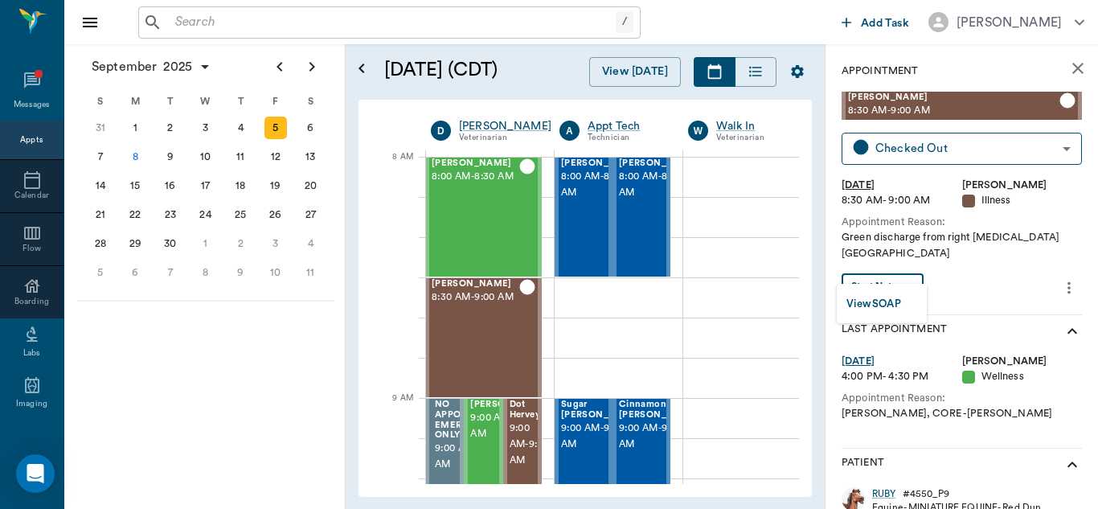
click at [905, 268] on body "/ ​ Add Task Dr. Bert Ellsworth Nectar Messages Appts Calendar Flow Boarding La…" at bounding box center [549, 254] width 1098 height 509
click at [875, 305] on button "View SOAP" at bounding box center [873, 304] width 55 height 18
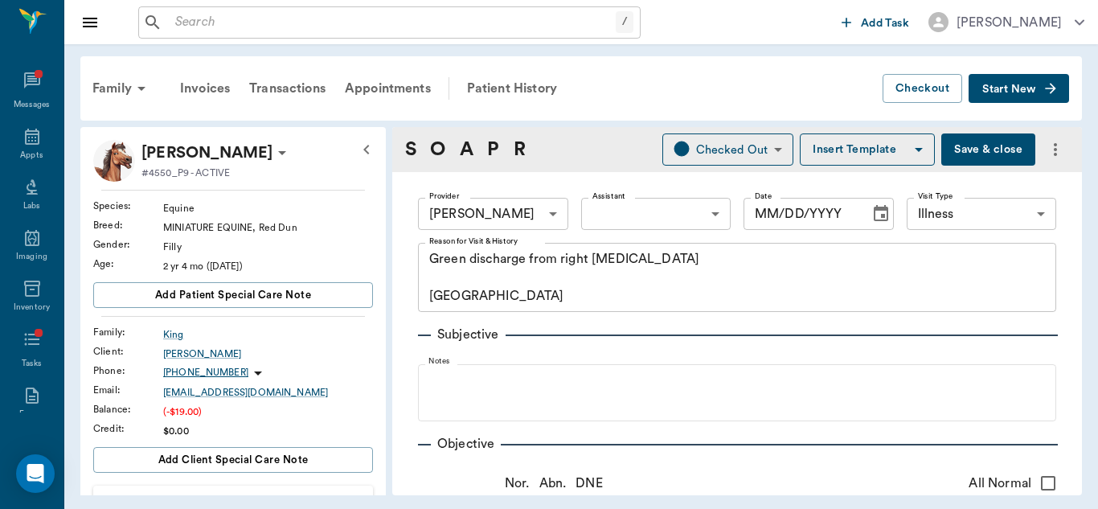
type input "63ec2f075fda476ae8351a4d"
type input "65d2be4f46e3a538d89b8c15"
type textarea "Green discharge from right nostril Caryn"
type input "[DATE]"
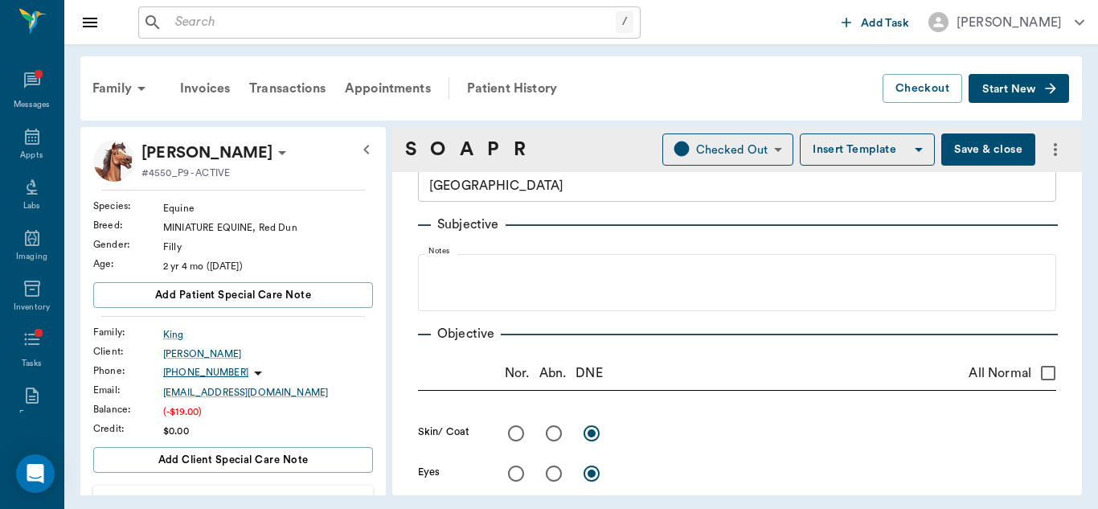
scroll to position [101, 0]
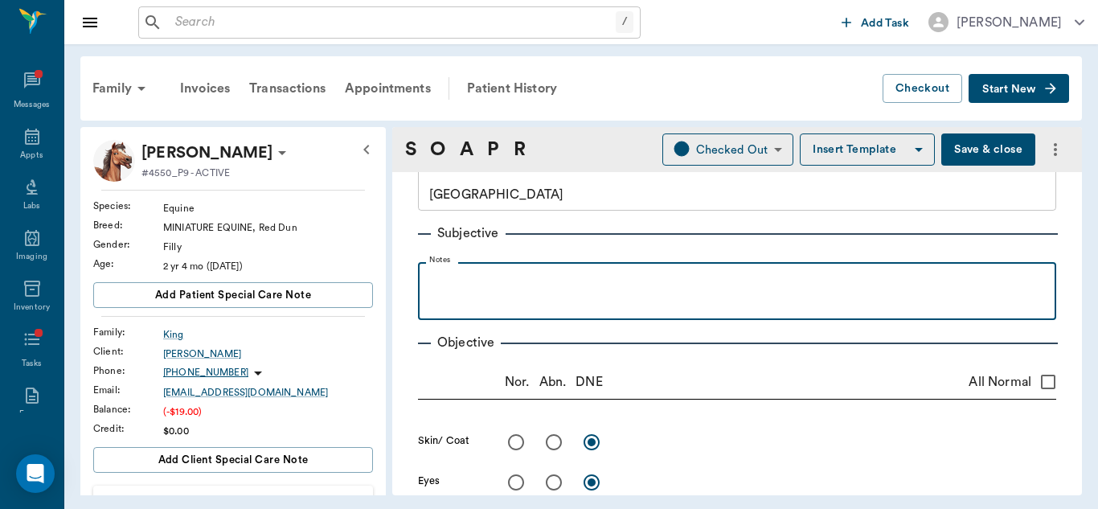
click at [675, 280] on p at bounding box center [737, 279] width 622 height 19
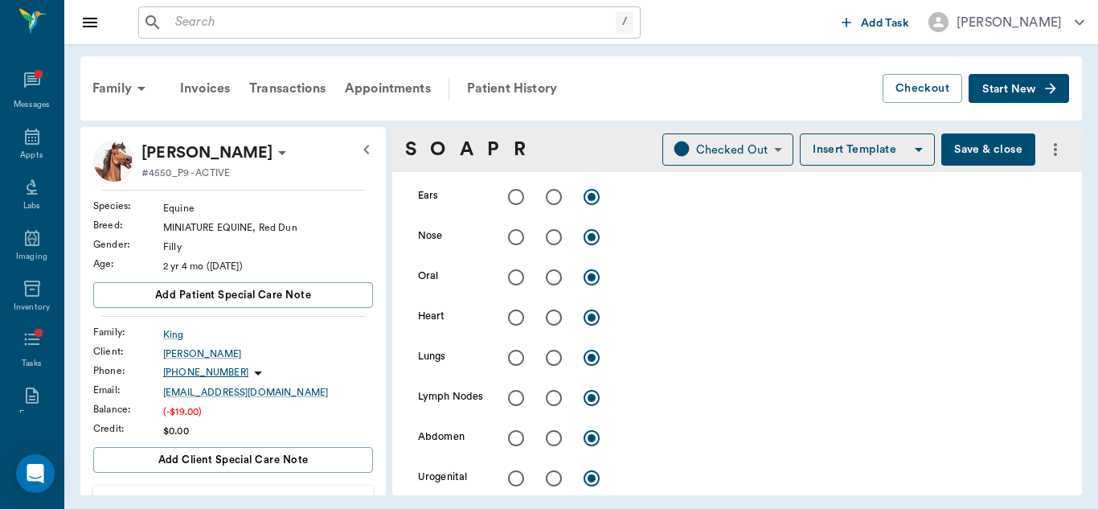
scroll to position [432, 0]
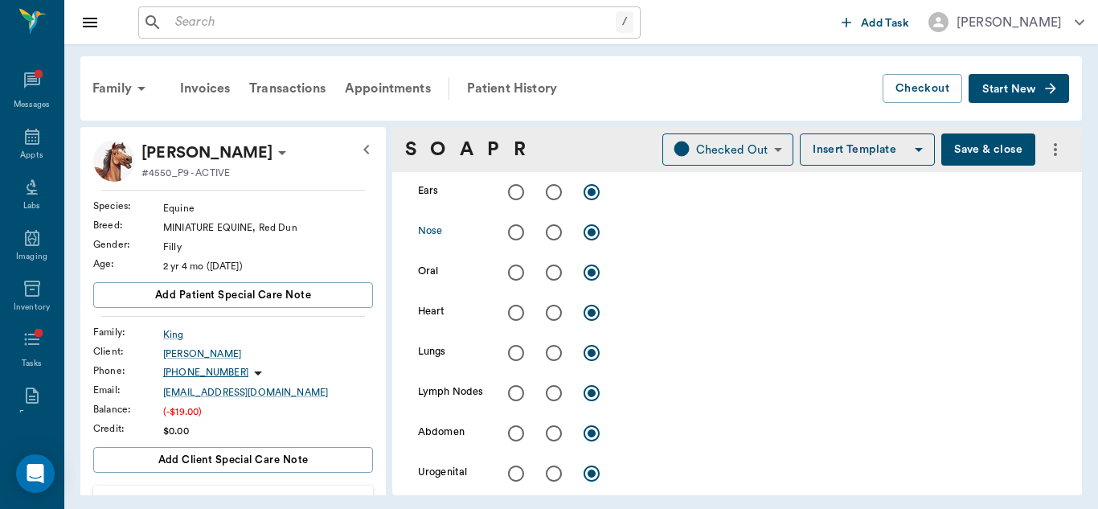
click at [557, 229] on input "radio" at bounding box center [554, 232] width 34 height 34
radio input "true"
click at [516, 317] on input "radio" at bounding box center [516, 313] width 34 height 34
radio input "true"
click at [515, 350] on input "radio" at bounding box center [516, 353] width 34 height 34
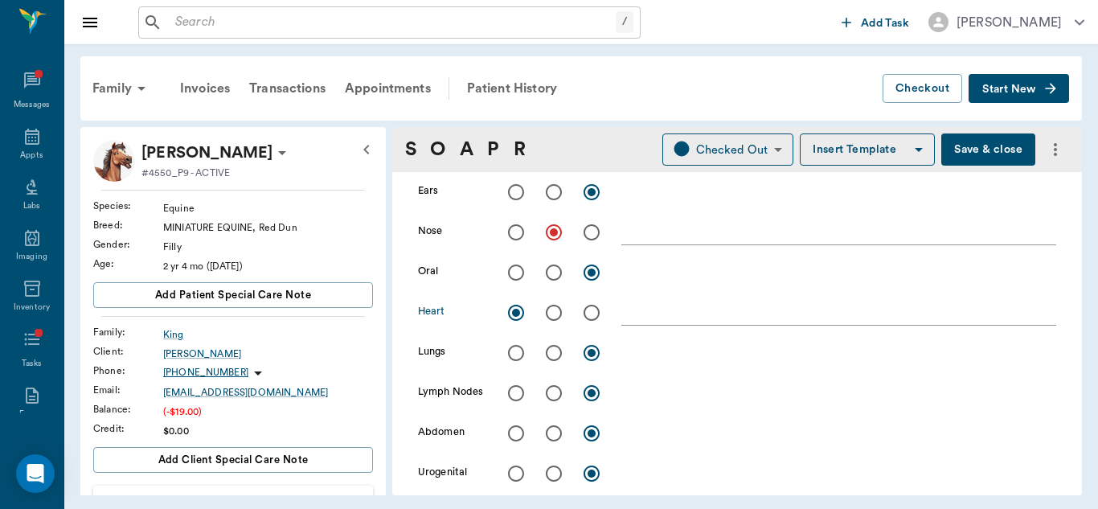
radio input "true"
click at [514, 389] on input "radio" at bounding box center [516, 393] width 34 height 34
radio input "true"
click at [513, 272] on input "radio" at bounding box center [516, 273] width 34 height 34
radio input "true"
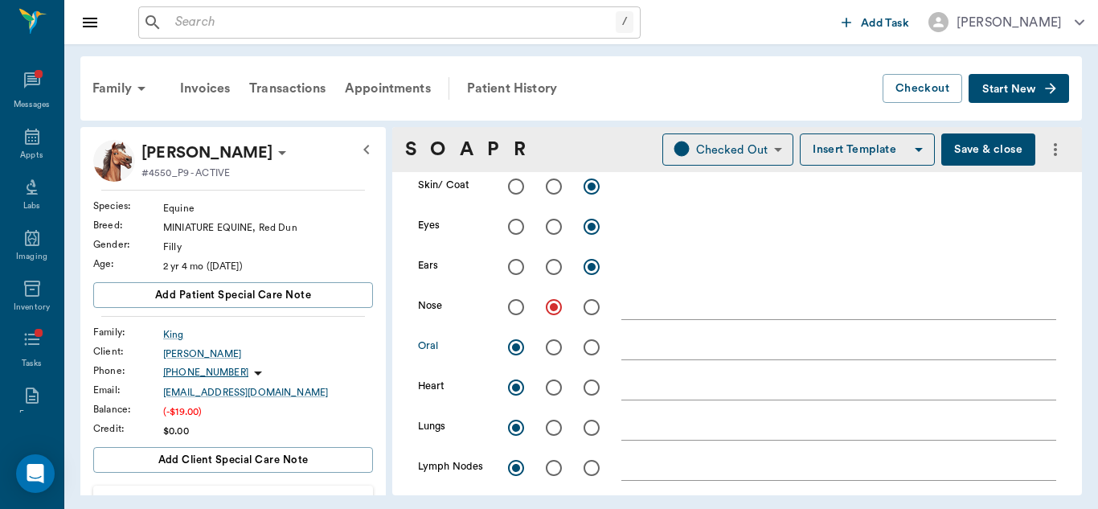
scroll to position [352, 0]
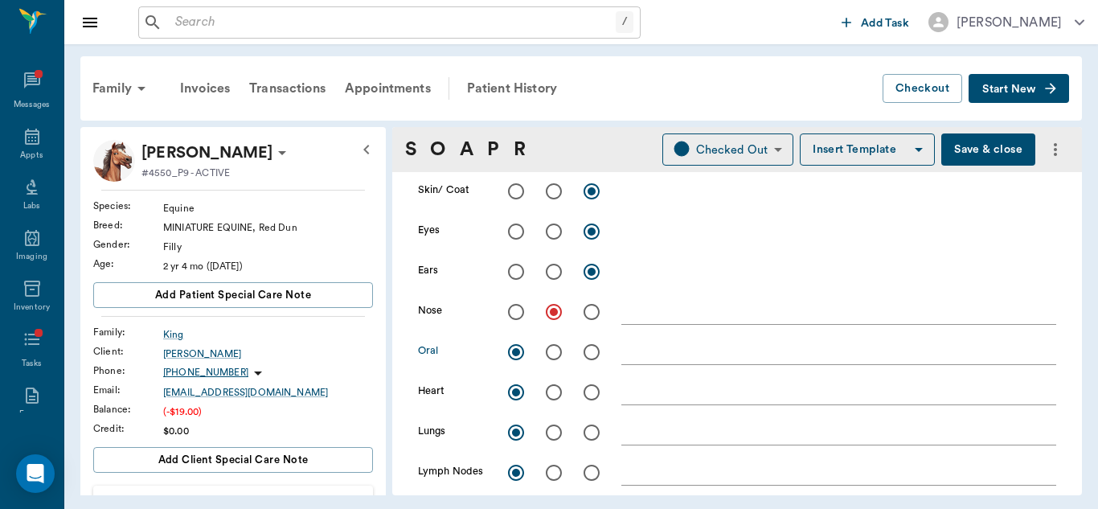
click at [686, 313] on textarea at bounding box center [838, 311] width 435 height 18
drag, startPoint x: 829, startPoint y: 324, endPoint x: 830, endPoint y: 315, distance: 8.9
click at [830, 315] on div "normal auscultation of sinuses x" at bounding box center [838, 312] width 435 height 23
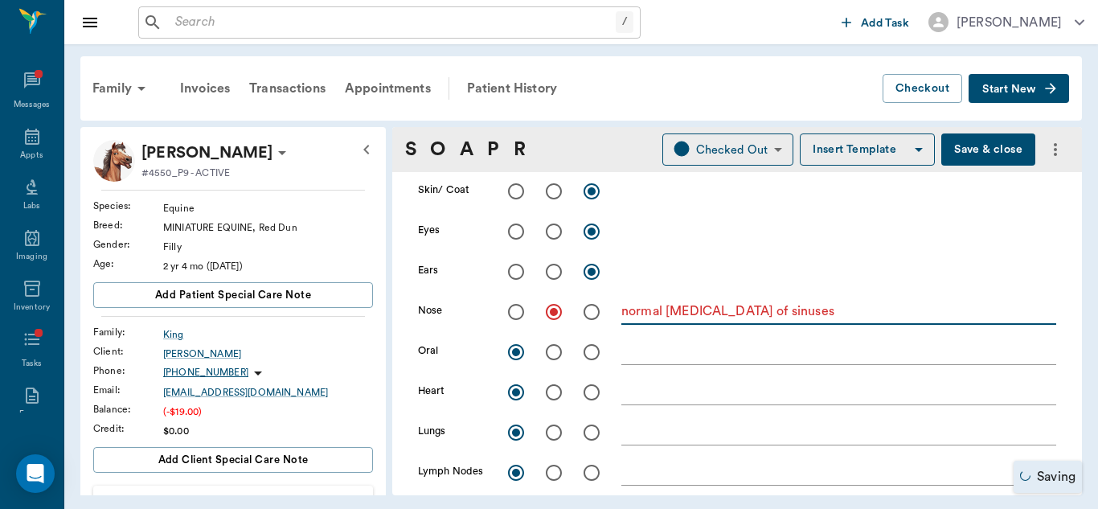
click at [830, 315] on textarea "normal auscultation of sinuses" at bounding box center [838, 311] width 435 height 18
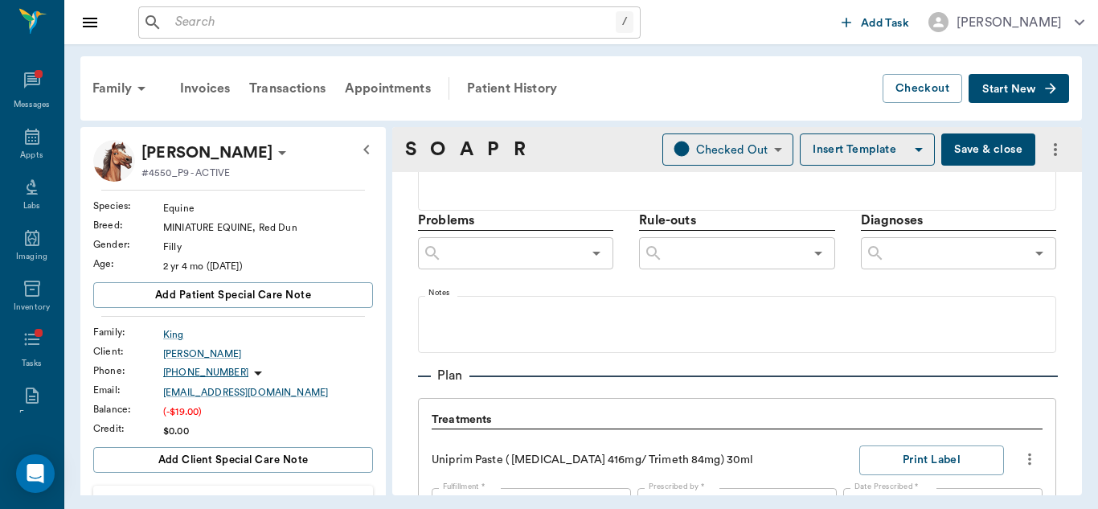
scroll to position [907, 0]
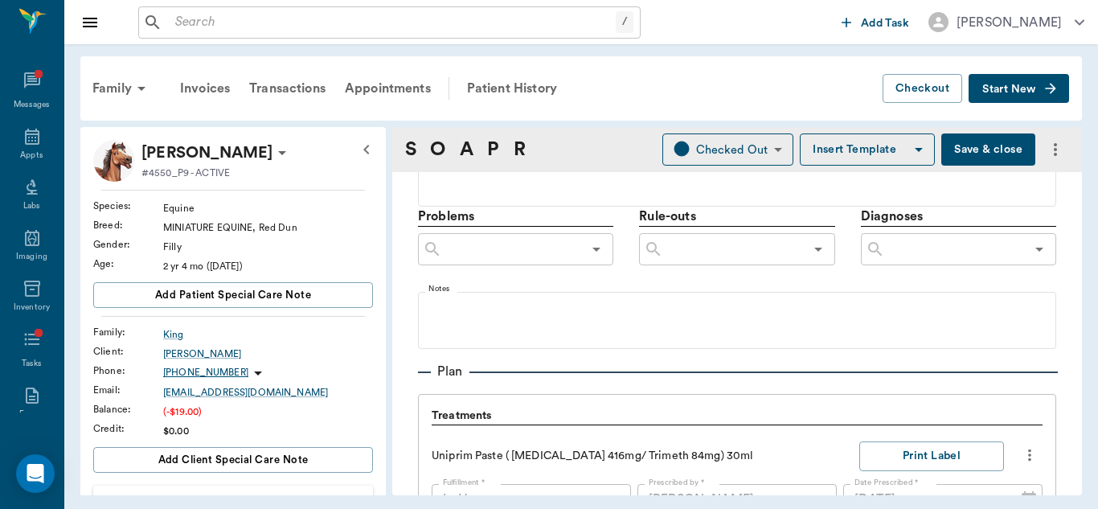
type textarea "normal auscultation of sinuses. No FB noted"
click at [749, 245] on input "text" at bounding box center [733, 249] width 140 height 23
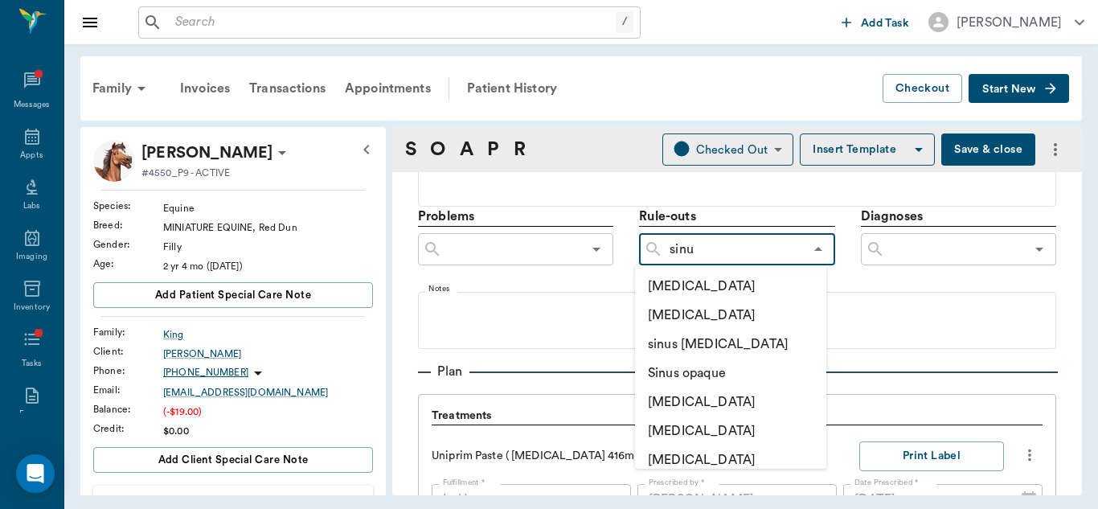
type input "sinus"
click at [689, 424] on li "[MEDICAL_DATA]" at bounding box center [730, 430] width 191 height 29
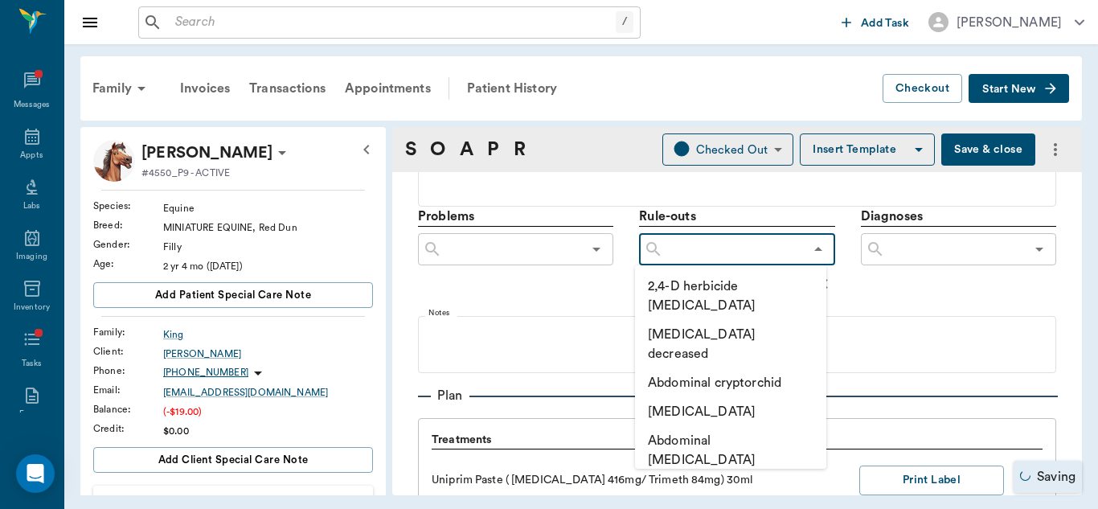
click at [723, 253] on input "text" at bounding box center [733, 249] width 140 height 23
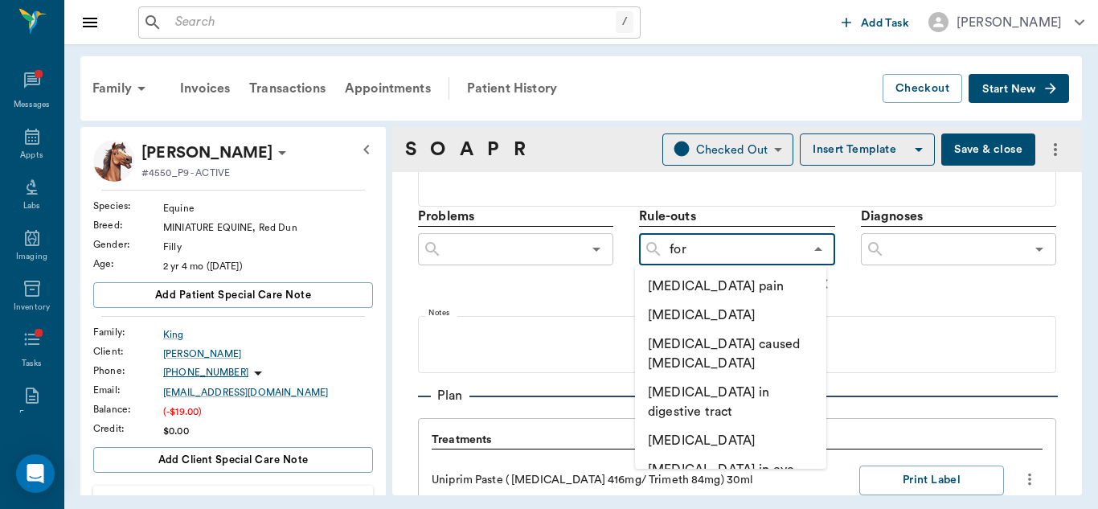
type input "fore"
click at [696, 311] on li "[MEDICAL_DATA]" at bounding box center [730, 315] width 191 height 29
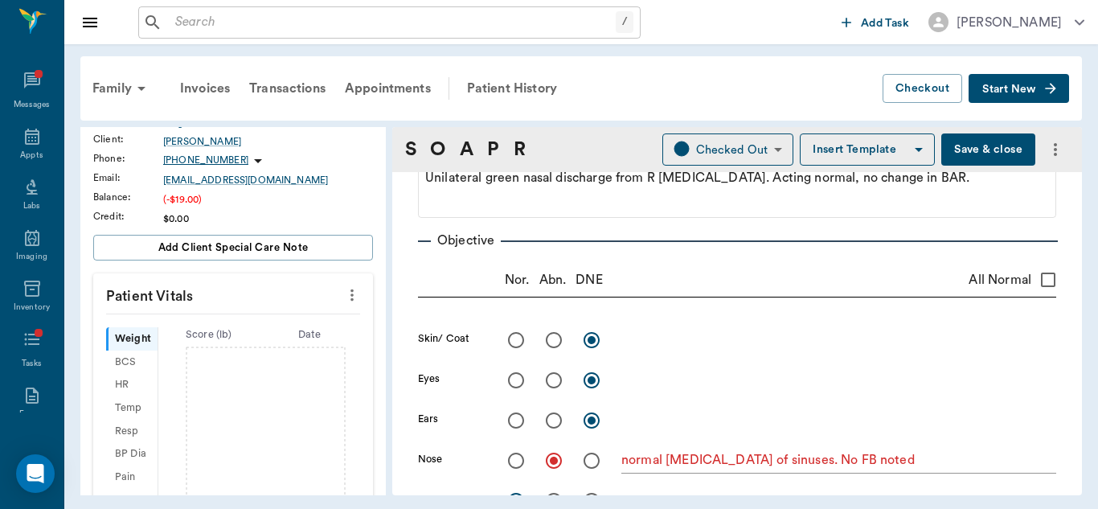
scroll to position [246, 0]
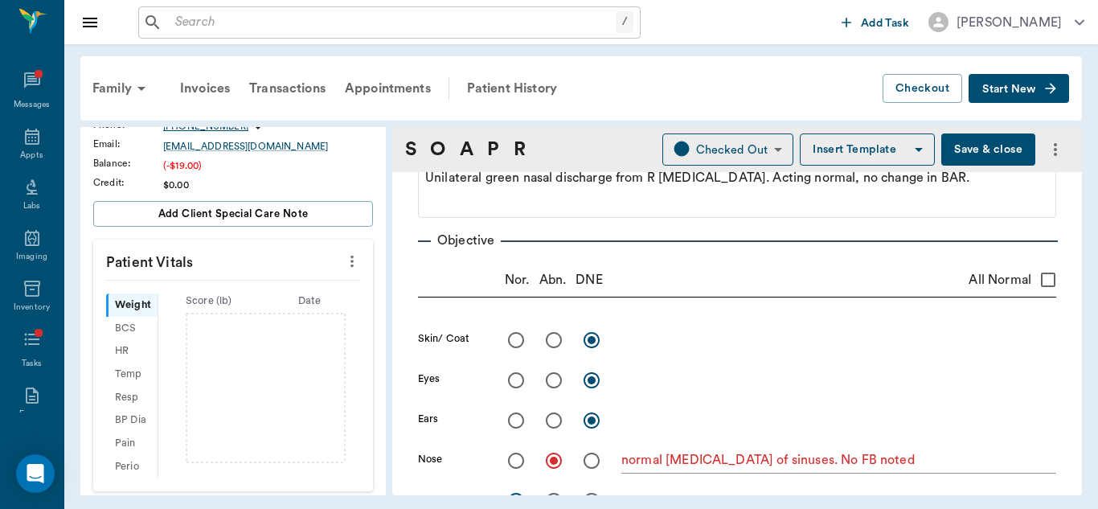
click at [343, 262] on icon "more" at bounding box center [352, 261] width 18 height 19
click at [282, 293] on span "Enter Vitals" at bounding box center [272, 288] width 135 height 17
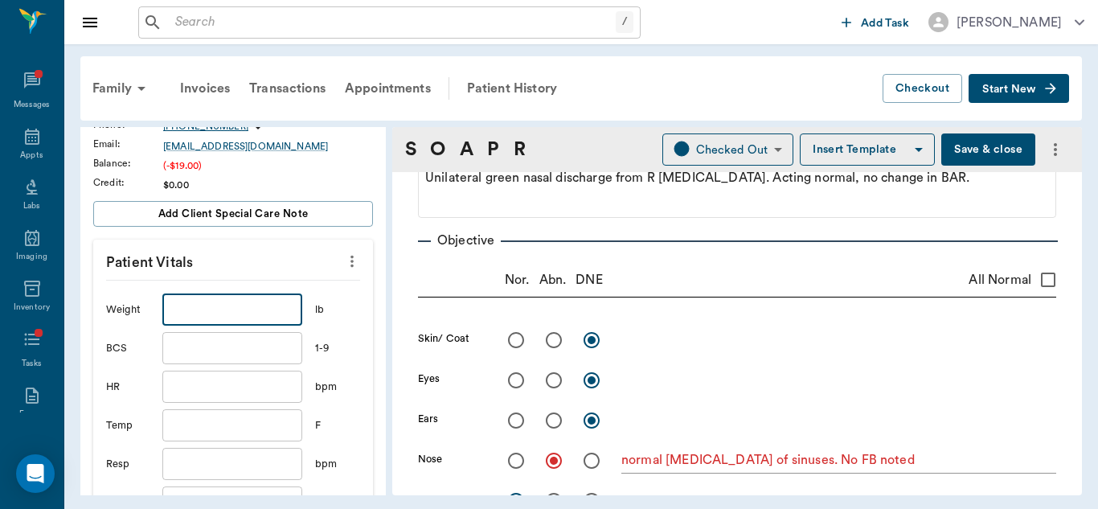
click at [257, 308] on input "text" at bounding box center [232, 309] width 140 height 32
type input "175"
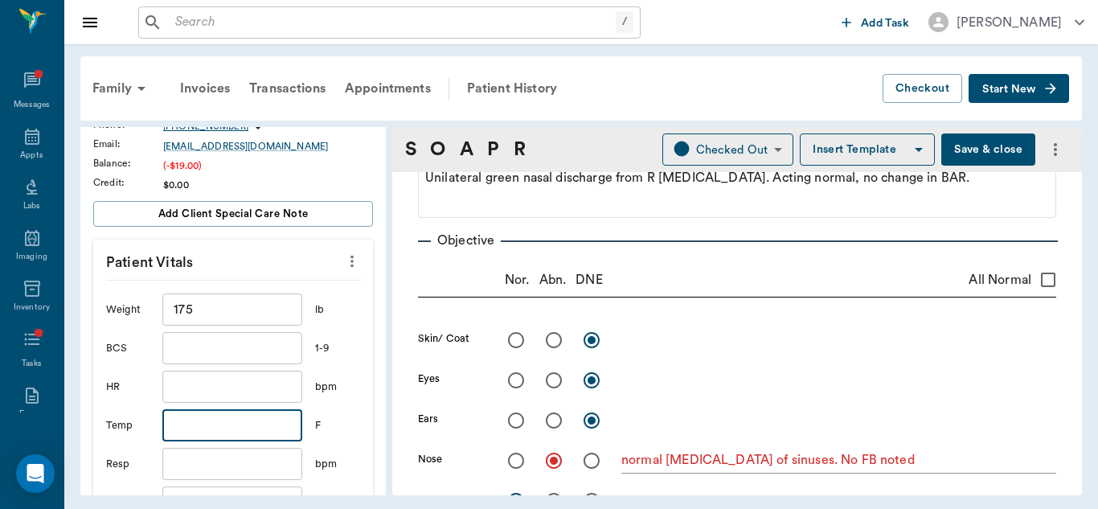
click at [239, 431] on input "text" at bounding box center [232, 425] width 140 height 32
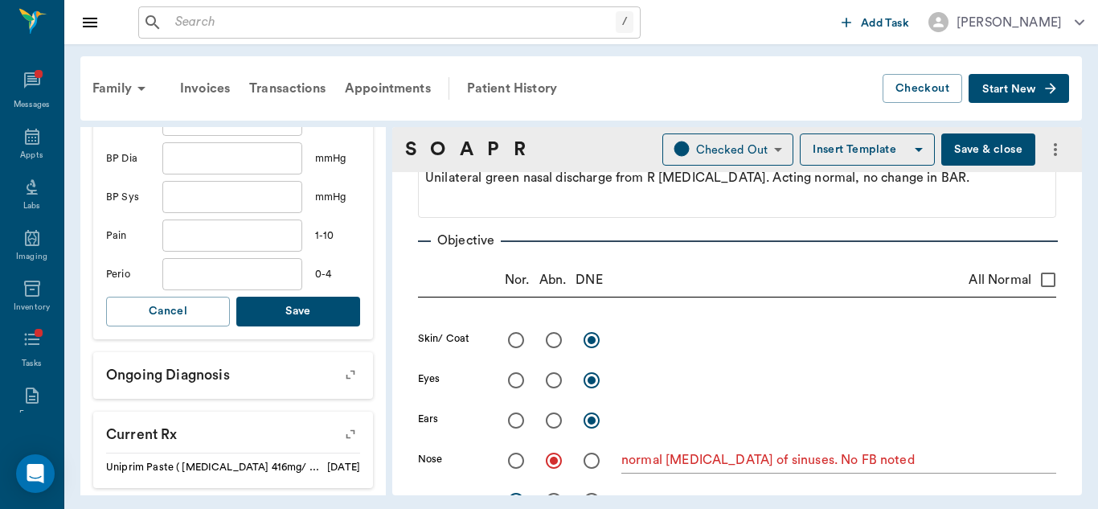
scroll to position [596, 0]
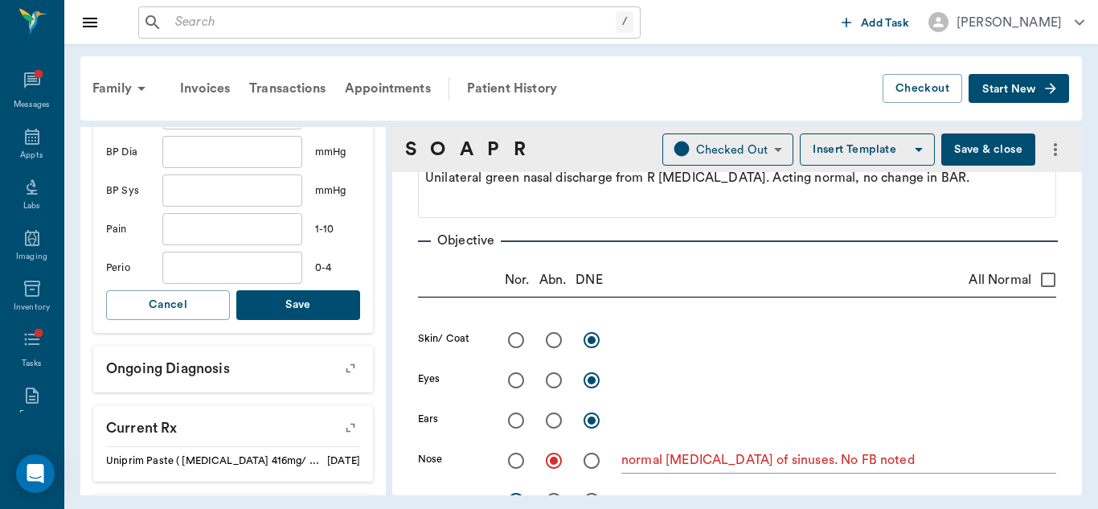
type input "99.1"
click at [286, 301] on button "Save" at bounding box center [298, 305] width 124 height 30
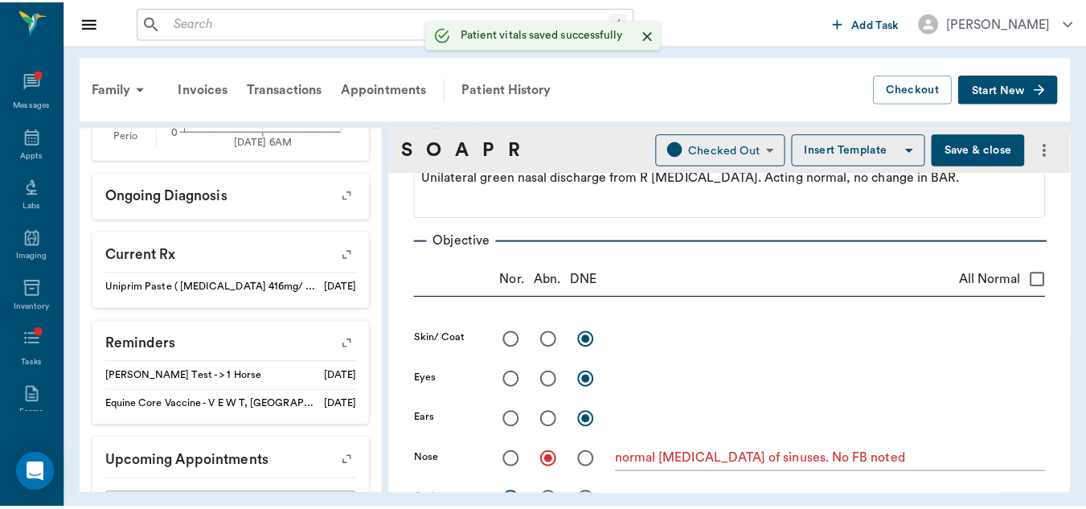
scroll to position [616, 0]
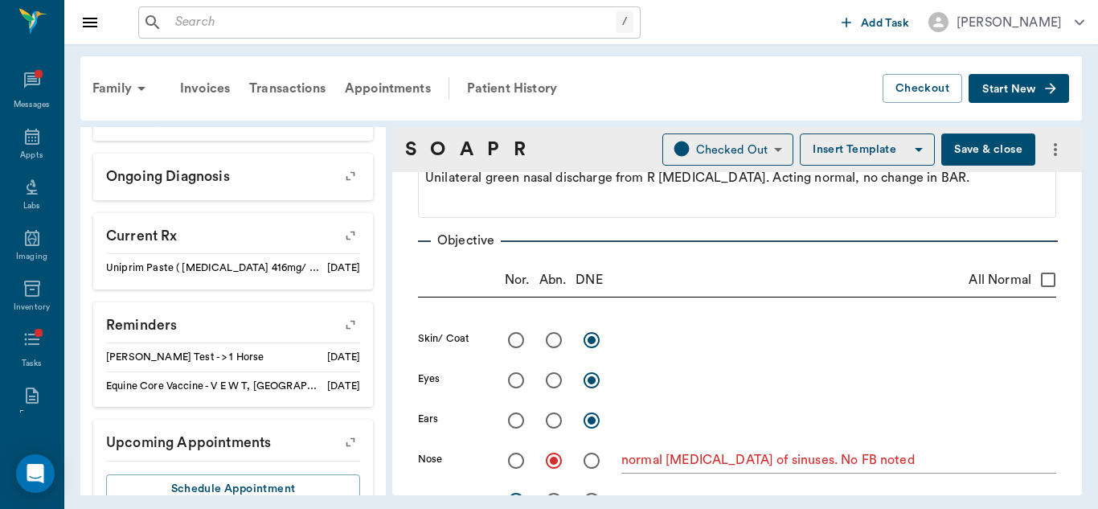
click at [989, 157] on button "Save & close" at bounding box center [988, 149] width 94 height 32
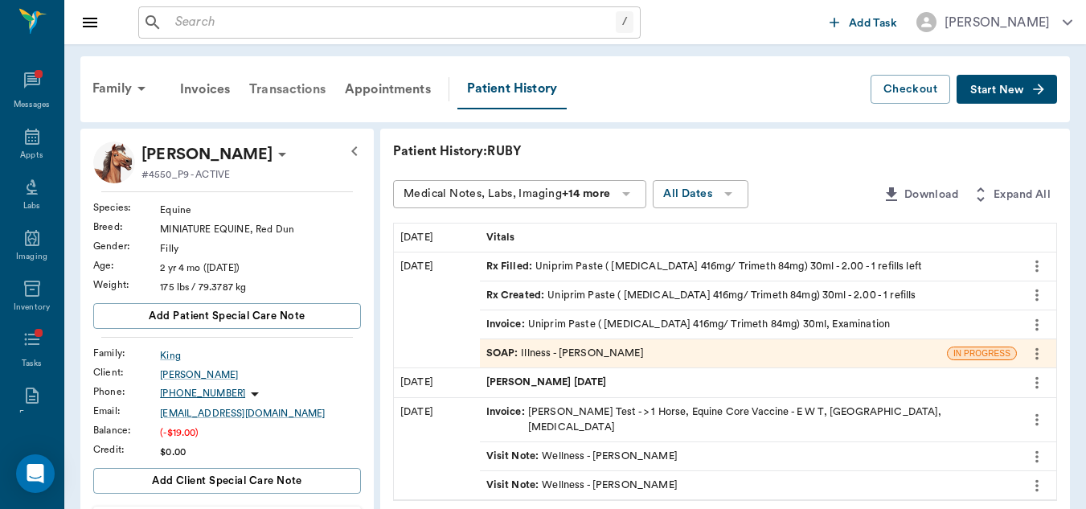
click at [309, 86] on div "Transactions" at bounding box center [287, 89] width 96 height 39
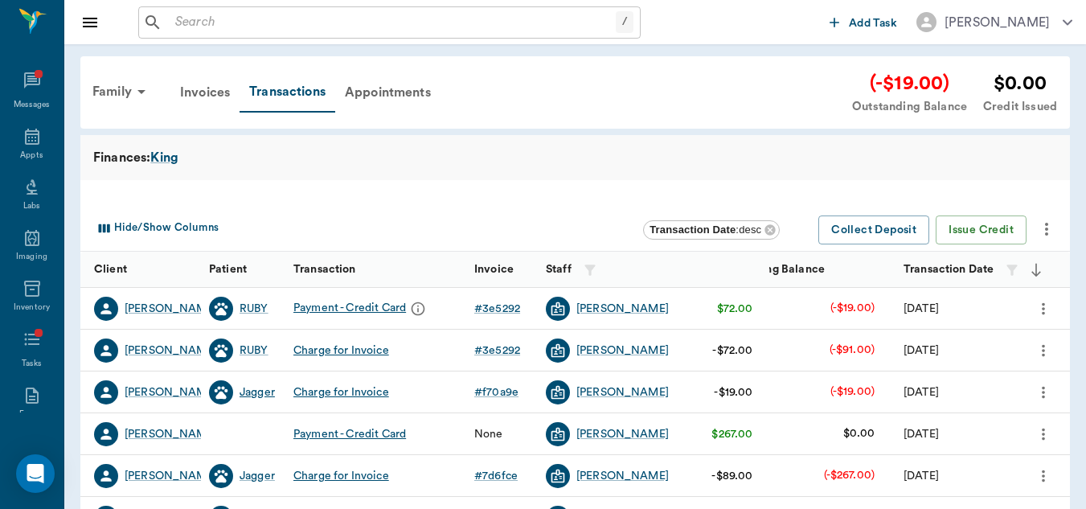
click at [256, 387] on div "Jagger" at bounding box center [256, 392] width 35 height 16
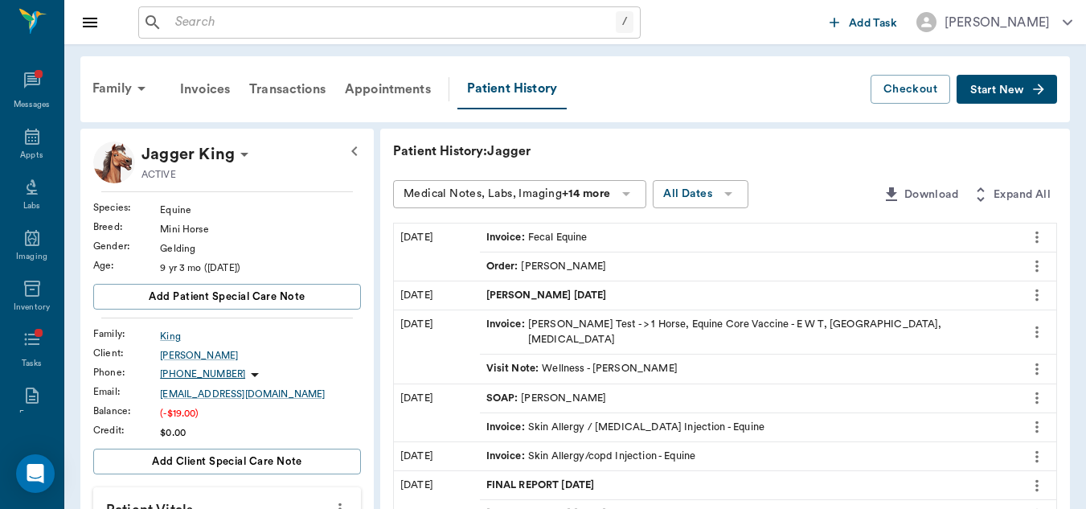
click at [554, 260] on div "Order : Daniel Virnala" at bounding box center [546, 266] width 121 height 15
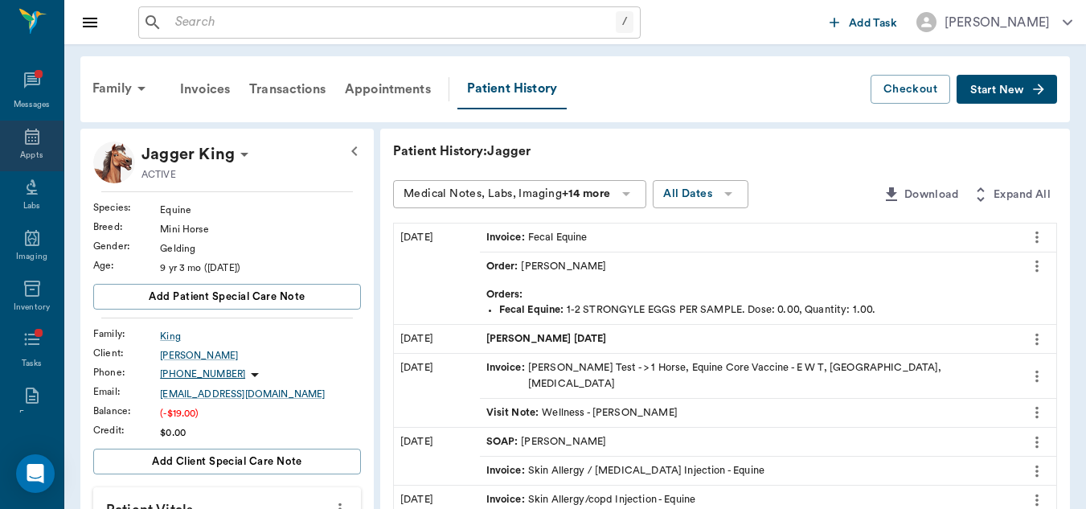
click at [27, 146] on div "Appts" at bounding box center [31, 146] width 63 height 51
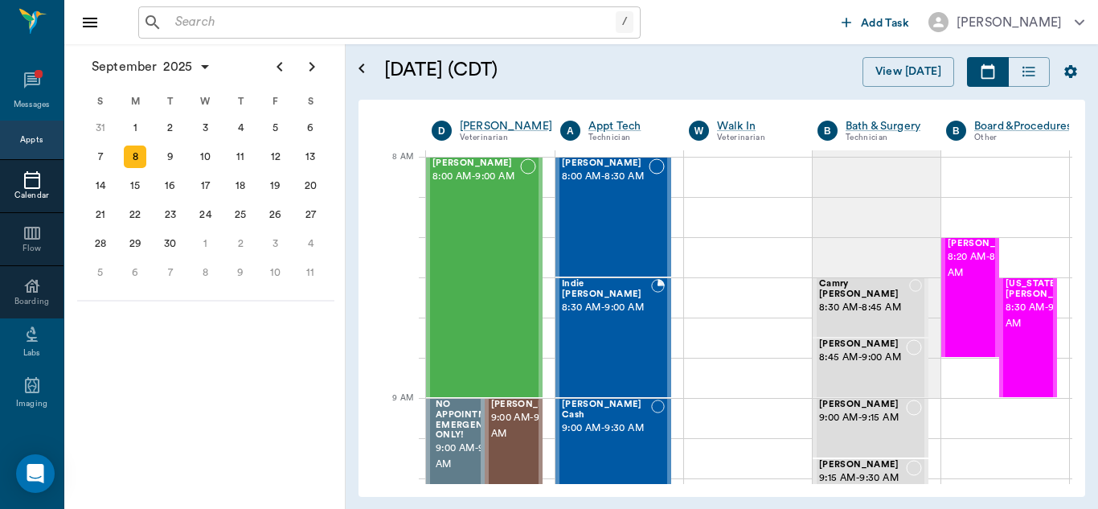
scroll to position [0, 1]
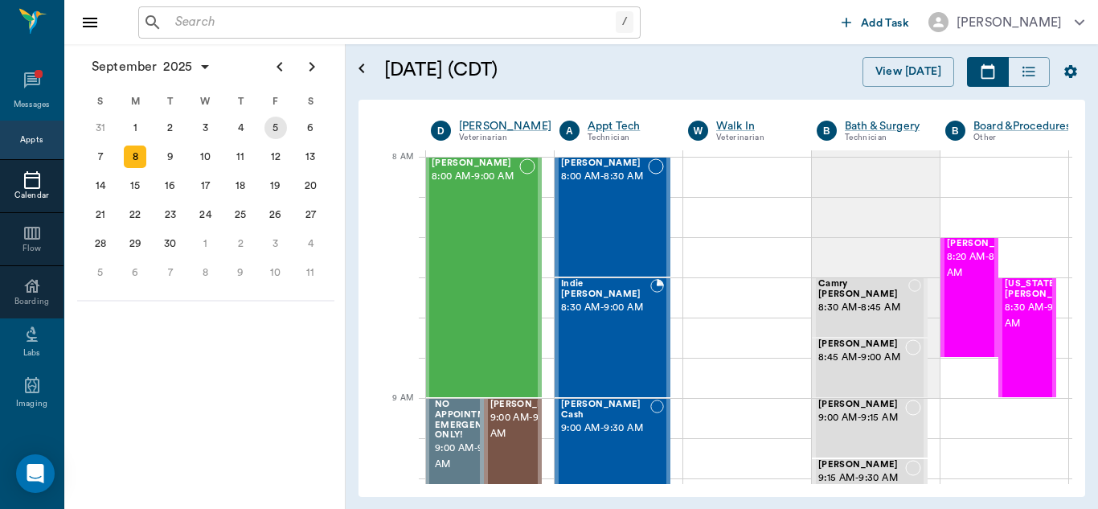
click at [283, 123] on div "5" at bounding box center [275, 128] width 23 height 23
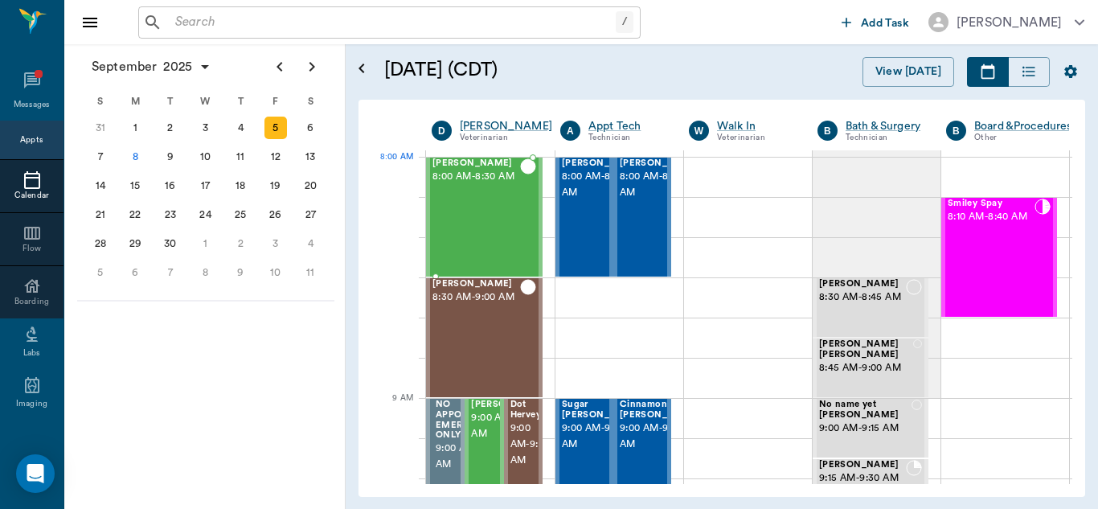
scroll to position [0, 1]
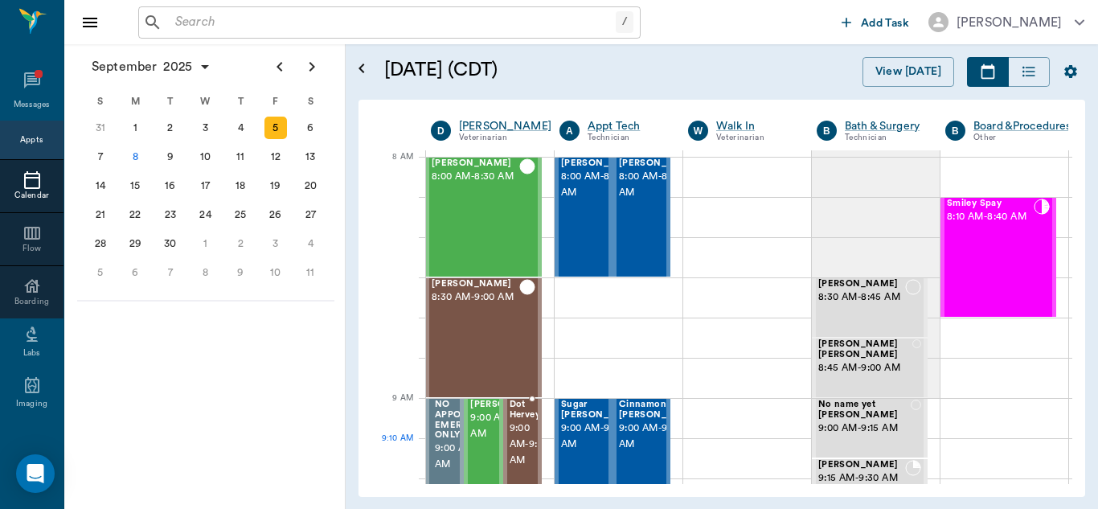
click at [517, 440] on span "9:00 AM - 9:30 AM" at bounding box center [530, 444] width 40 height 48
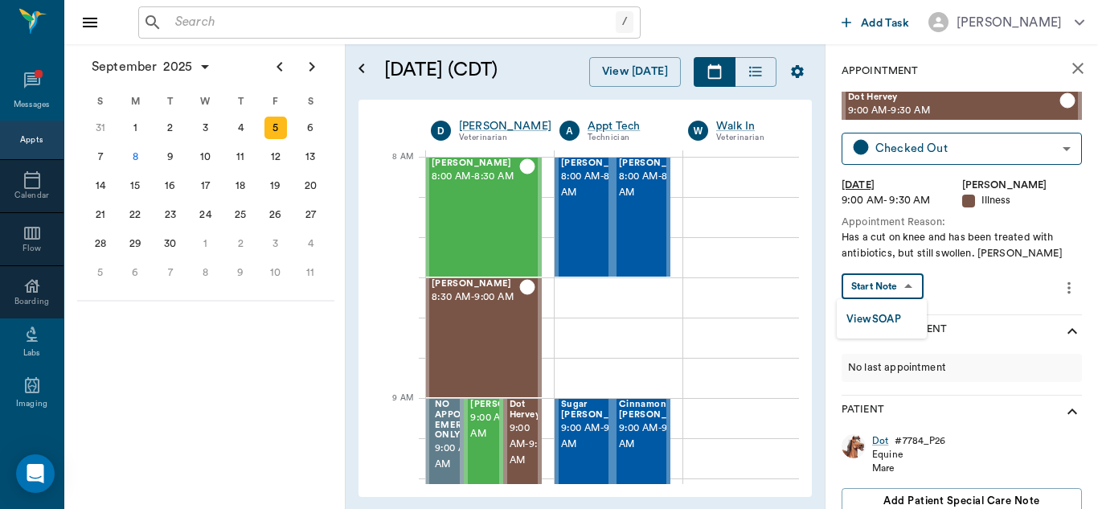
click at [909, 281] on body "/ ​ Add Task Dr. Bert Ellsworth Nectar Messages Appts Calendar Flow Boarding La…" at bounding box center [549, 254] width 1098 height 509
click at [875, 313] on button "View SOAP" at bounding box center [873, 319] width 55 height 18
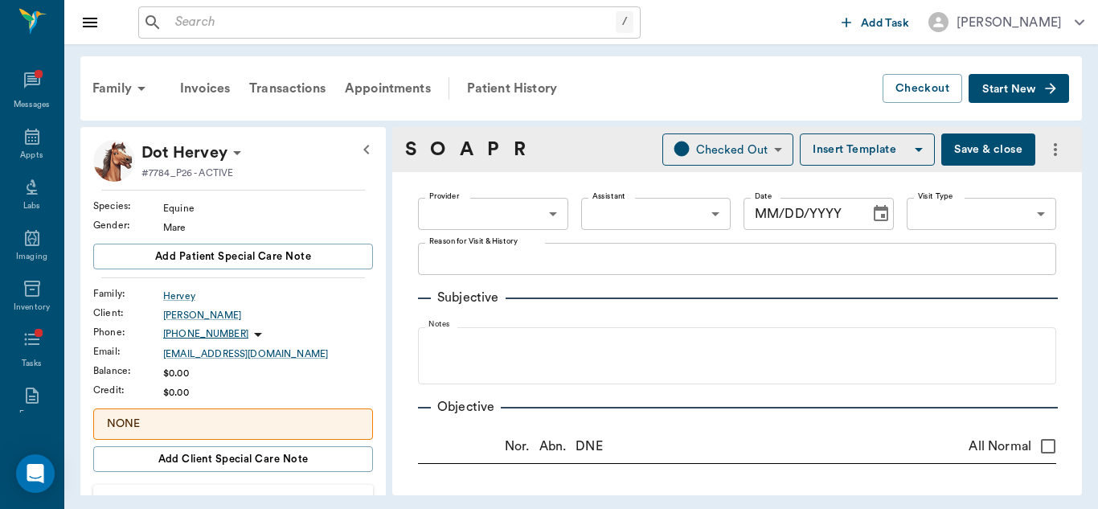
type input "63ec2f075fda476ae8351a4d"
type input "65d2be4f46e3a538d89b8c15"
type textarea "Has a cut on knee and has been treated with antibiotics, but still swollen. Chr…"
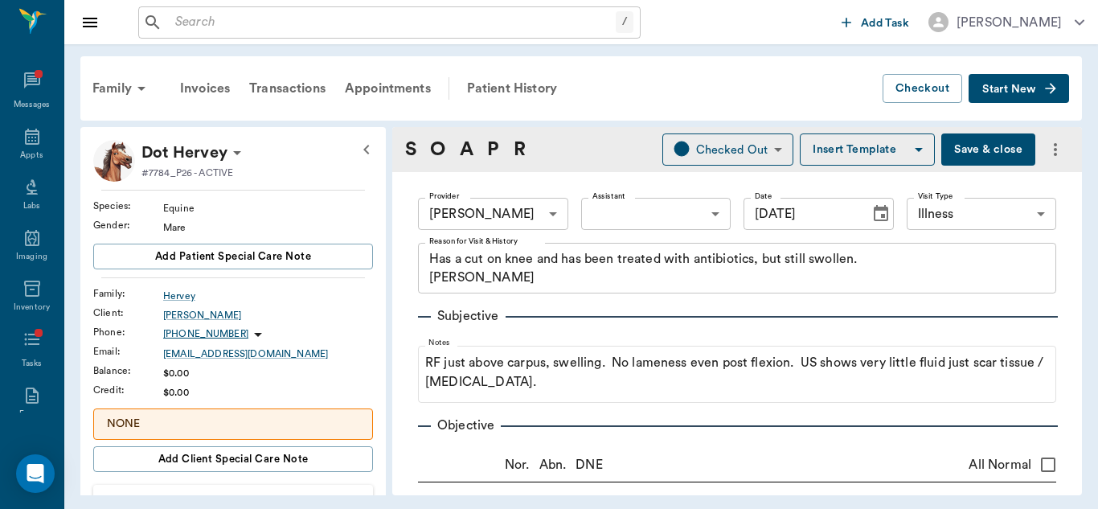
type input "[DATE]"
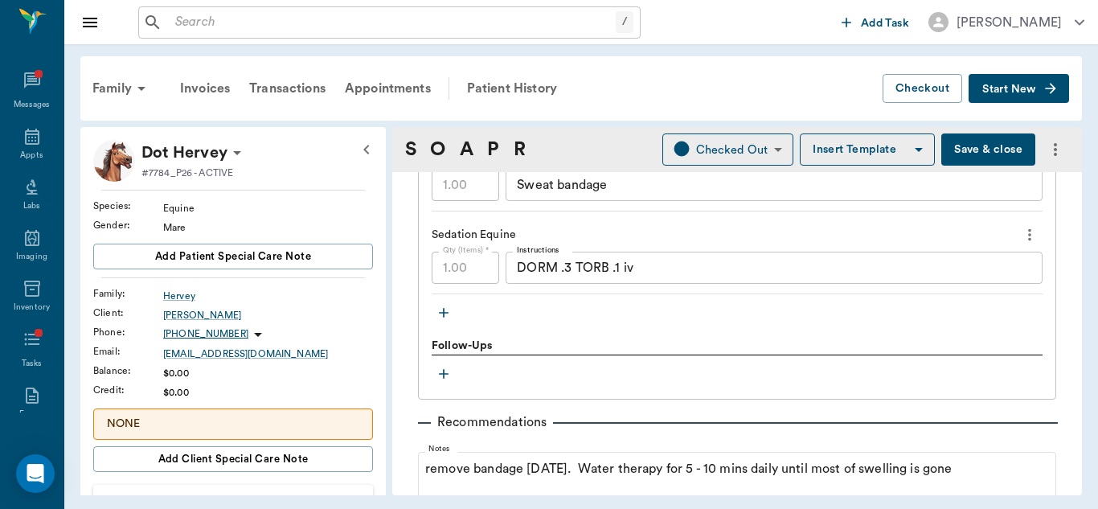
scroll to position [1537, 0]
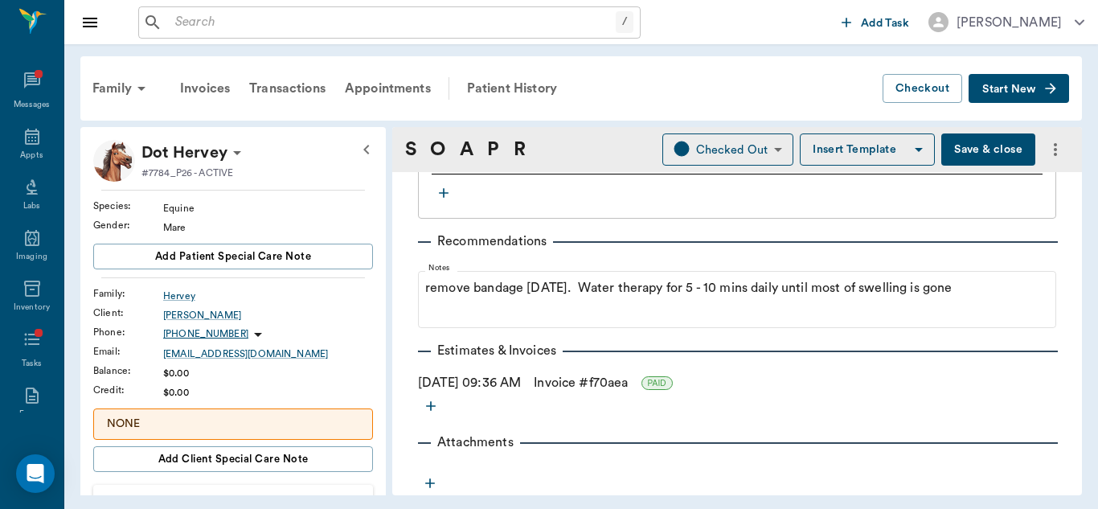
click at [981, 149] on button "Save & close" at bounding box center [988, 149] width 94 height 32
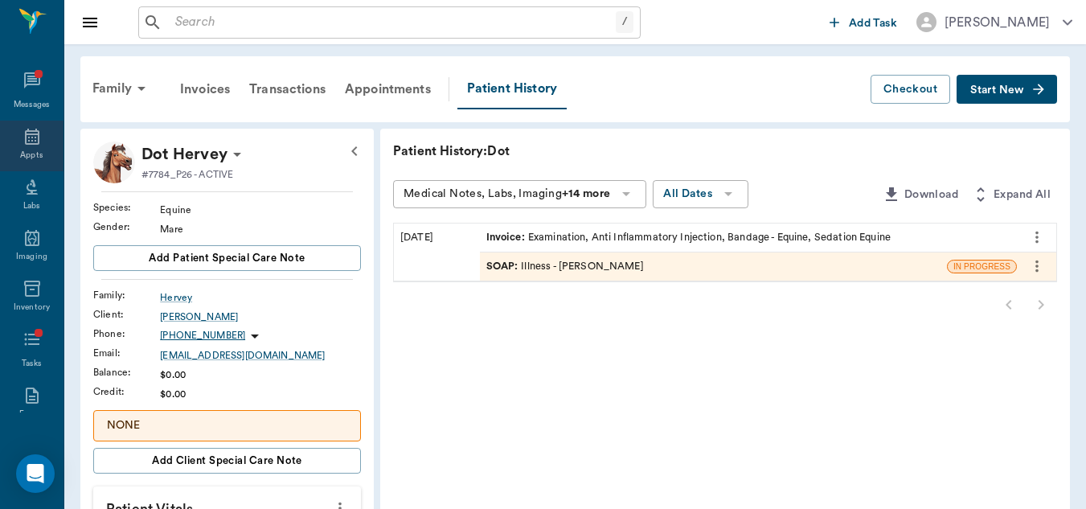
click at [25, 133] on icon at bounding box center [32, 137] width 14 height 16
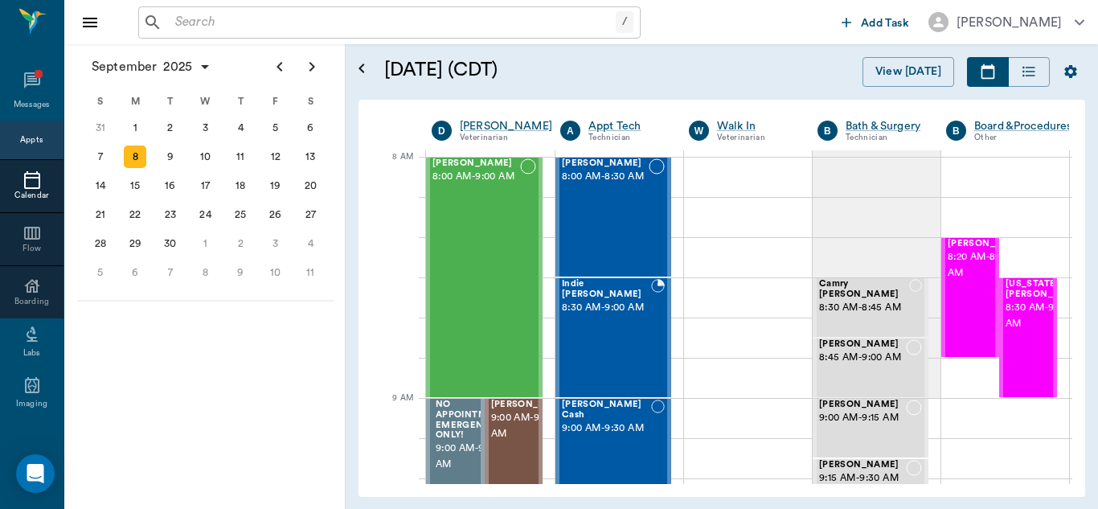
scroll to position [0, 1]
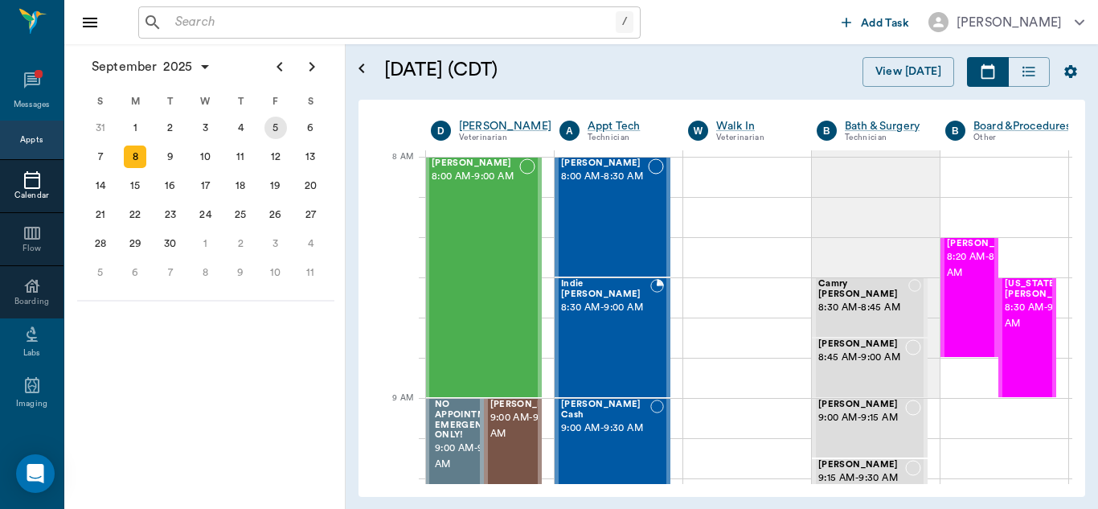
click at [277, 127] on div "5" at bounding box center [275, 128] width 23 height 23
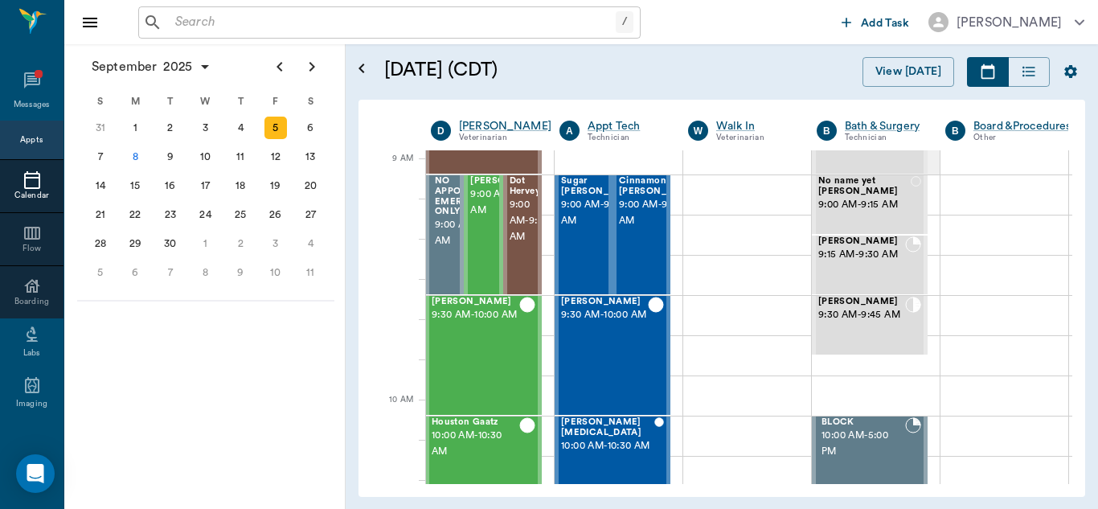
scroll to position [239, 1]
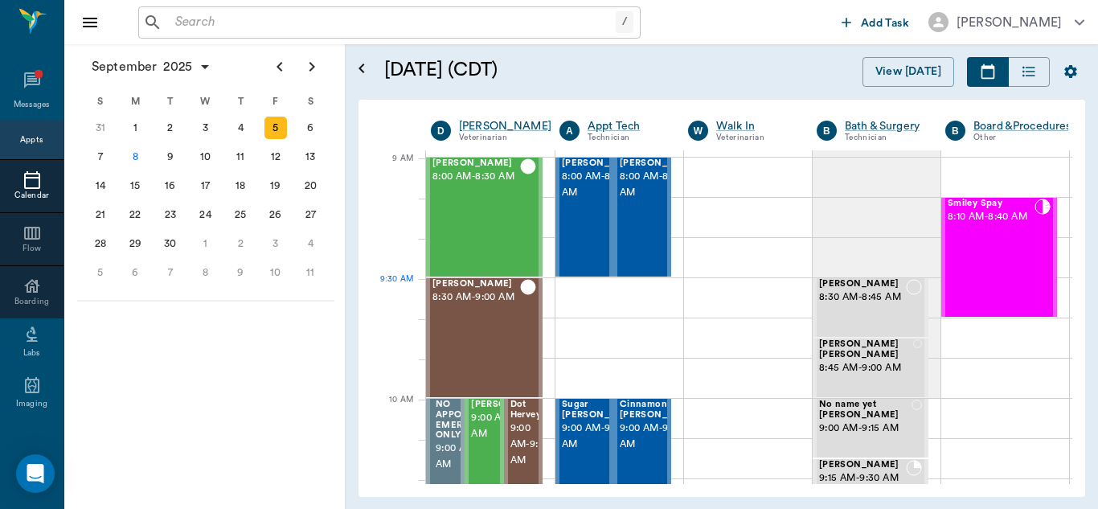
scroll to position [239, 1]
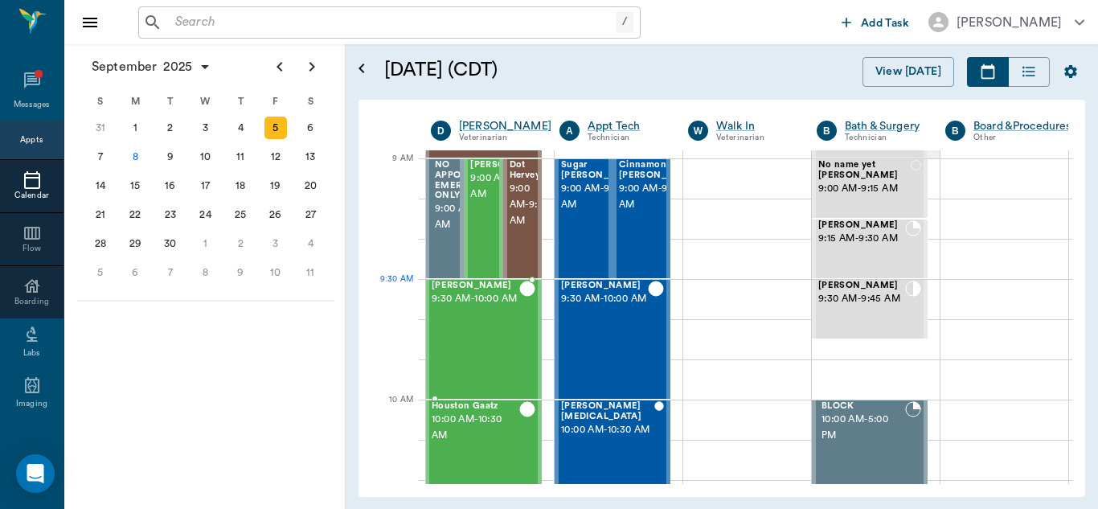
click at [489, 307] on span "9:30 AM - 10:00 AM" at bounding box center [476, 299] width 88 height 16
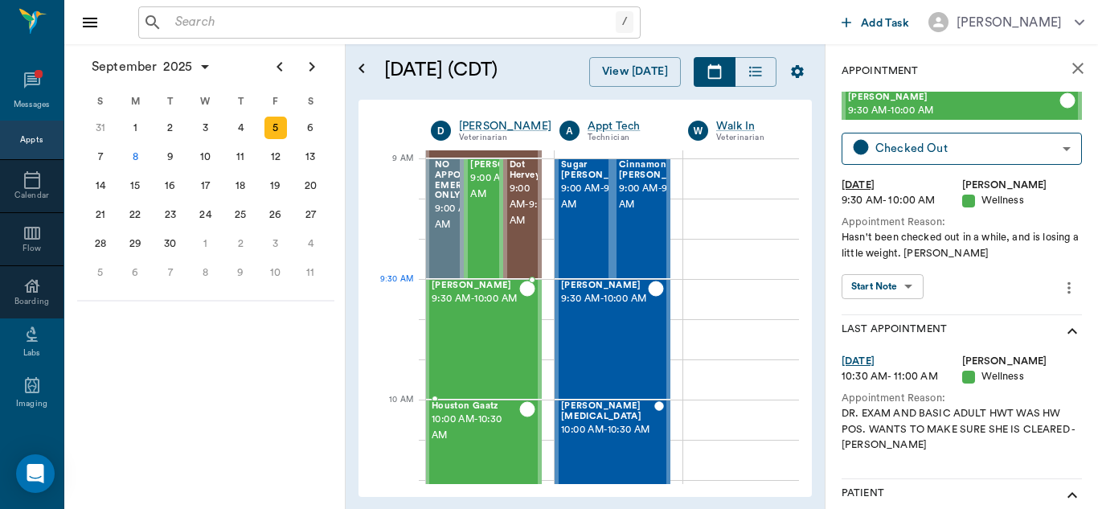
click at [489, 307] on span "9:30 AM - 10:00 AM" at bounding box center [476, 299] width 88 height 16
click at [885, 280] on body "/ ​ Add Task [PERSON_NAME] Nectar Messages Appts Calendar Flow Boarding Labs Im…" at bounding box center [549, 254] width 1098 height 509
click at [879, 322] on button "View SOAP" at bounding box center [873, 319] width 55 height 18
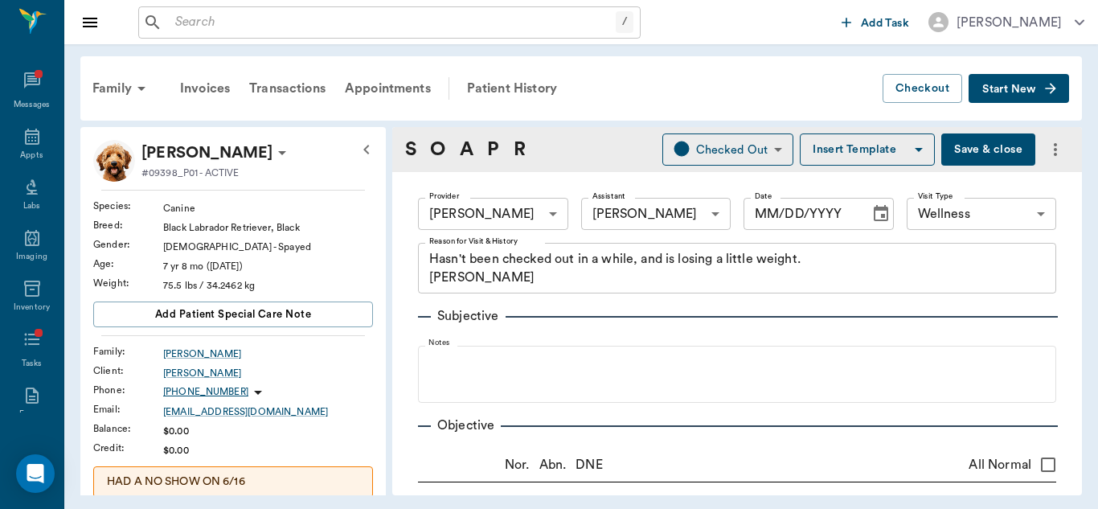
type input "63ec2f075fda476ae8351a4d"
type input "63ec2e7e52e12b0ba117b124"
type input "65d2be4f46e3a538d89b8c14"
type textarea "Hasn't been checked out in a while, and is losing a little weight. [PERSON_NAME]"
radio input "true"
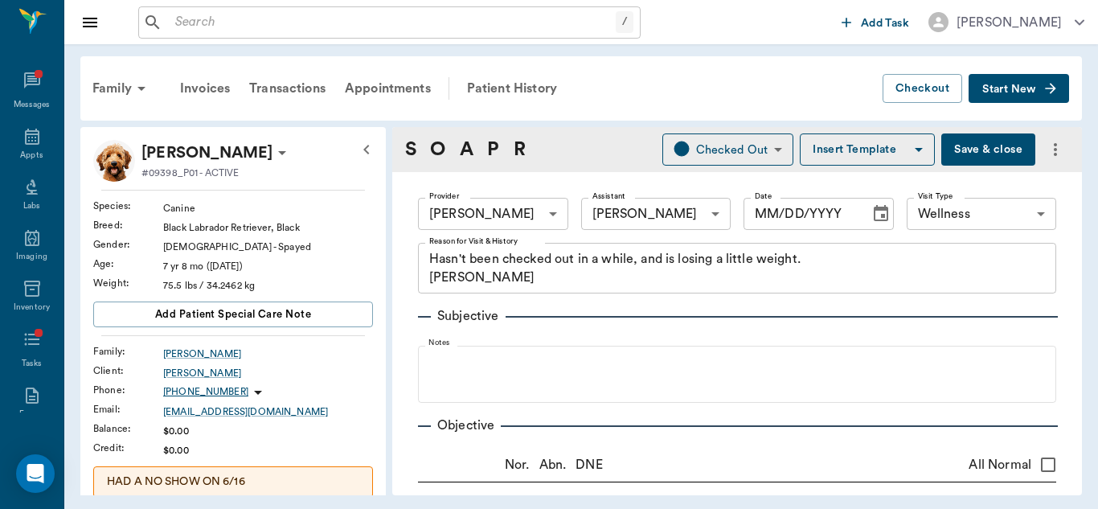
type textarea "SQ mass on L shoulder - FNA: [MEDICAL_DATA]"
radio input "true"
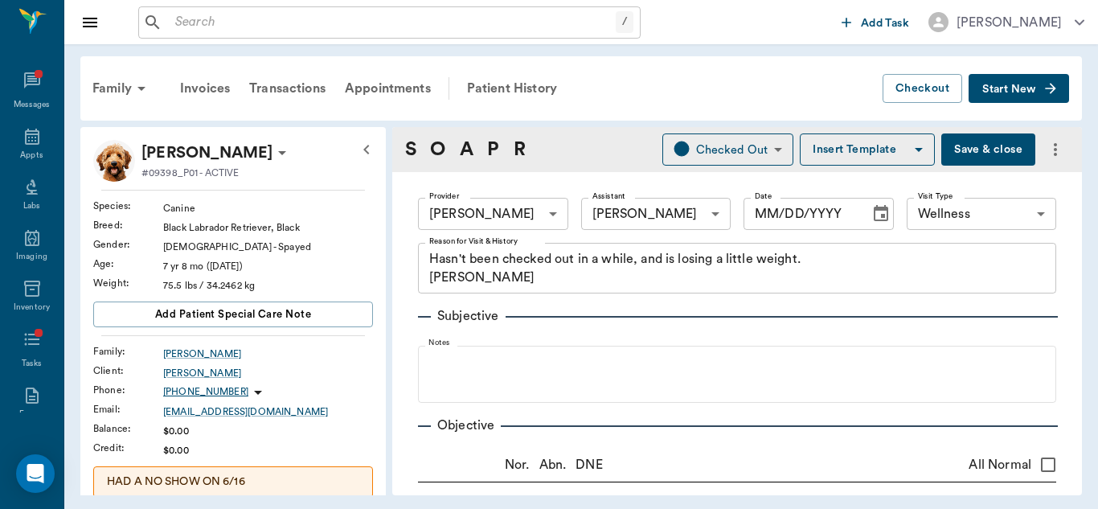
radio input "true"
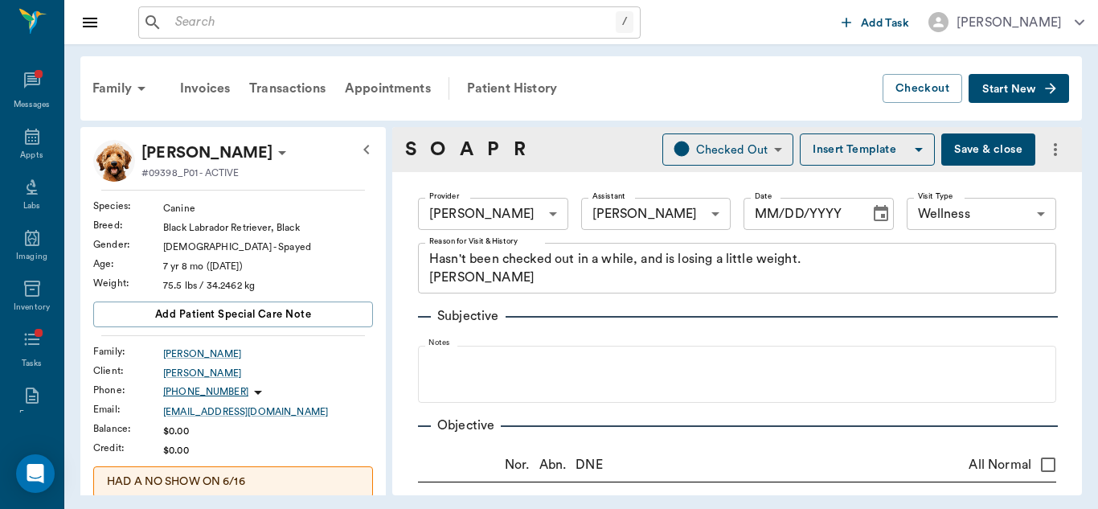
radio input "true"
type input "[DATE]"
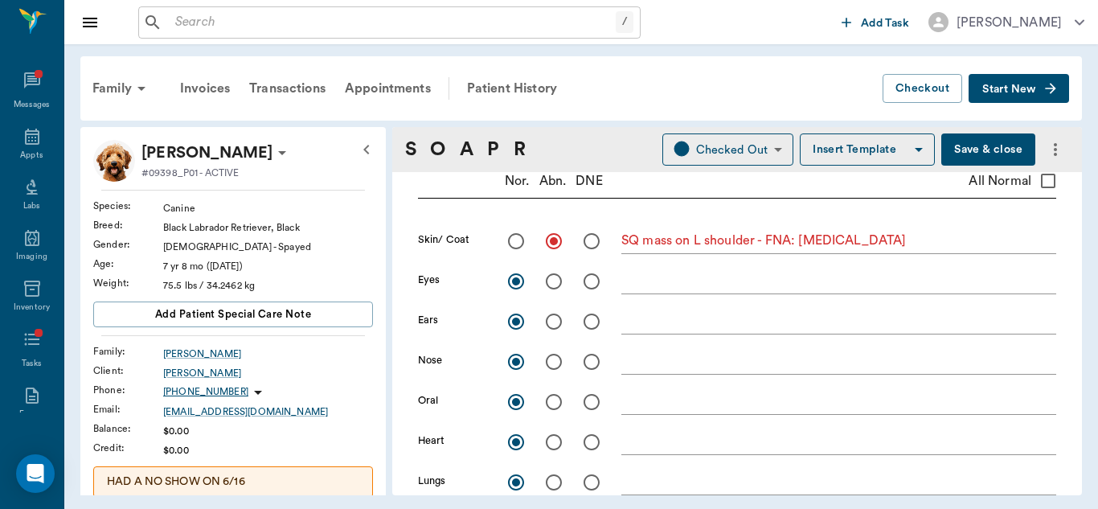
scroll to position [267, 0]
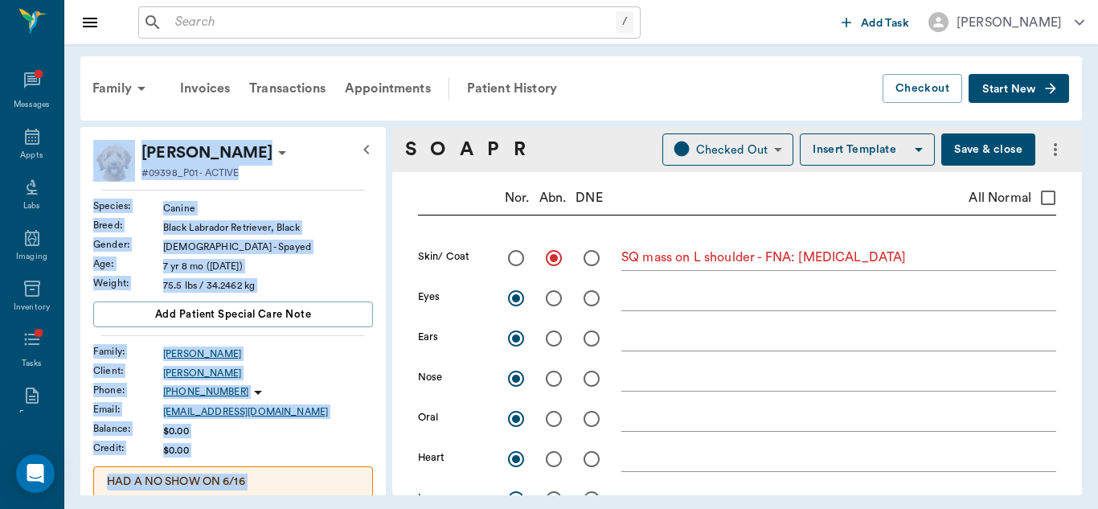
drag, startPoint x: 940, startPoint y: 170, endPoint x: 830, endPoint y: 108, distance: 125.9
click at [830, 108] on div "Family Invoices Transactions Appointments Patient History Checkout Start New [P…" at bounding box center [581, 275] width 1034 height 463
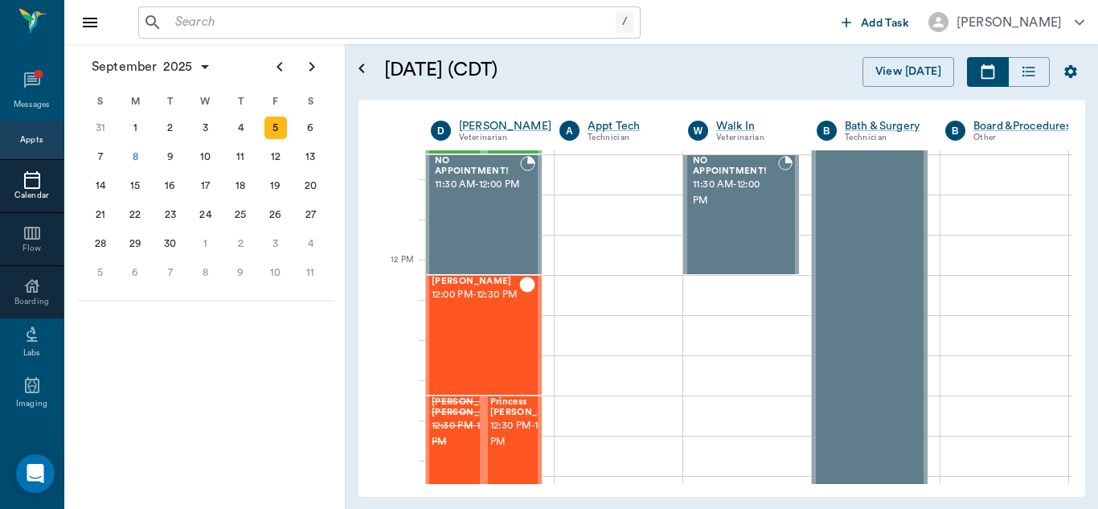
scroll to position [343, 1]
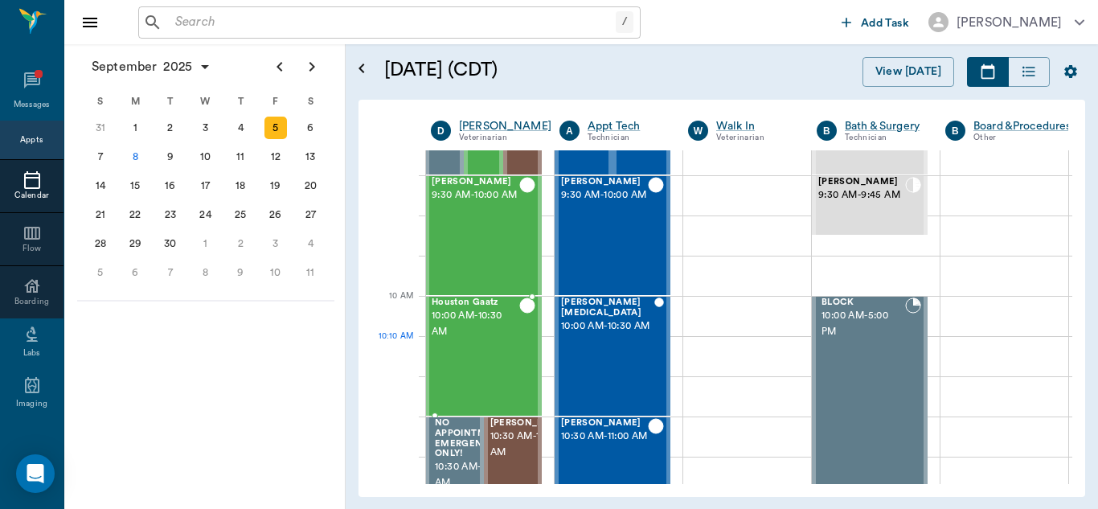
click at [492, 372] on div "Houston Gaatz 10:00 AM - 10:30 AM" at bounding box center [476, 355] width 88 height 117
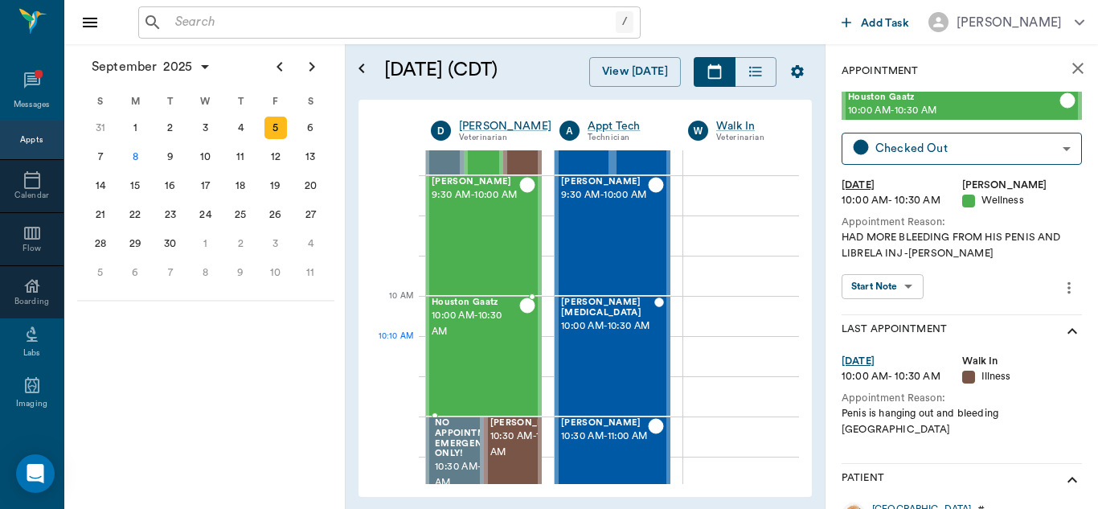
click at [492, 372] on div "Houston Gaatz 10:00 AM - 10:30 AM" at bounding box center [476, 355] width 88 height 117
click at [899, 289] on body "/ ​ Add Task [PERSON_NAME] Nectar Messages Appts Calendar Flow Boarding Labs Im…" at bounding box center [549, 254] width 1098 height 509
click at [882, 317] on button "View SOAP" at bounding box center [873, 319] width 55 height 18
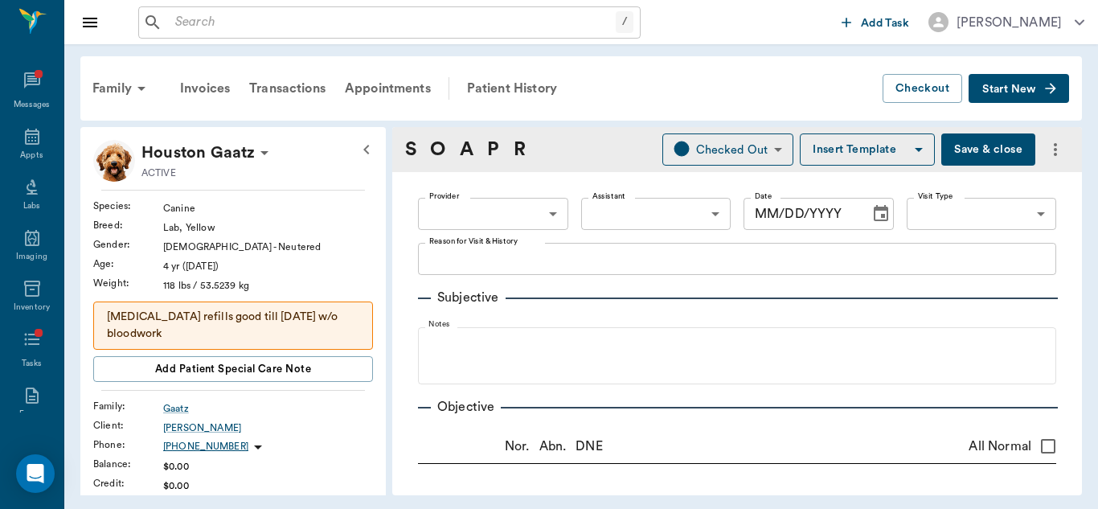
type input "63ec2f075fda476ae8351a4d"
type input "6740bf97de10e07744acf1eb"
type input "65d2be4f46e3a538d89b8c14"
type textarea "HAD MORE BLEEDING FROM HIS PENIS AND LIBRELA INJ -[PERSON_NAME]"
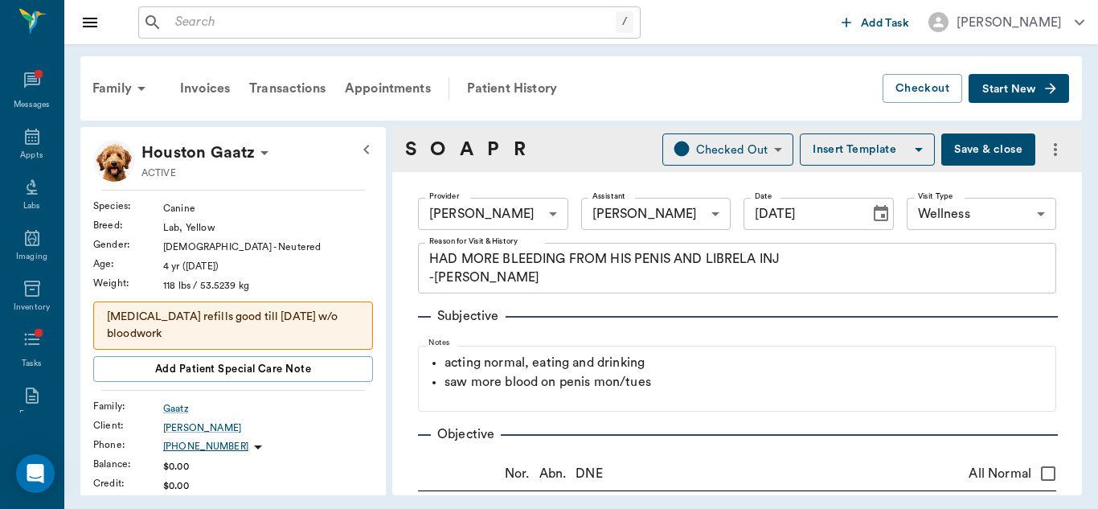
type input "[DATE]"
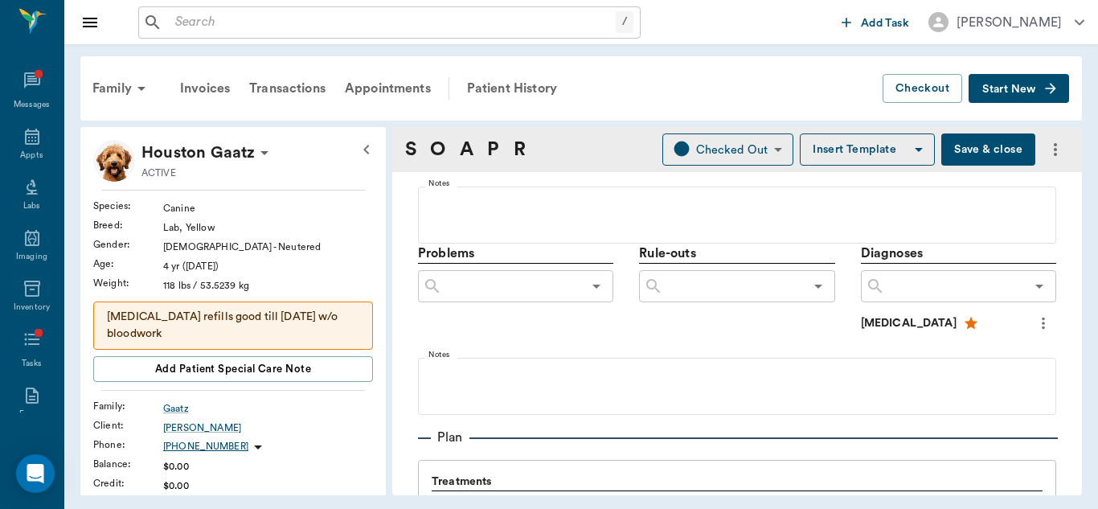
scroll to position [900, 0]
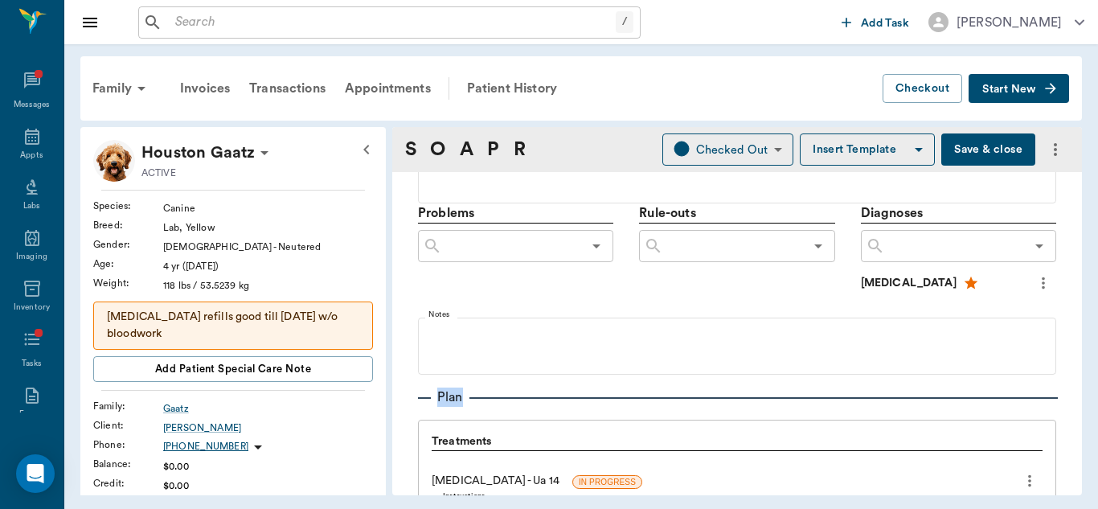
drag, startPoint x: 1089, startPoint y: 346, endPoint x: 1077, endPoint y: 395, distance: 51.3
click at [1077, 395] on div "Family Invoices Transactions Appointments Patient History Checkout Start New Ho…" at bounding box center [581, 275] width 1034 height 463
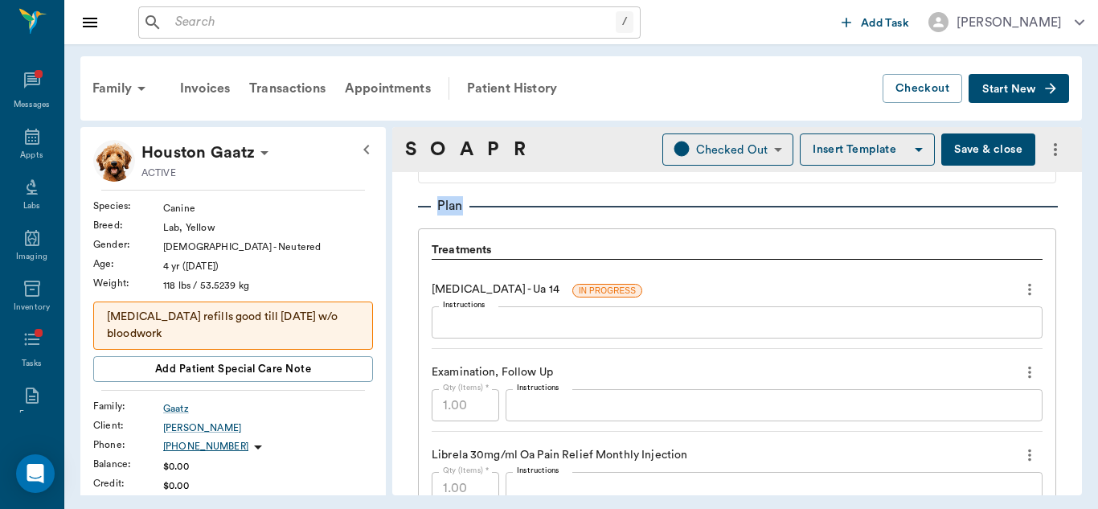
scroll to position [1083, 0]
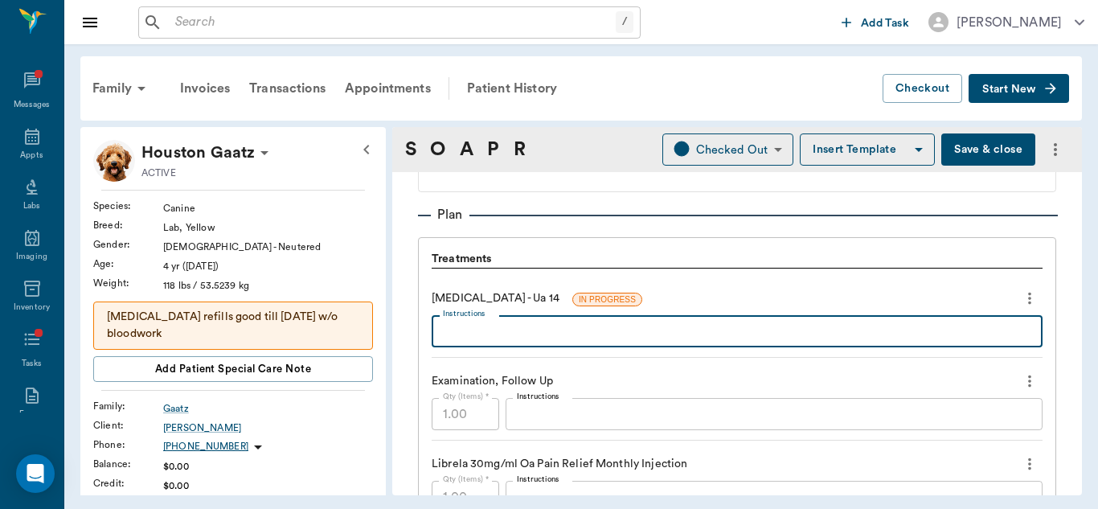
click at [636, 332] on textarea "Instructions" at bounding box center [737, 331] width 588 height 18
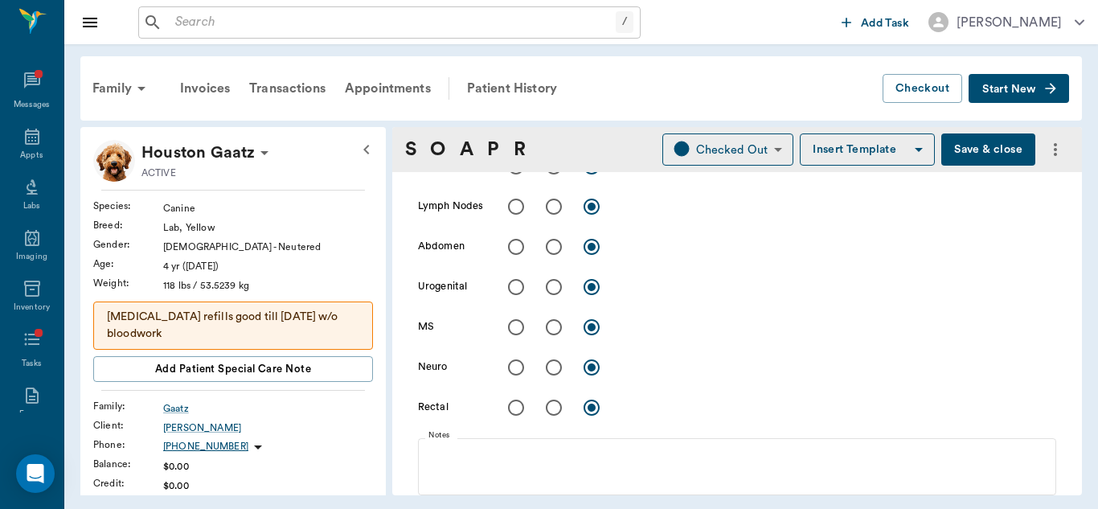
scroll to position [612, 0]
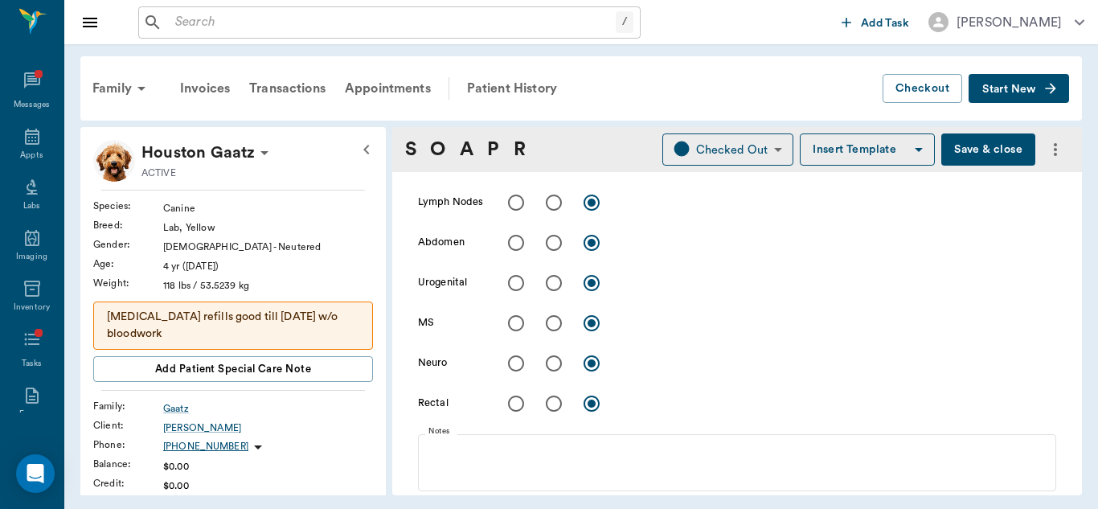
type textarea "Normal"
click at [518, 280] on input "radio" at bounding box center [516, 283] width 34 height 34
radio input "true"
click at [659, 280] on textarea at bounding box center [838, 282] width 435 height 18
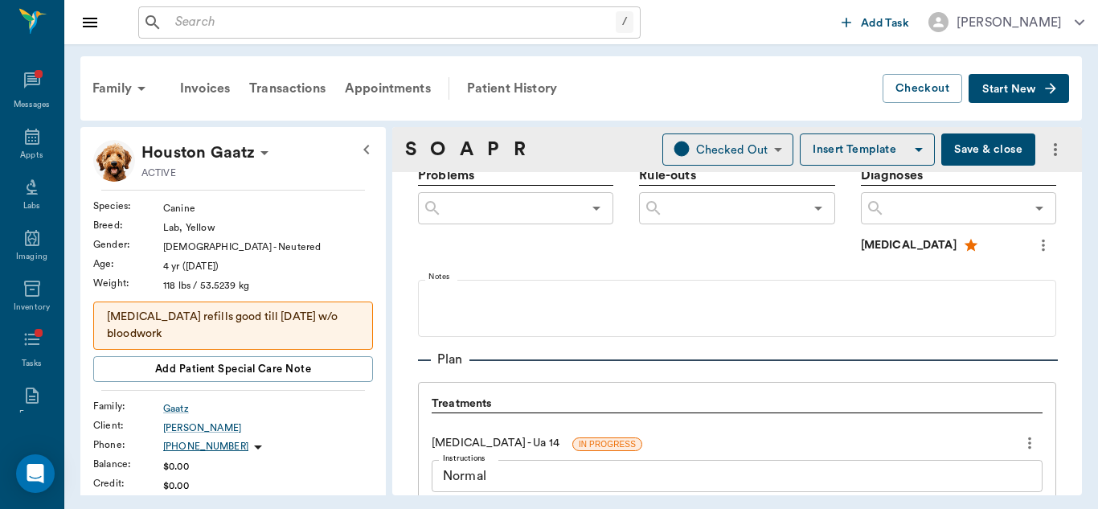
scroll to position [960, 0]
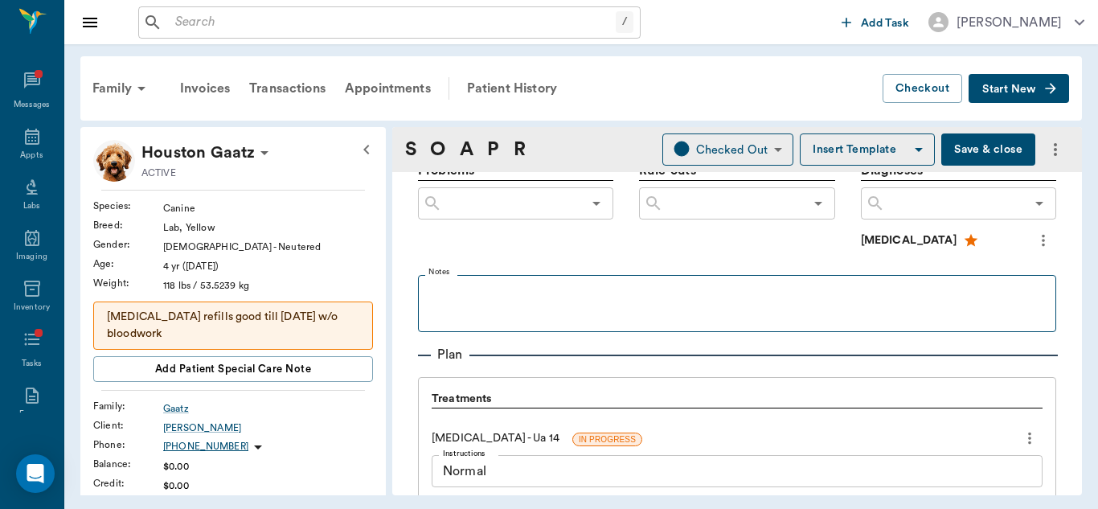
type textarea "Penis looks healed and normal on exam. Placed urinary [MEDICAL_DATA] with no pr…"
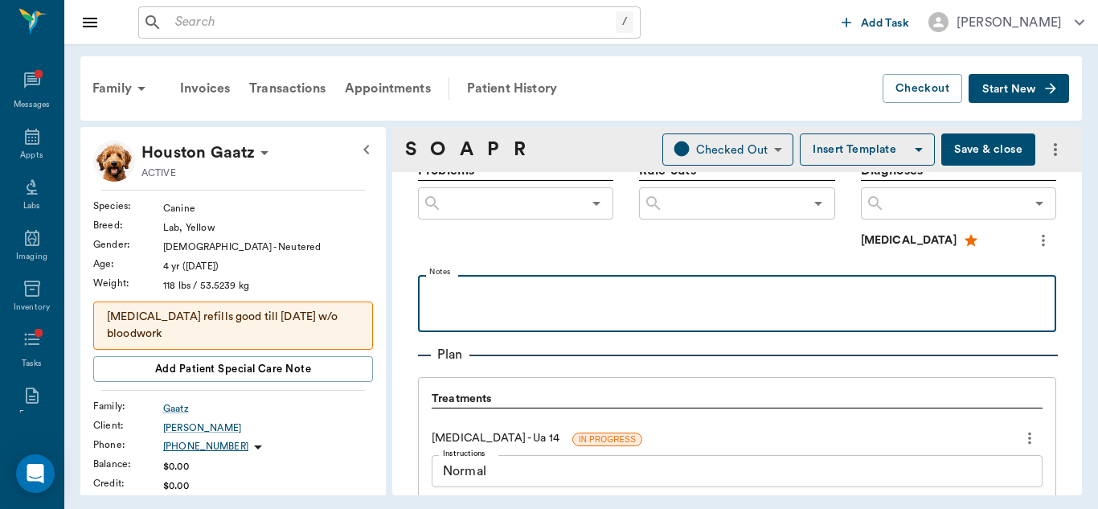
click at [565, 295] on p at bounding box center [737, 292] width 622 height 19
click at [596, 299] on p "Urinary hemorrhage resolvedno more" at bounding box center [737, 292] width 622 height 19
click at [682, 294] on p "Urinary hemorrhage resolved, no more" at bounding box center [737, 292] width 622 height 19
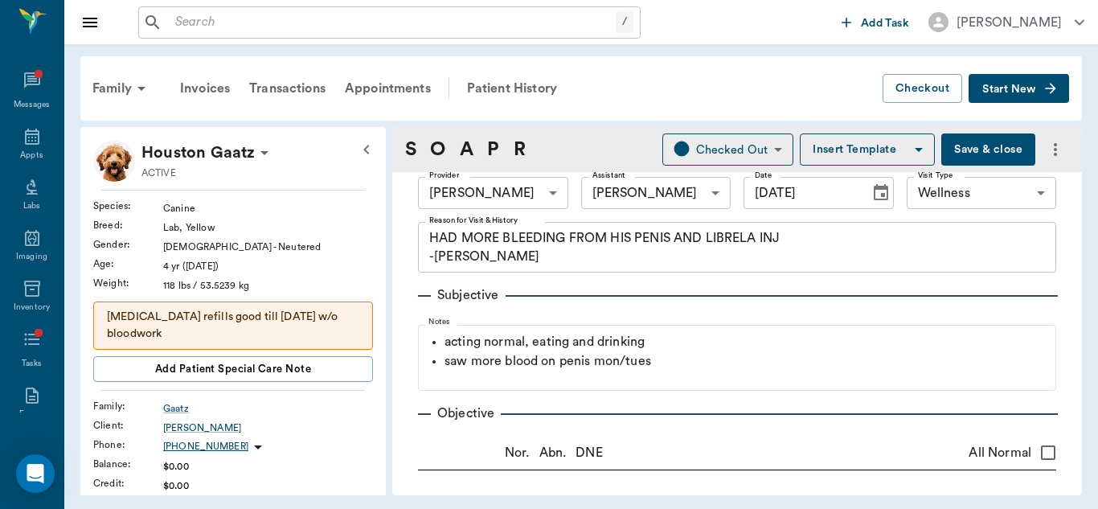
scroll to position [0, 0]
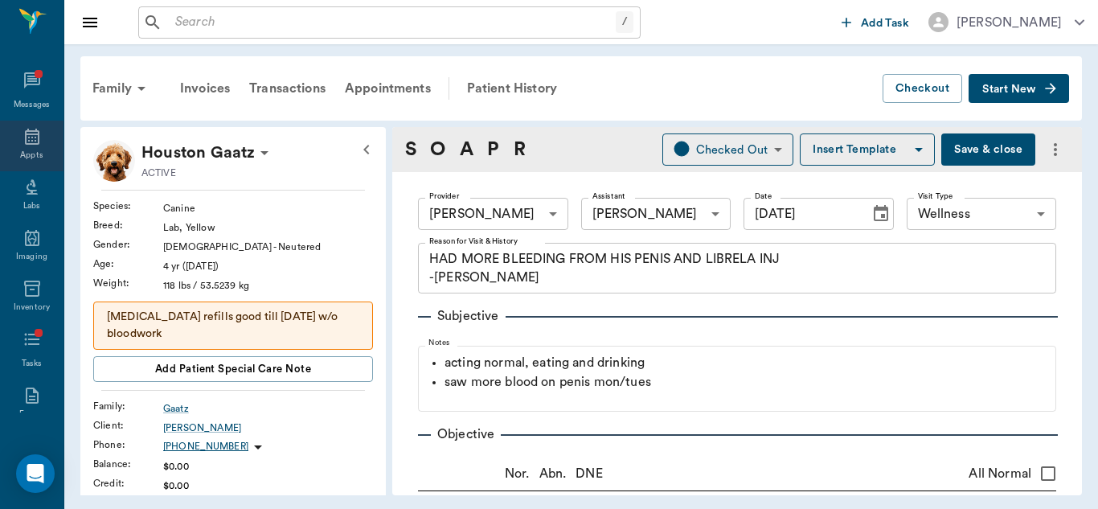
click at [31, 133] on icon at bounding box center [32, 137] width 14 height 16
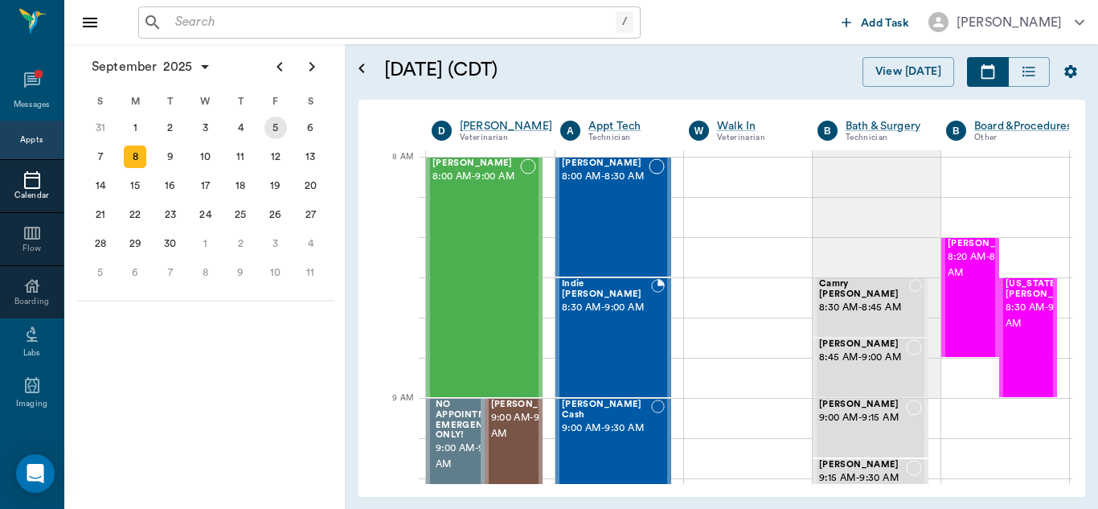
scroll to position [0, 1]
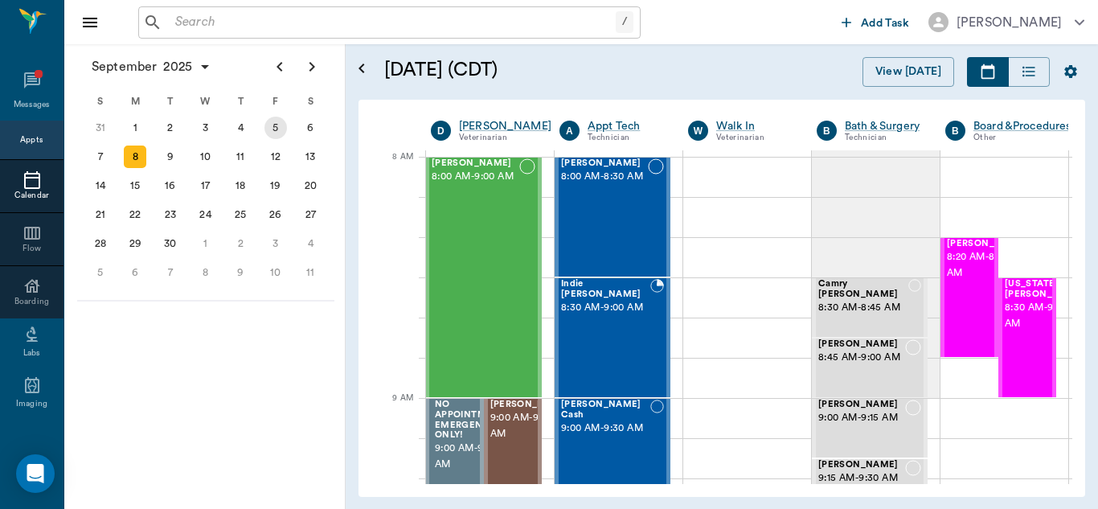
click at [269, 133] on div "5" at bounding box center [275, 128] width 23 height 23
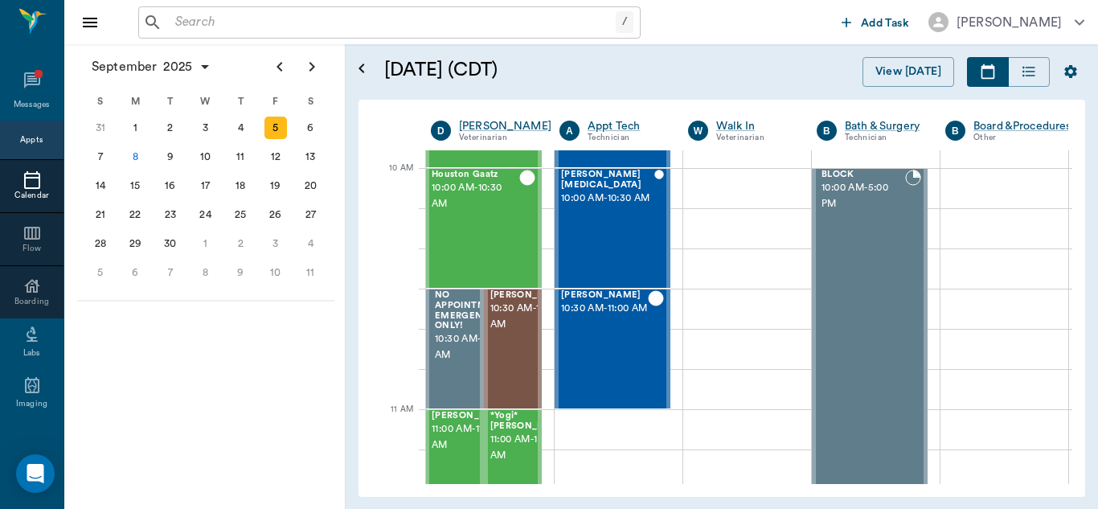
scroll to position [463, 1]
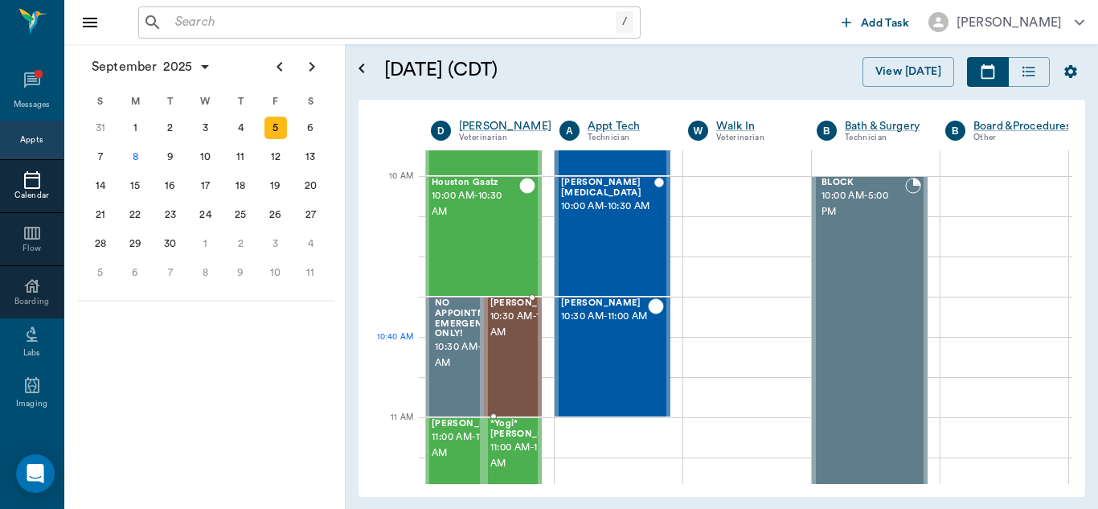
click at [506, 340] on span "10:30 AM - 11:00 AM" at bounding box center [530, 325] width 80 height 32
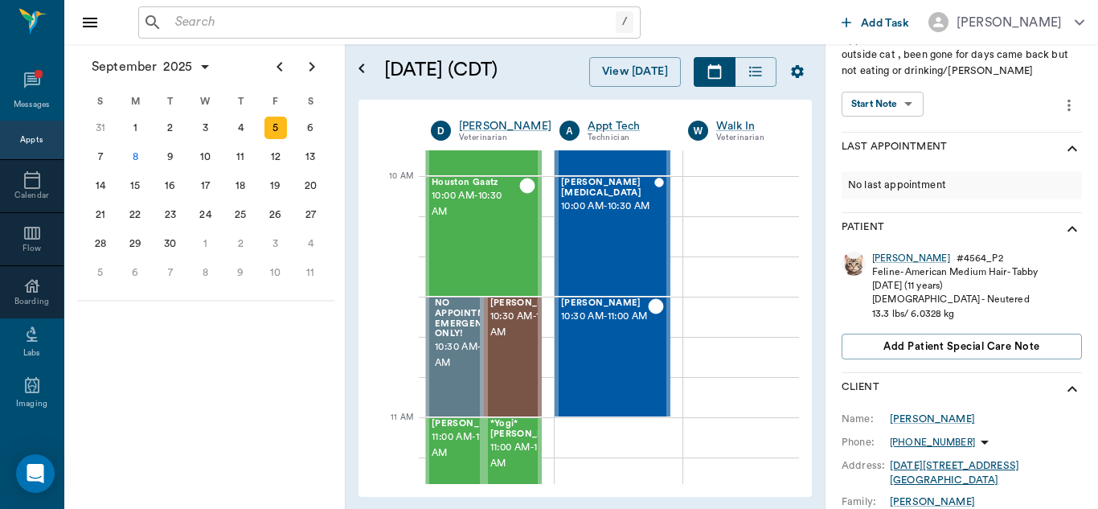
scroll to position [55, 0]
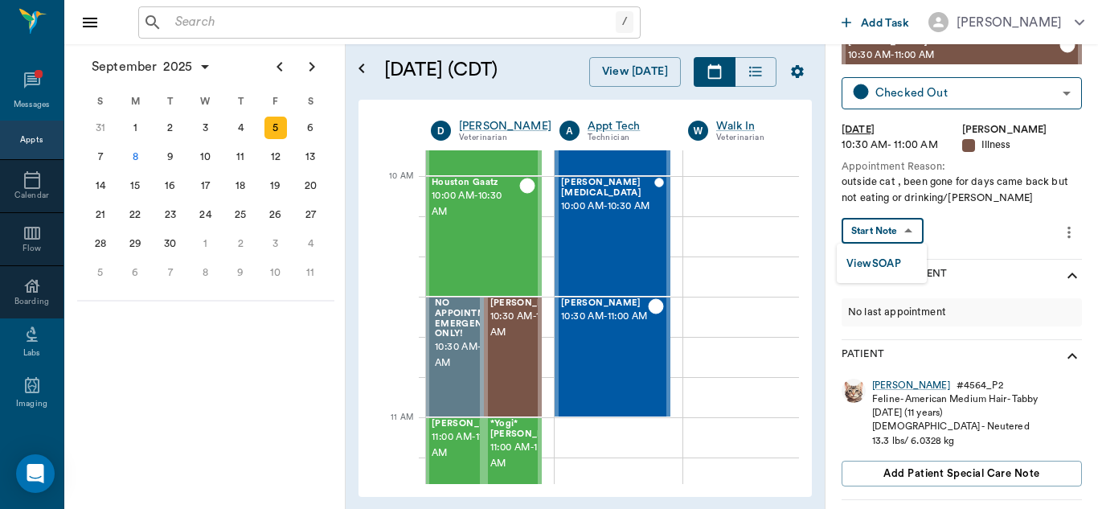
click at [896, 231] on body "/ ​ Add Task [PERSON_NAME] Nectar Messages Appts Calendar Flow Boarding Labs Im…" at bounding box center [549, 254] width 1098 height 509
click at [878, 260] on button "View SOAP" at bounding box center [873, 264] width 55 height 18
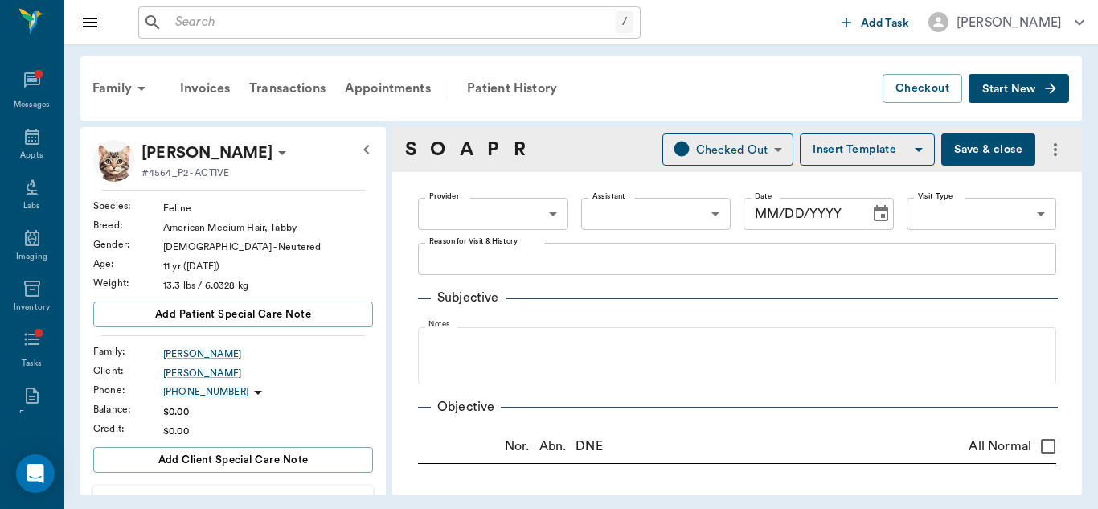
click at [878, 260] on div "Family Invoices Transactions Appointments Patient History Checkout Start New [P…" at bounding box center [581, 276] width 1034 height 465
type input "63ec2f075fda476ae8351a4d"
type input "65d2be4f46e3a538d89b8c15"
type textarea "outside cat , been gone for days came back but not eating or drinking/[PERSON_N…"
radio input "true"
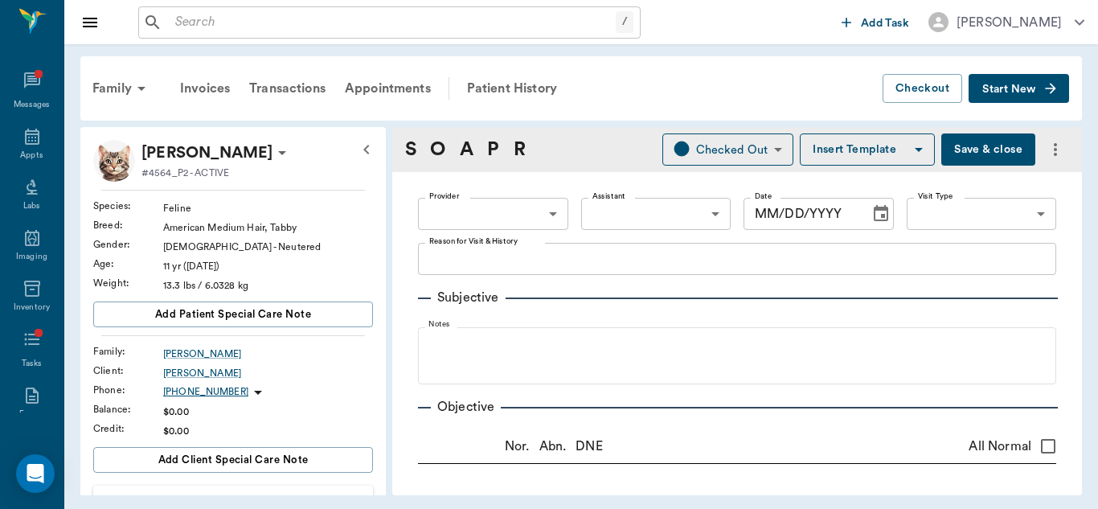
radio input "true"
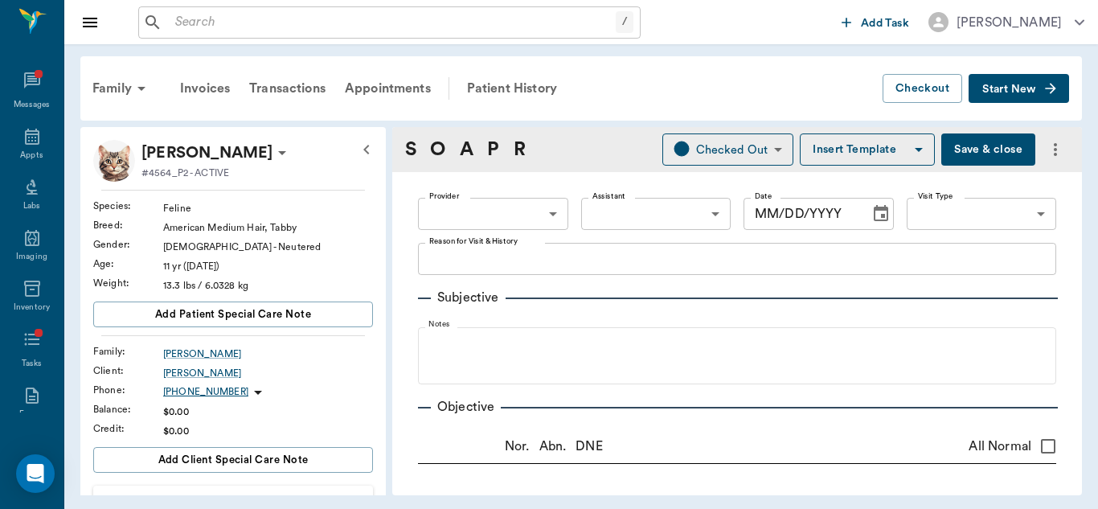
radio input "true"
type textarea "urinated in exam room, bladder still enlarged, not painful"
radio input "true"
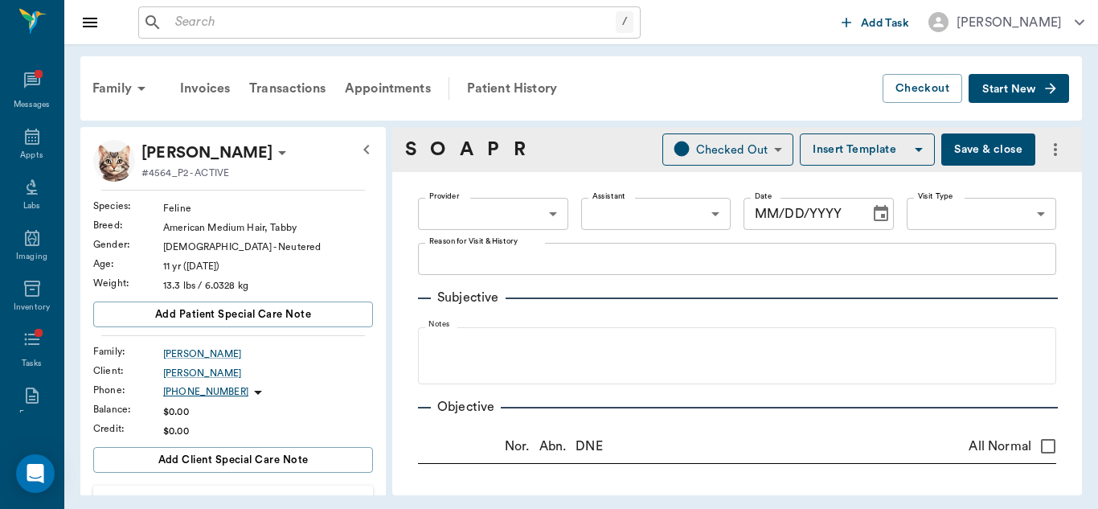
radio input "true"
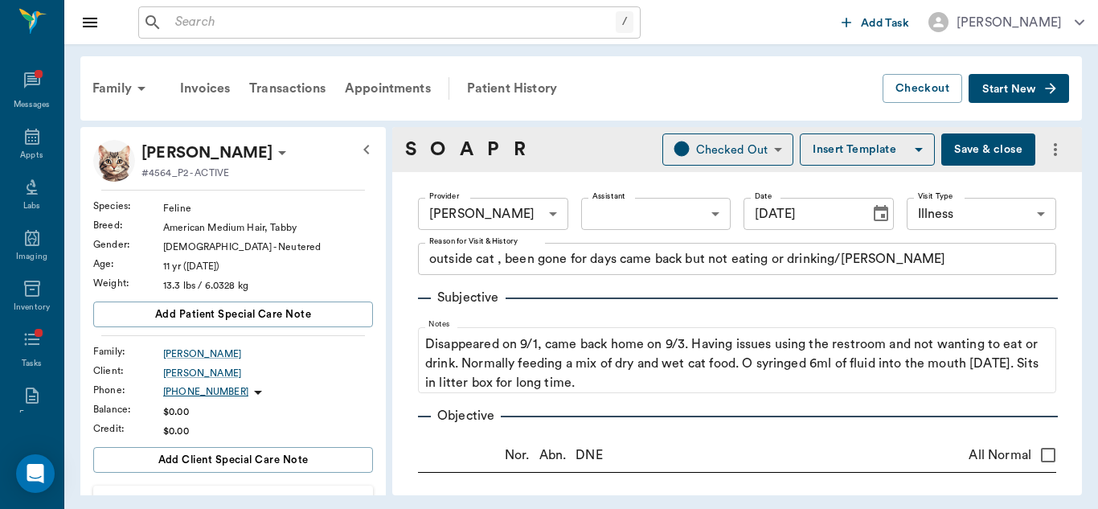
type input "[DATE]"
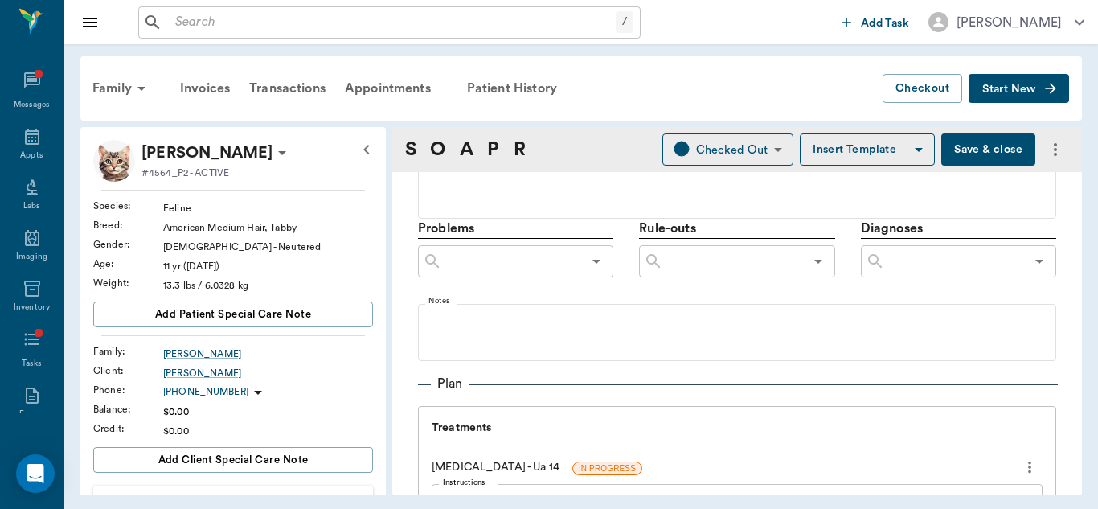
scroll to position [861, 0]
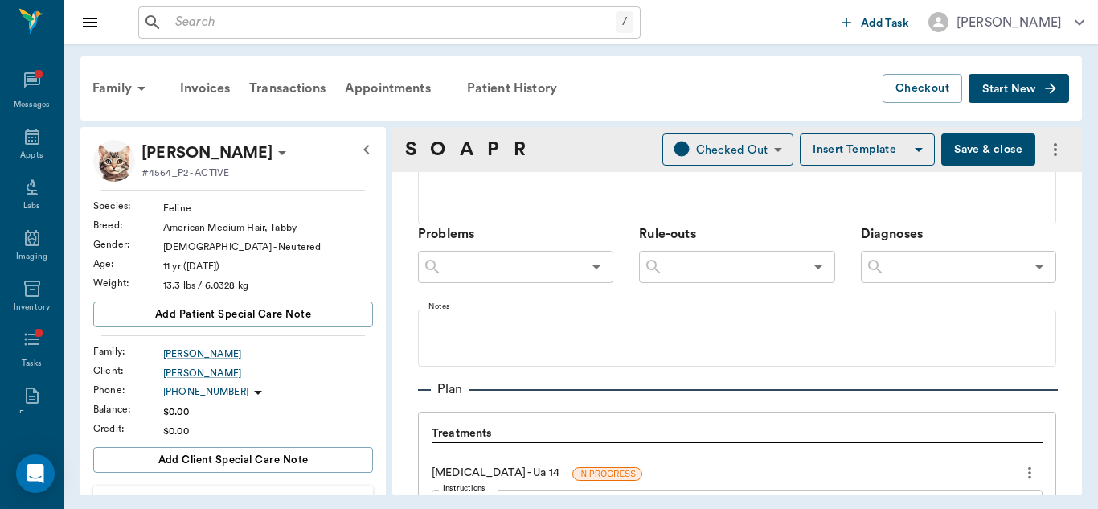
click at [913, 264] on input "text" at bounding box center [955, 267] width 140 height 23
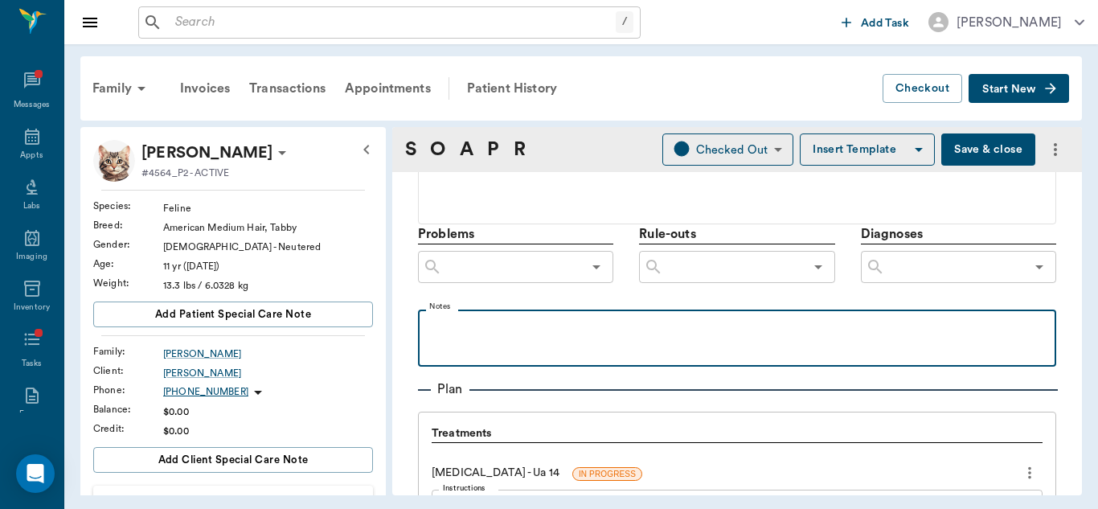
click at [491, 317] on p at bounding box center [737, 326] width 622 height 19
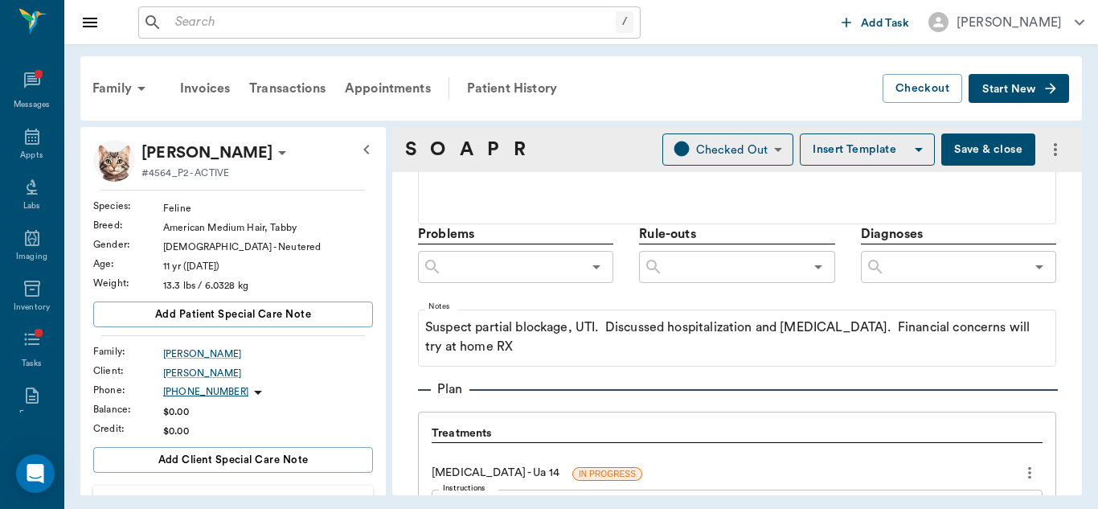
click at [940, 271] on input "text" at bounding box center [955, 267] width 140 height 23
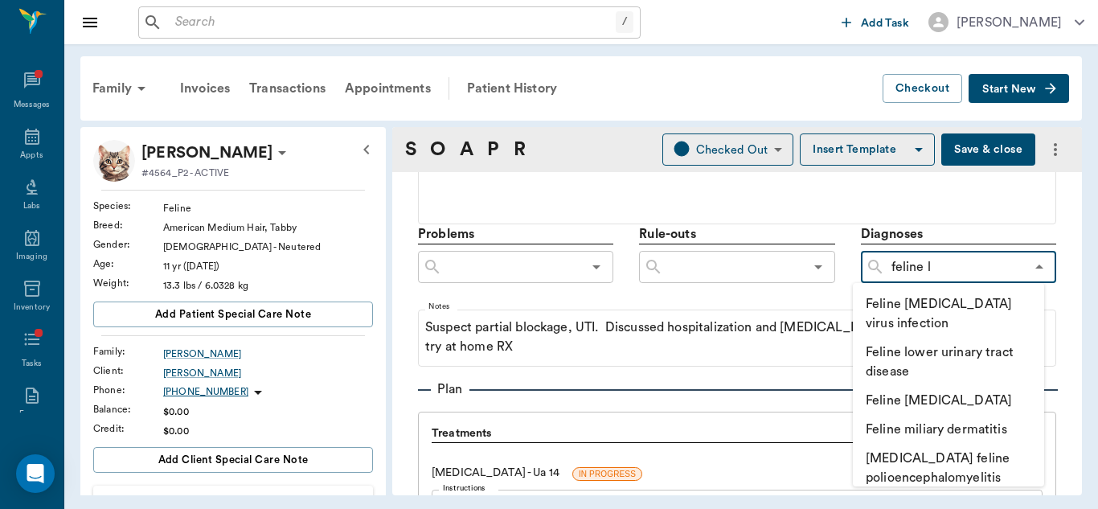
type input "feline lo"
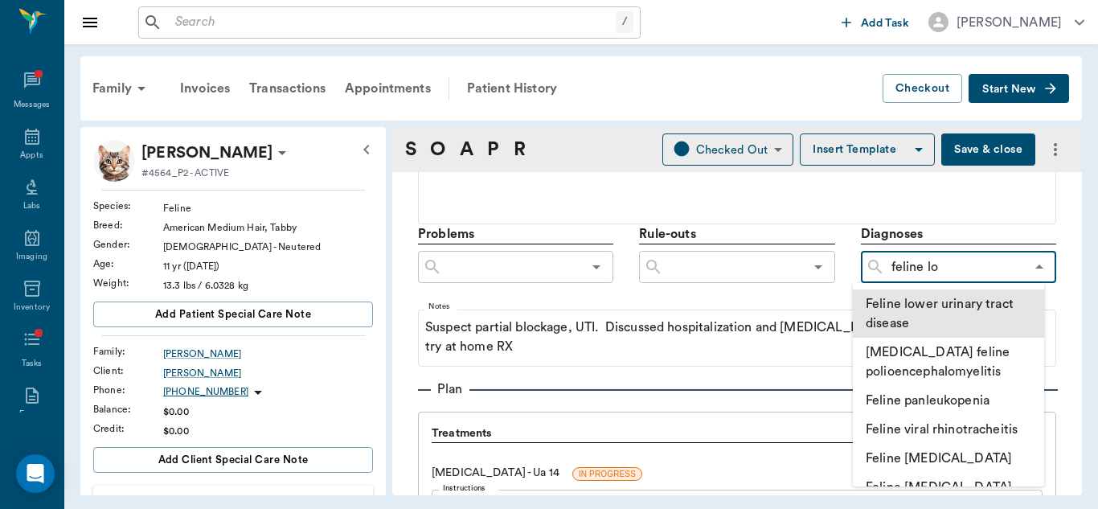
click at [950, 304] on li "Feline lower urinary tract disease" at bounding box center [948, 313] width 191 height 48
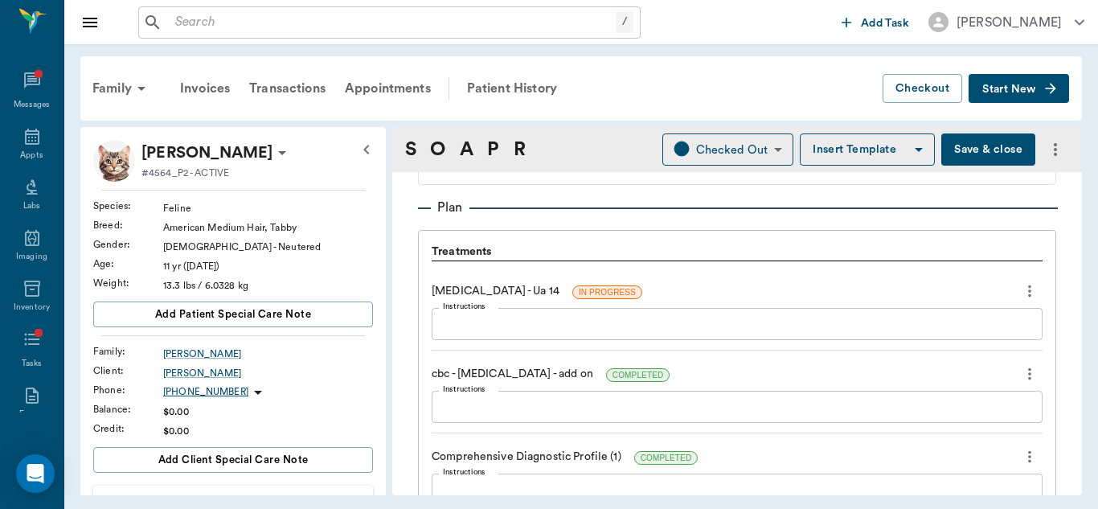
scroll to position [1071, 0]
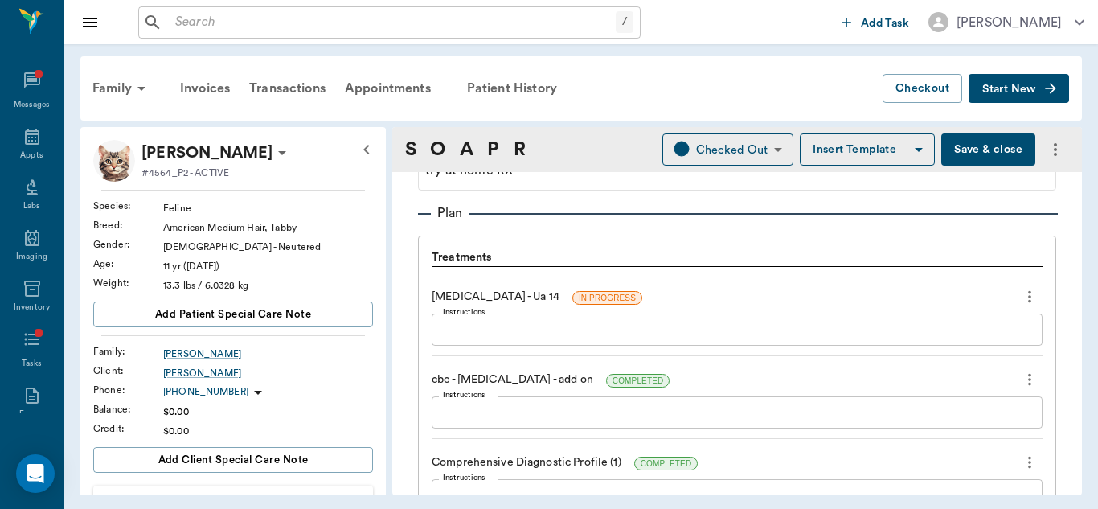
click at [615, 339] on div "x Instructions" at bounding box center [737, 329] width 611 height 32
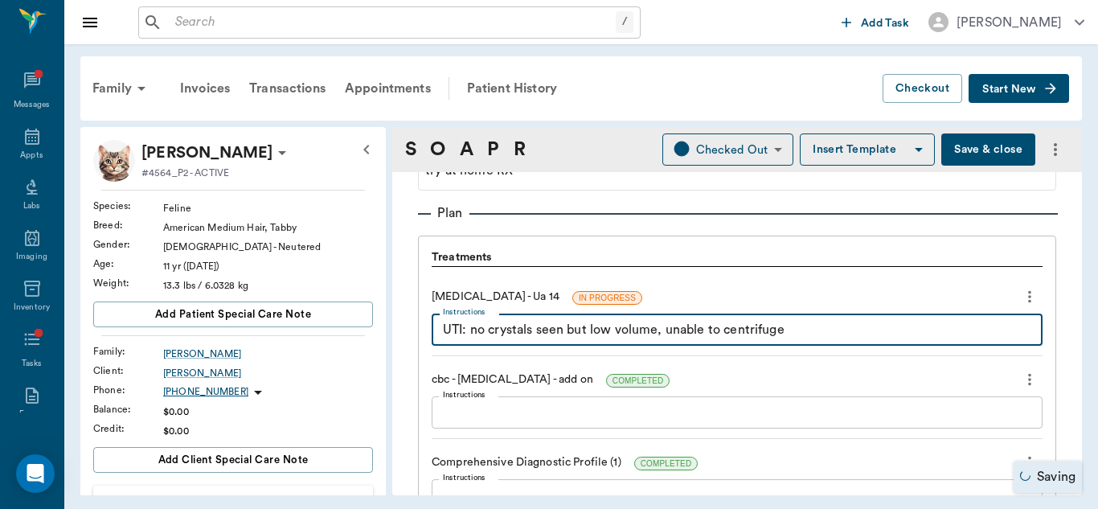
type textarea "UTI: no crystals seen but low volume, unable to centrifuge"
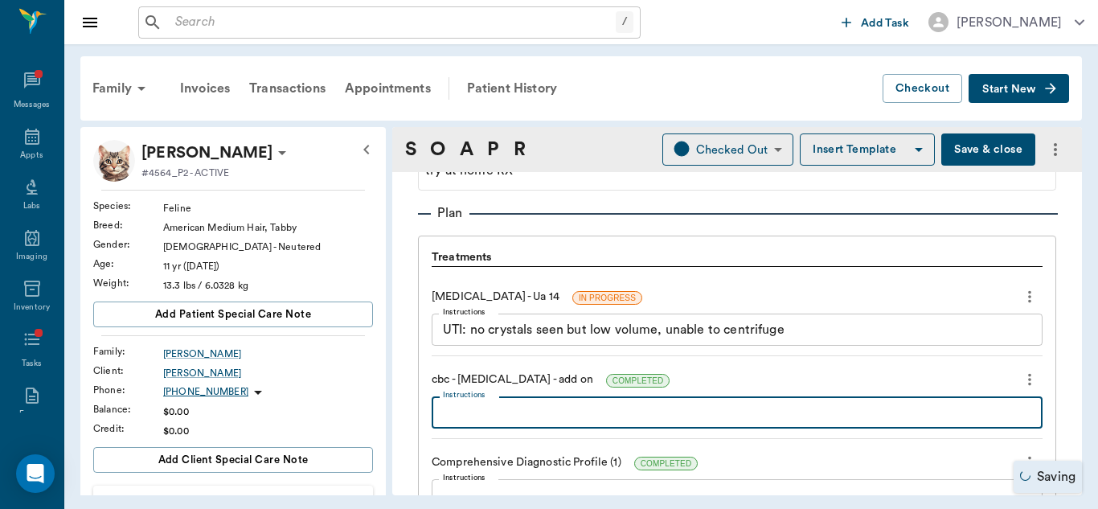
click at [587, 411] on textarea "Instructions" at bounding box center [737, 412] width 588 height 18
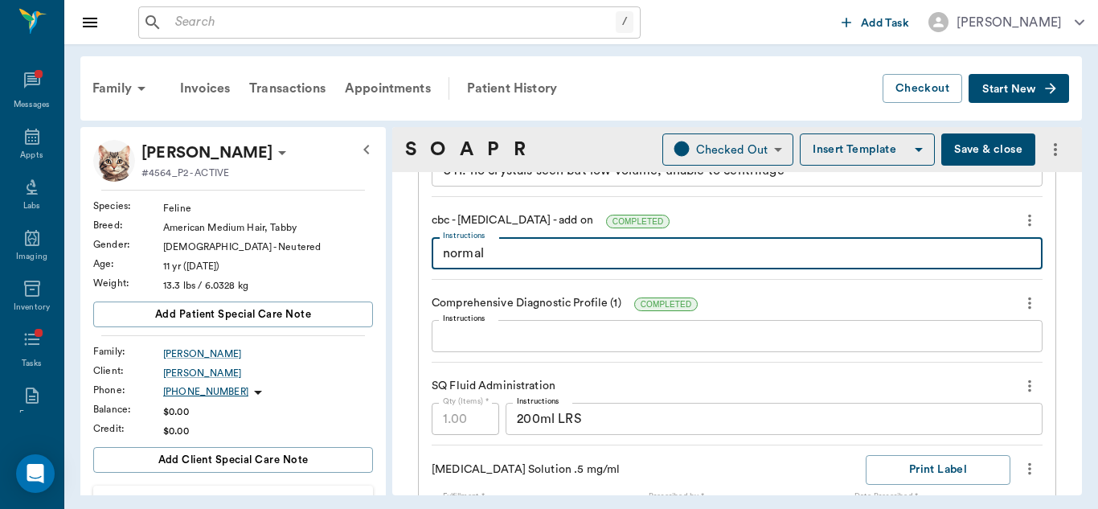
scroll to position [1269, 0]
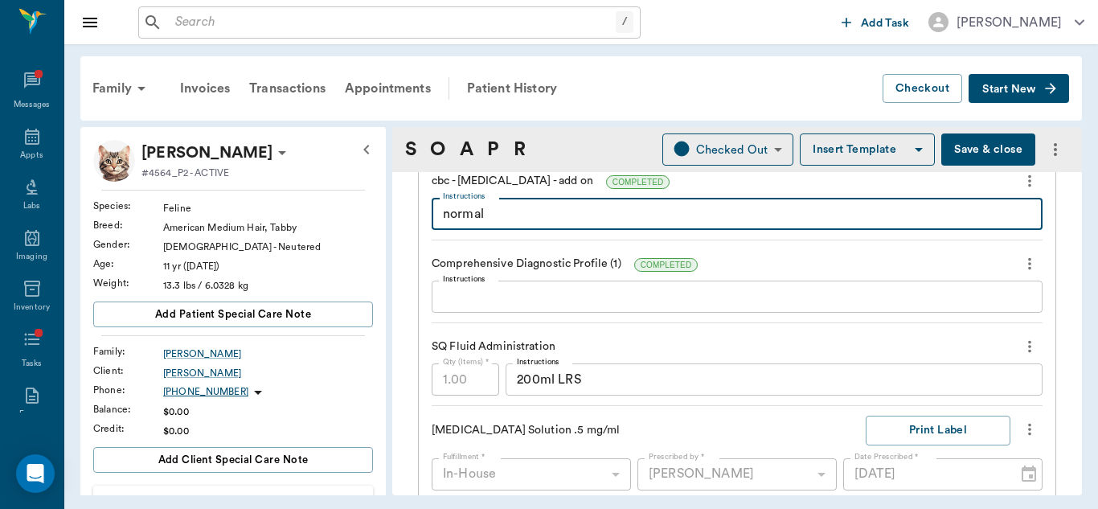
type textarea "normal"
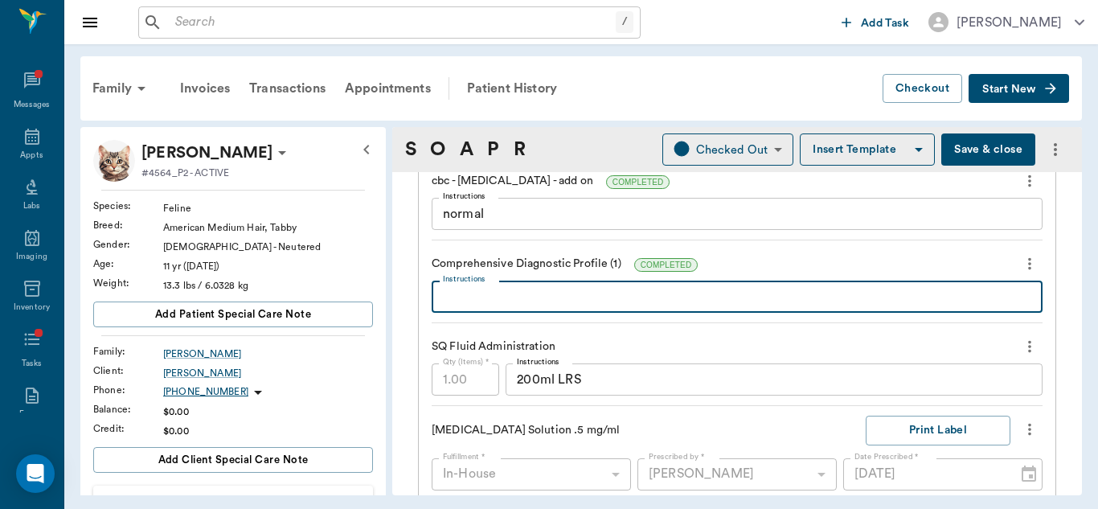
click at [687, 297] on textarea "Instructions" at bounding box center [737, 297] width 588 height 18
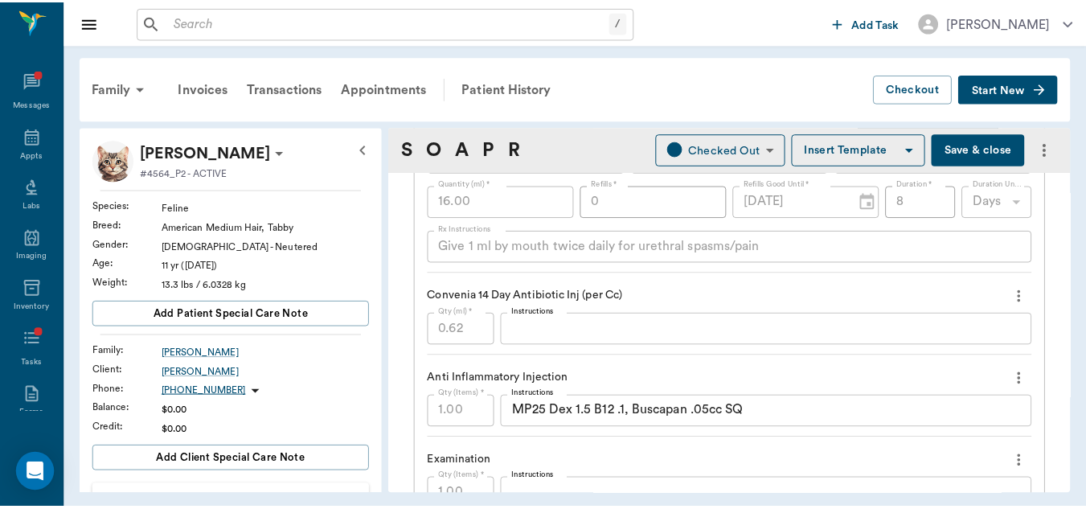
scroll to position [2024, 0]
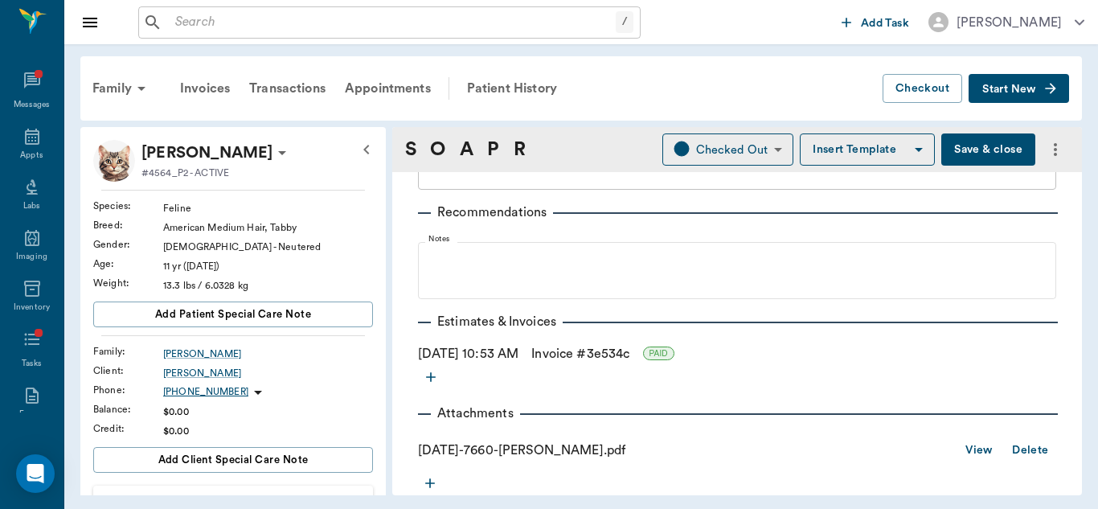
type textarea "Significant [MEDICAL_DATA], hyperprotemia - dehydration"
click at [968, 155] on button "Save & close" at bounding box center [988, 149] width 94 height 32
